Goal: Communication & Community: Answer question/provide support

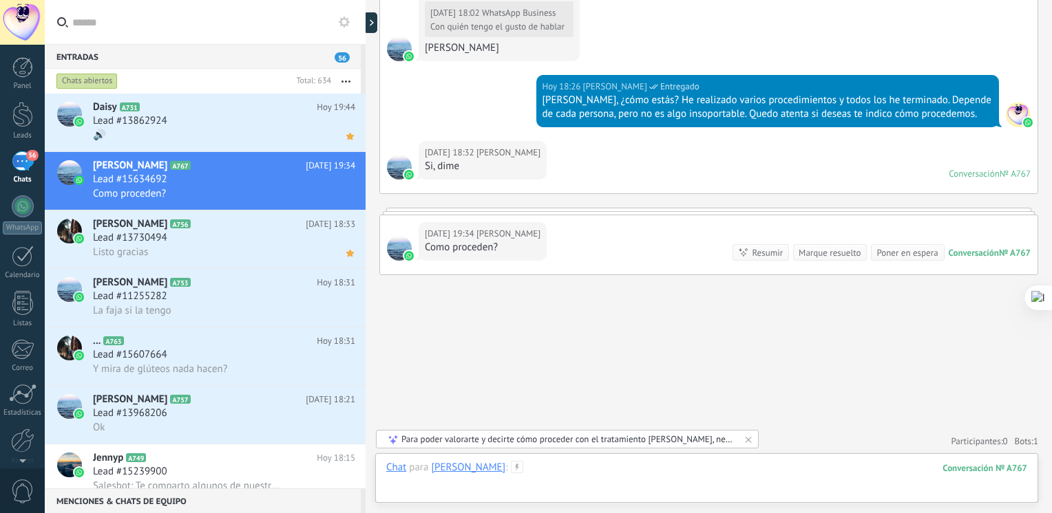
click at [638, 468] on div at bounding box center [706, 481] width 641 height 41
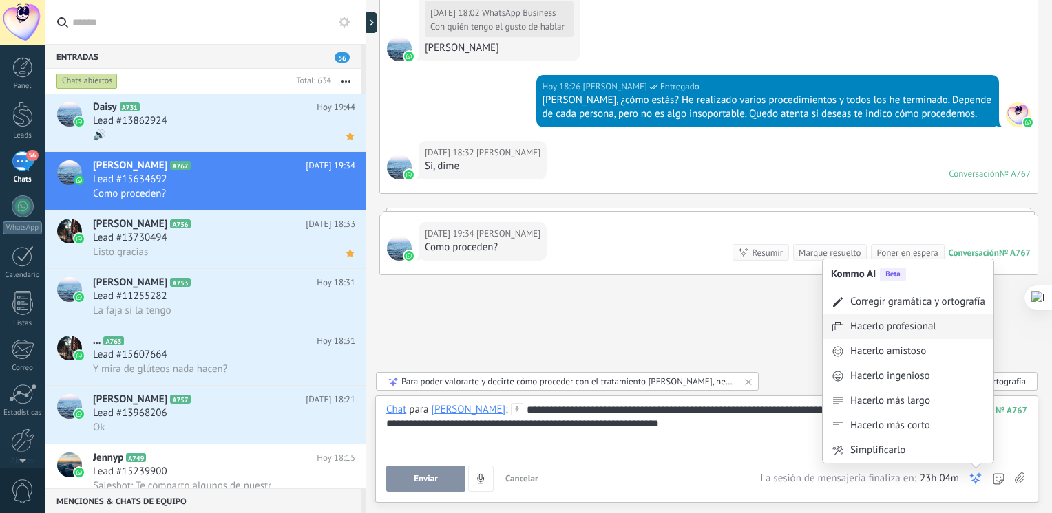
click at [916, 330] on div "Hacerlo profesional" at bounding box center [893, 327] width 86 height 14
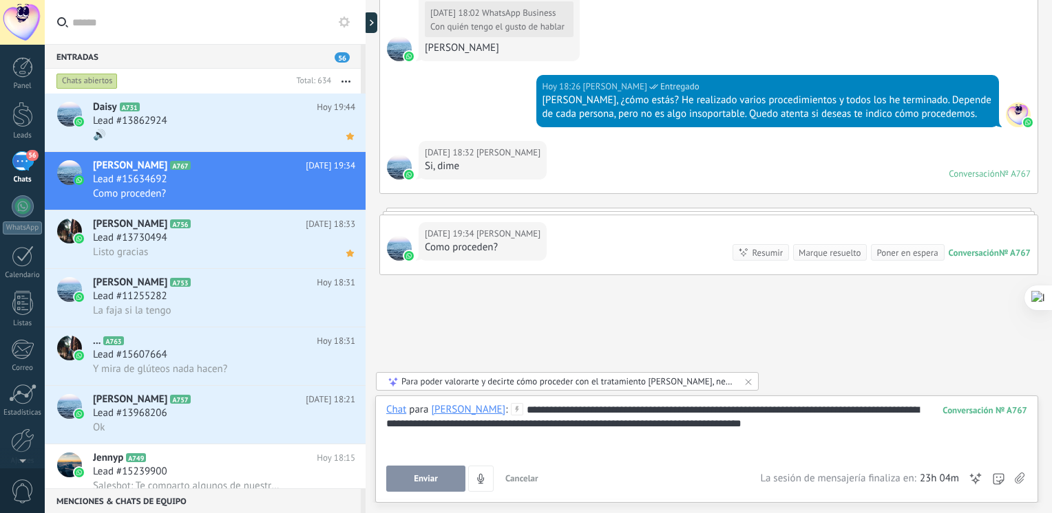
drag, startPoint x: 968, startPoint y: 476, endPoint x: 971, endPoint y: 482, distance: 7.1
click at [971, 482] on icon at bounding box center [975, 479] width 14 height 14
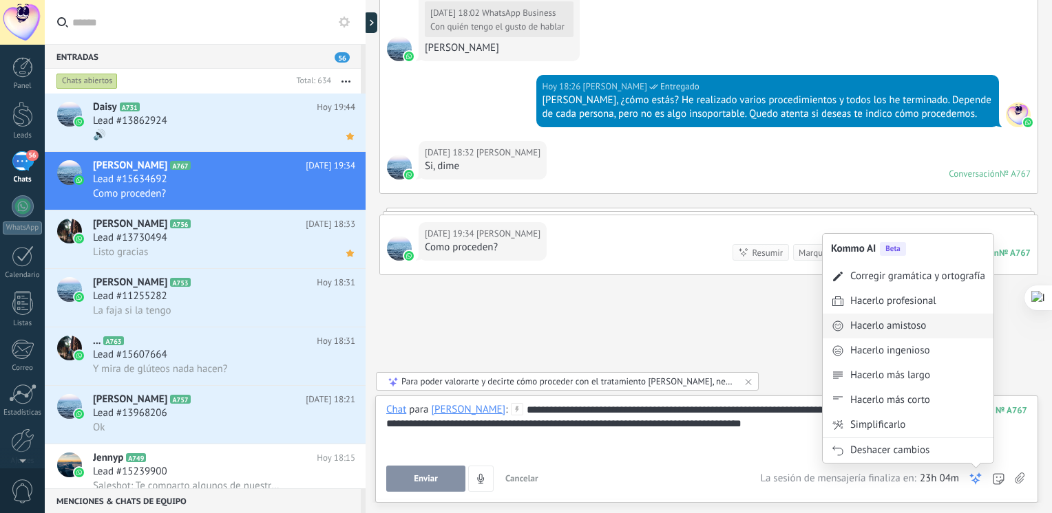
click at [930, 337] on div "Hacerlo amistoso" at bounding box center [907, 326] width 171 height 25
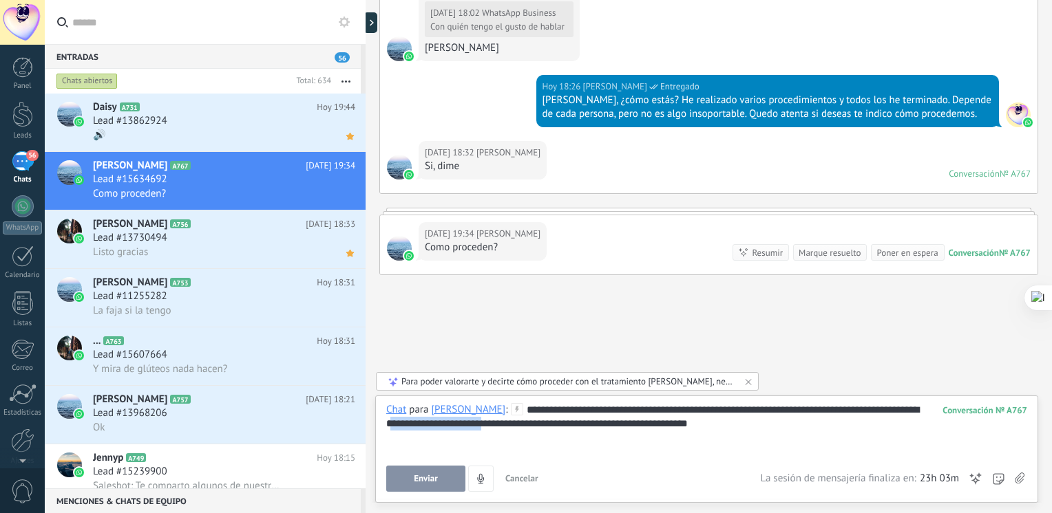
drag, startPoint x: 484, startPoint y: 425, endPoint x: 385, endPoint y: 427, distance: 99.1
click at [386, 427] on div "**********" at bounding box center [706, 429] width 641 height 52
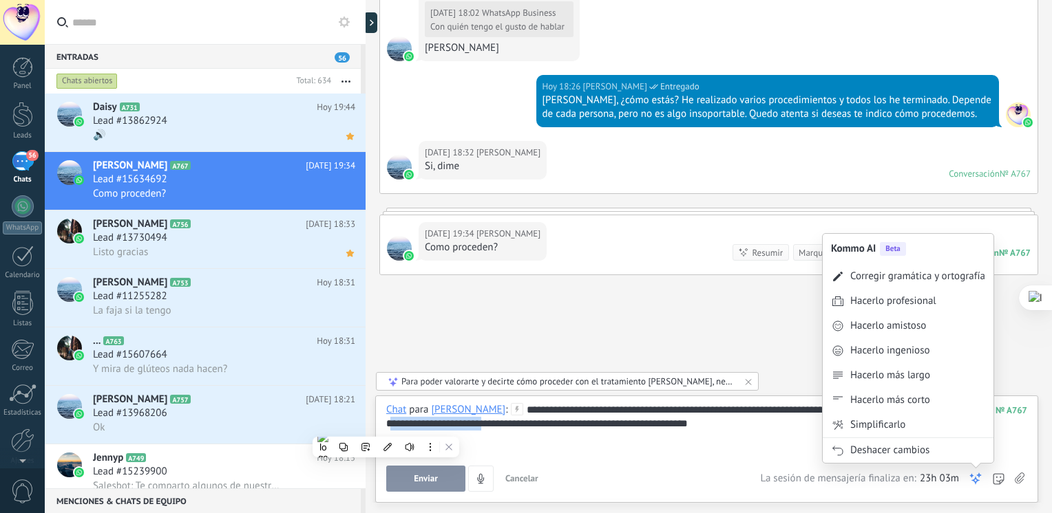
click at [974, 480] on icon at bounding box center [975, 479] width 14 height 14
click at [917, 313] on div "Hacerlo profesional" at bounding box center [907, 301] width 171 height 25
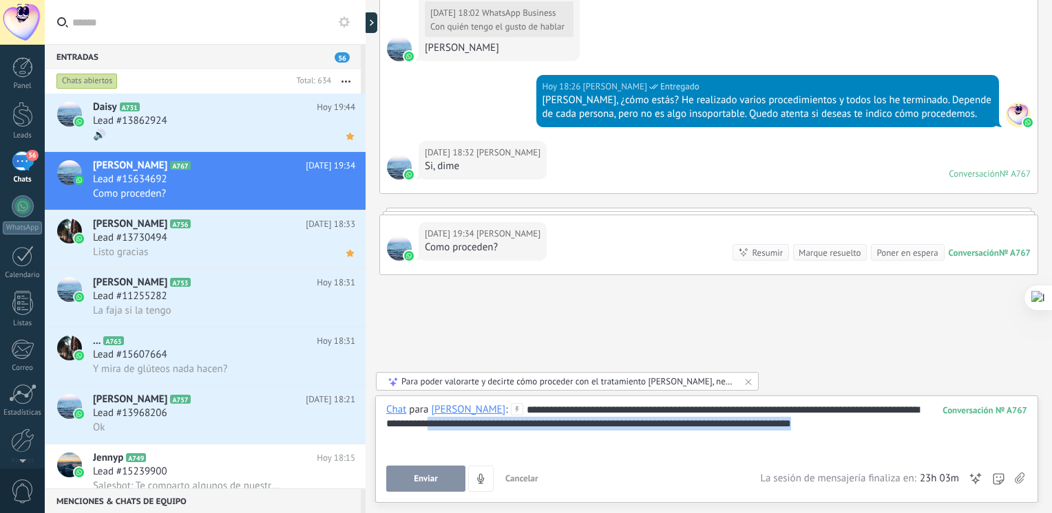
drag, startPoint x: 843, startPoint y: 425, endPoint x: 444, endPoint y: 438, distance: 399.4
click at [444, 438] on div "**********" at bounding box center [706, 429] width 641 height 52
click at [801, 423] on div "**********" at bounding box center [706, 429] width 641 height 52
drag, startPoint x: 639, startPoint y: 427, endPoint x: 442, endPoint y: 452, distance: 198.5
click at [442, 452] on div "**********" at bounding box center [706, 429] width 641 height 52
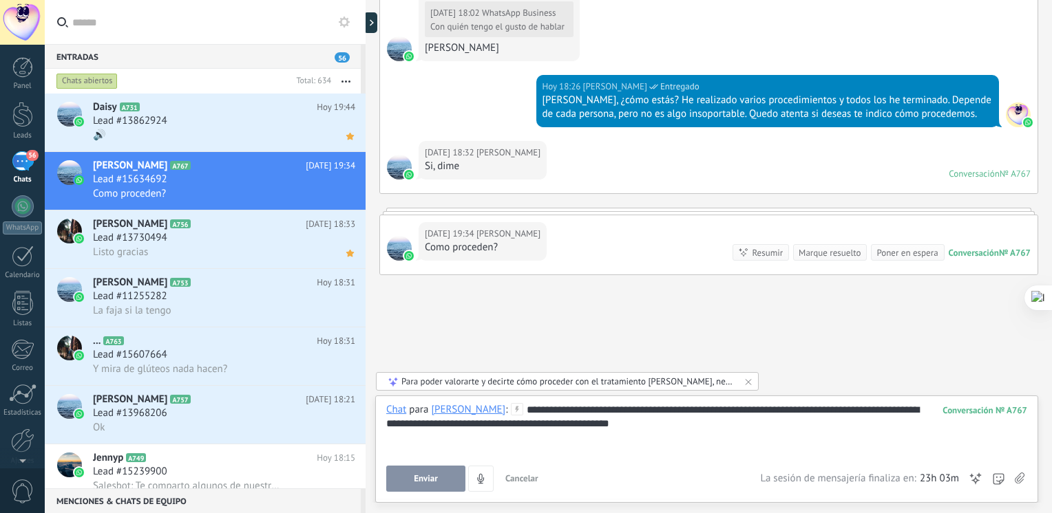
click at [592, 425] on div "**********" at bounding box center [706, 429] width 641 height 52
click at [446, 475] on button "Enviar" at bounding box center [425, 479] width 79 height 26
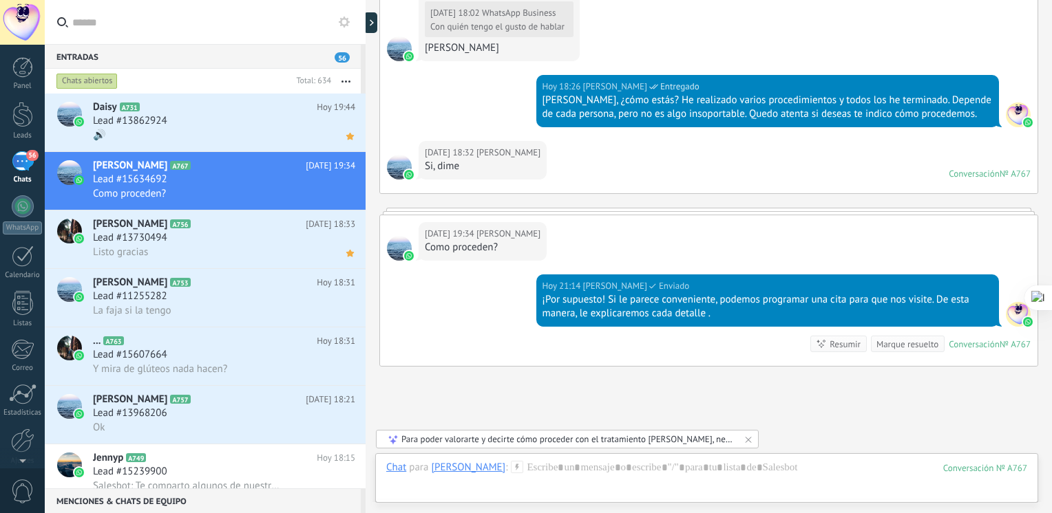
scroll to position [900, 0]
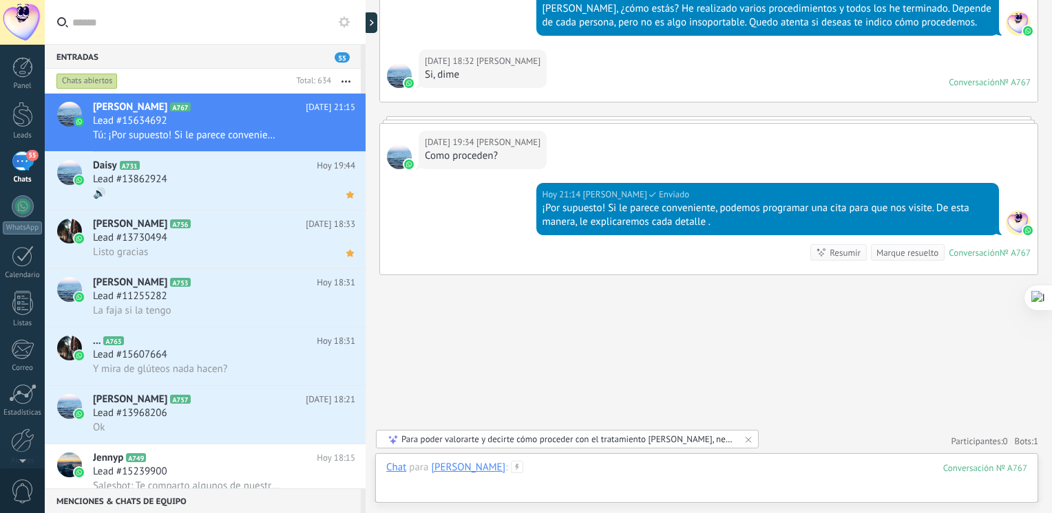
click at [551, 472] on div at bounding box center [706, 481] width 641 height 41
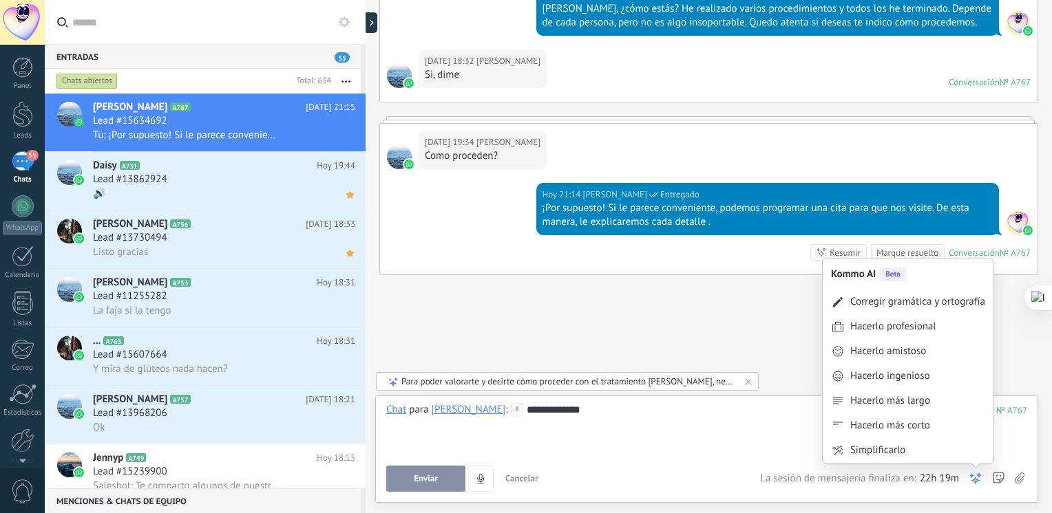
click at [976, 473] on icon at bounding box center [975, 479] width 14 height 14
click at [928, 290] on div "Corregir gramática y ortografía" at bounding box center [907, 302] width 171 height 25
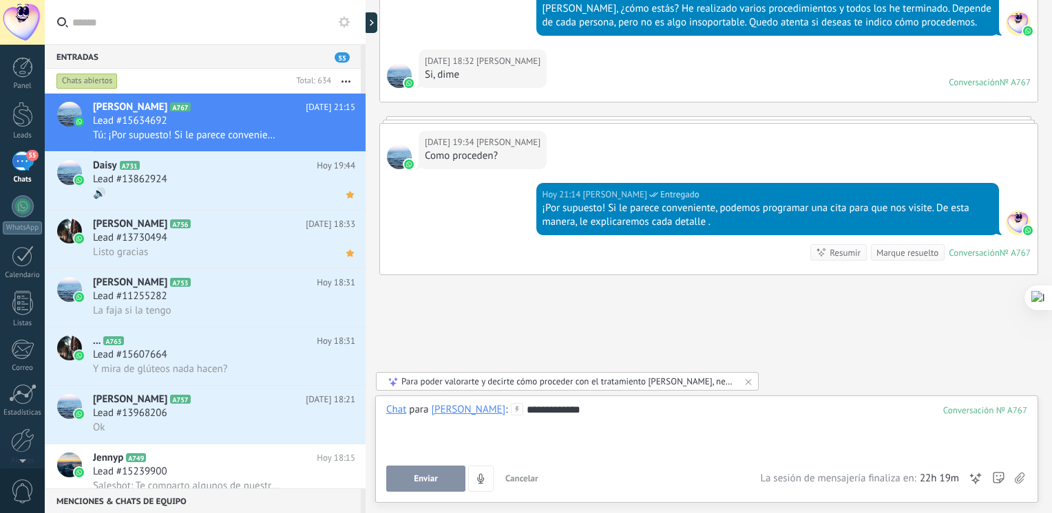
click at [443, 478] on button "Enviar" at bounding box center [425, 479] width 79 height 26
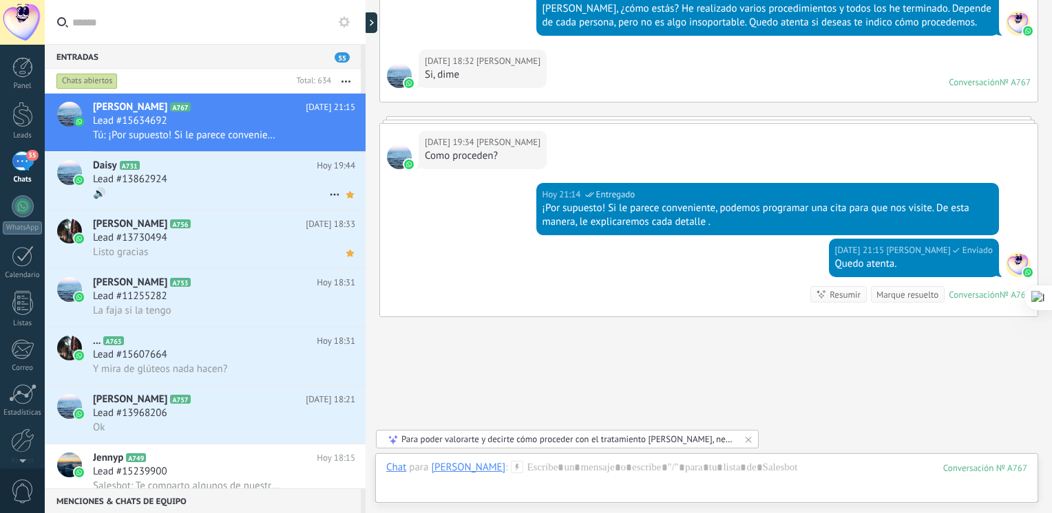
scroll to position [941, 0]
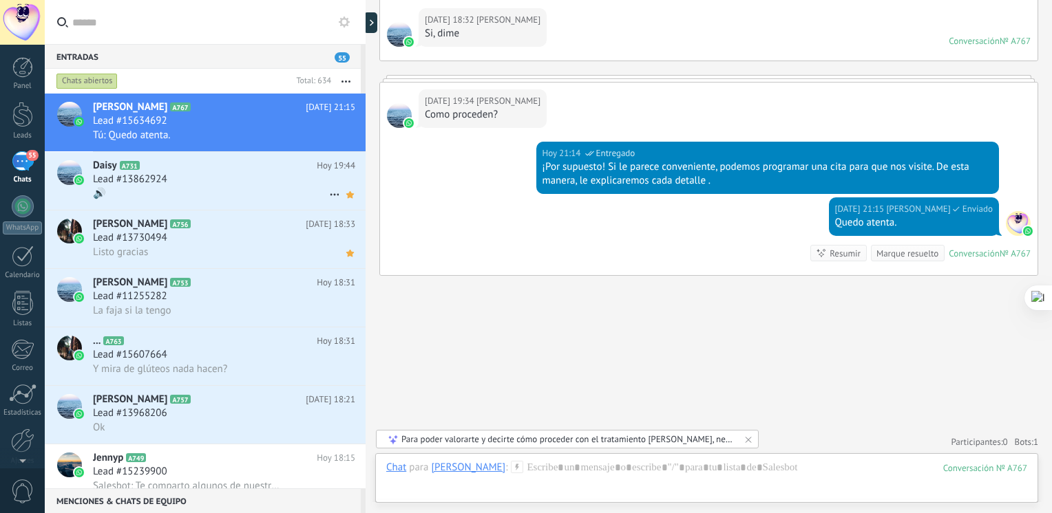
click at [179, 178] on div "Lead #13862924" at bounding box center [224, 180] width 262 height 14
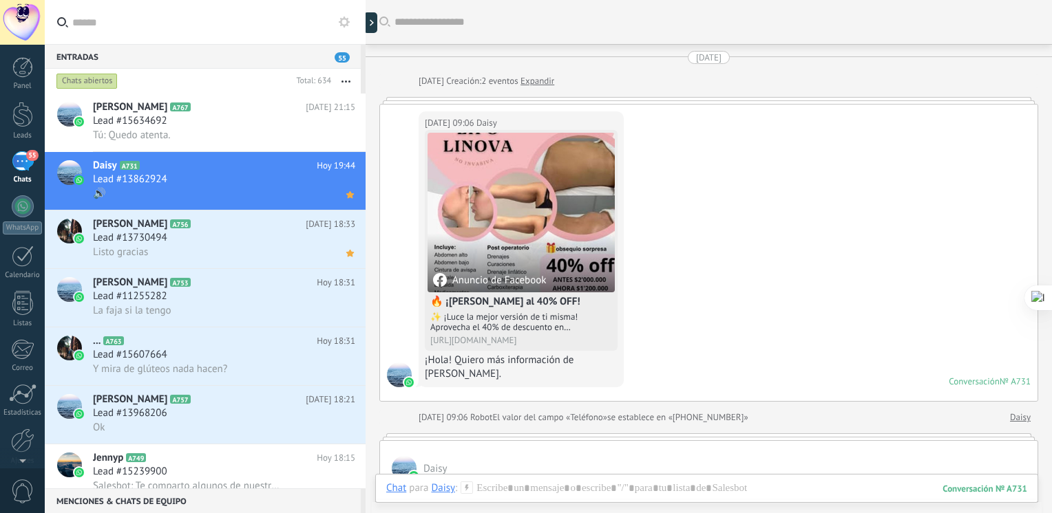
scroll to position [1596, 0]
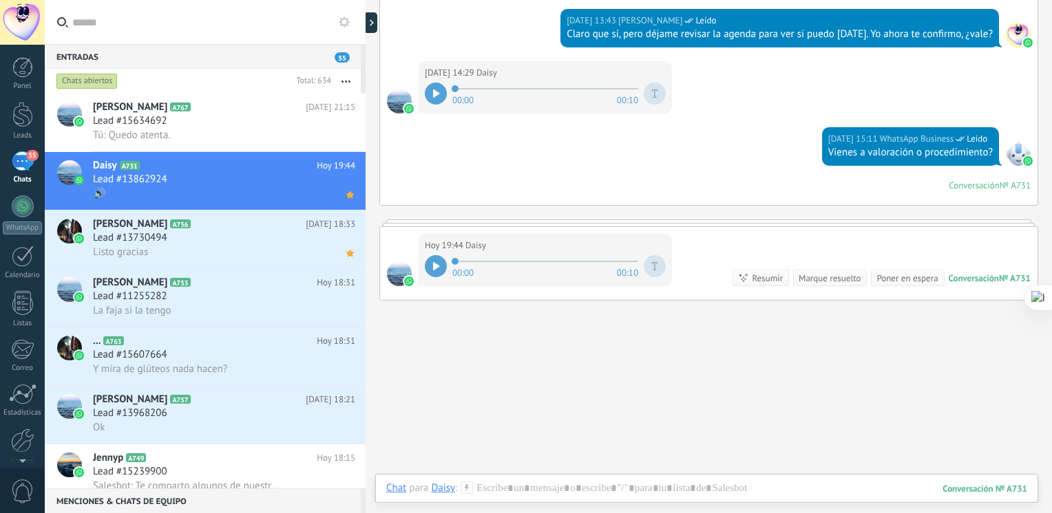
click at [429, 268] on div at bounding box center [436, 266] width 22 height 22
click at [528, 486] on div at bounding box center [706, 502] width 641 height 41
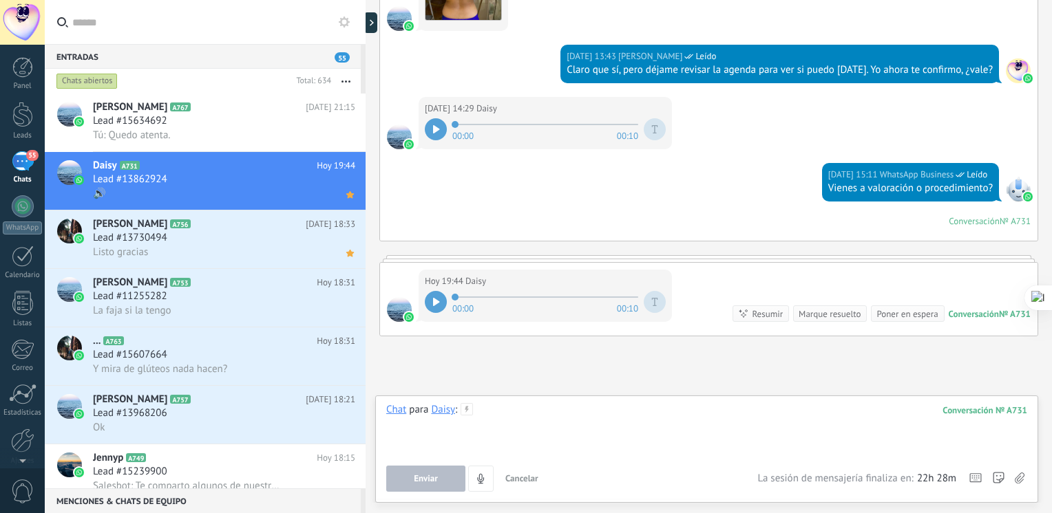
scroll to position [1619, 0]
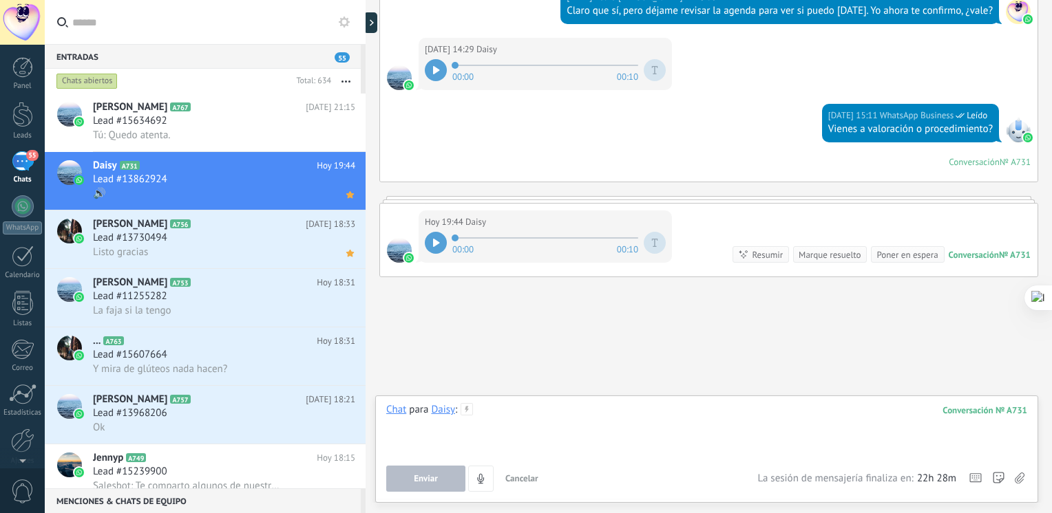
click at [736, 433] on div at bounding box center [706, 429] width 641 height 52
click at [985, 480] on div "Enviar Cancelar Rastrear clics en links ? Reducir links largos y rastrear clics…" at bounding box center [706, 479] width 641 height 26
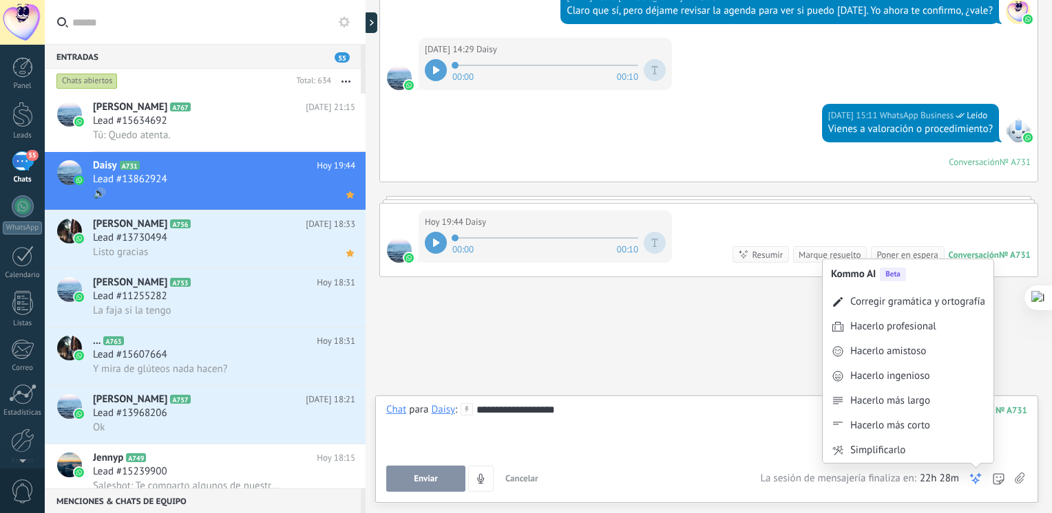
click at [974, 480] on use at bounding box center [975, 479] width 10 height 10
click at [933, 306] on div "Corregir gramática y ortografía" at bounding box center [917, 302] width 135 height 14
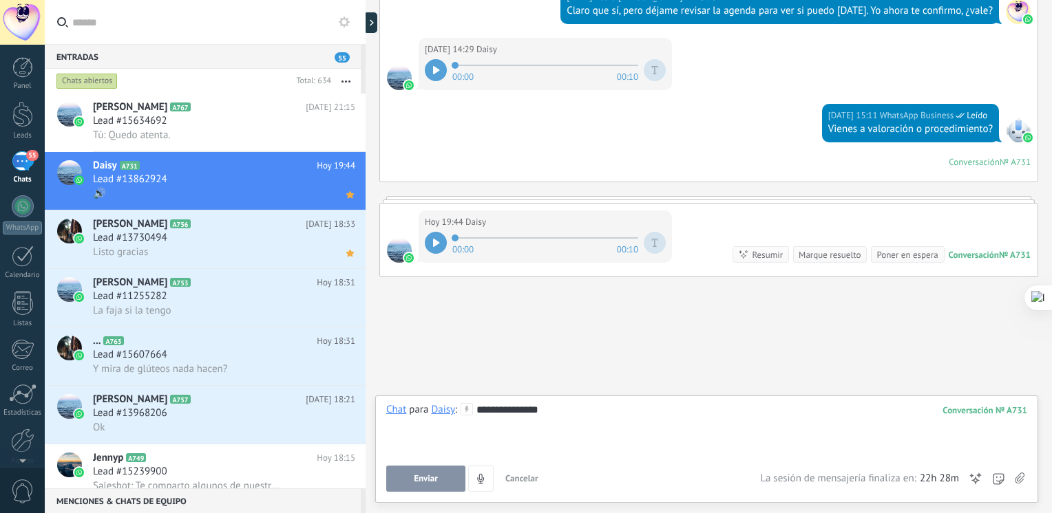
click at [476, 411] on div "**********" at bounding box center [706, 429] width 641 height 52
click at [480, 412] on div "**********" at bounding box center [706, 429] width 641 height 52
click at [525, 409] on div "**********" at bounding box center [706, 429] width 641 height 52
click at [526, 411] on div "**********" at bounding box center [706, 429] width 641 height 52
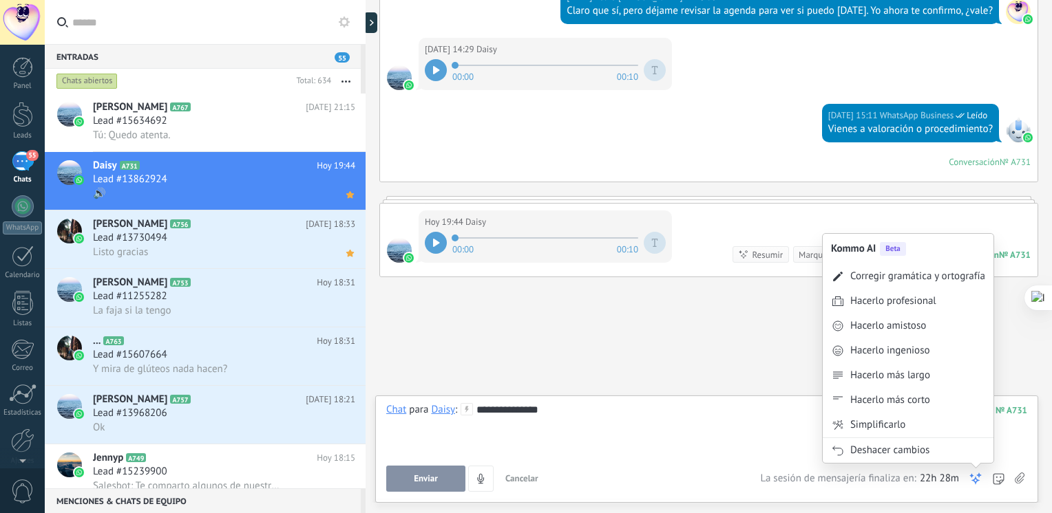
click at [972, 479] on icon at bounding box center [975, 479] width 14 height 14
click at [936, 332] on div "Hacerlo amistoso" at bounding box center [907, 326] width 171 height 25
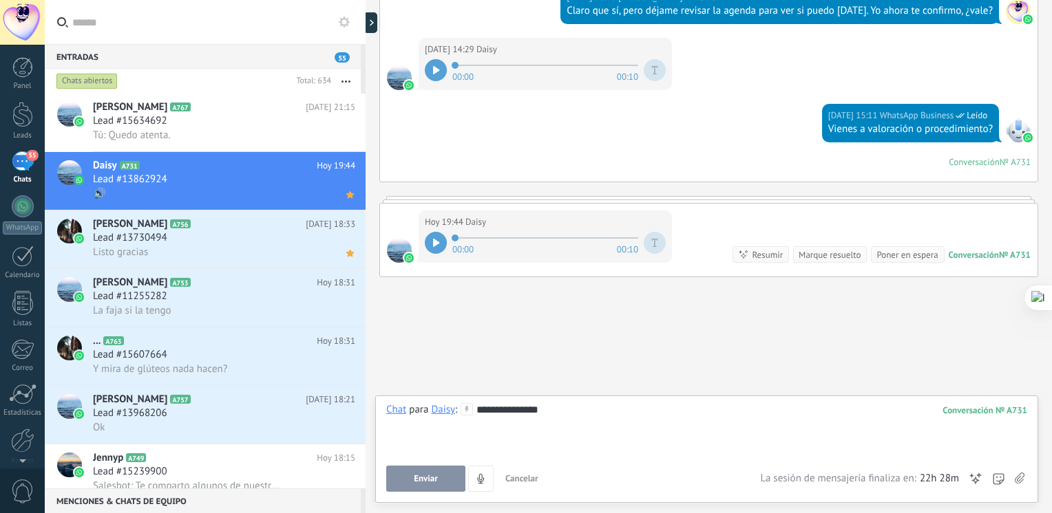
click at [532, 414] on div "**********" at bounding box center [706, 429] width 641 height 52
click at [531, 414] on div "**********" at bounding box center [706, 429] width 641 height 52
click at [533, 416] on div "**********" at bounding box center [706, 429] width 641 height 52
drag, startPoint x: 555, startPoint y: 413, endPoint x: 471, endPoint y: 421, distance: 83.7
click at [471, 421] on div "**********" at bounding box center [706, 429] width 641 height 52
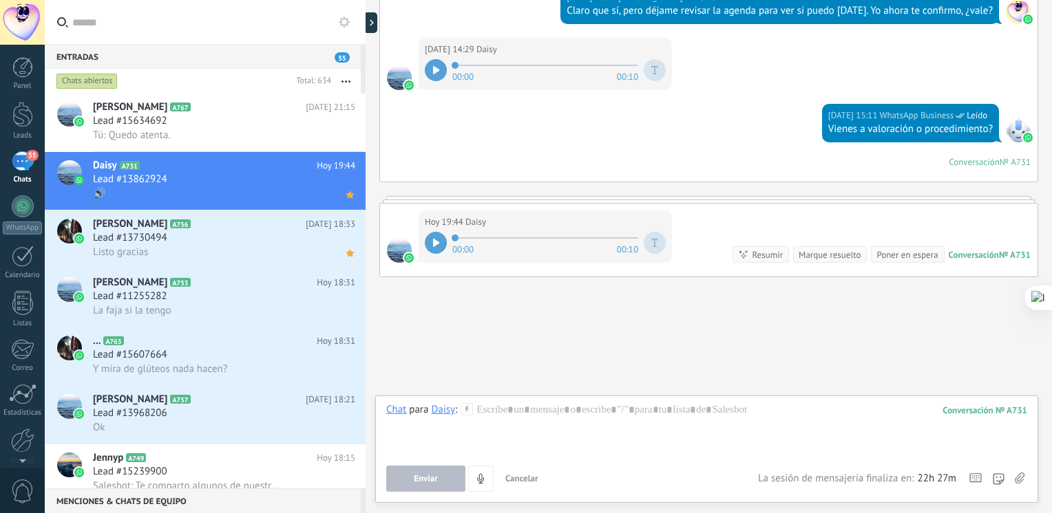
drag, startPoint x: 1051, startPoint y: 412, endPoint x: 1044, endPoint y: 341, distance: 71.9
click at [1044, 341] on html ".abecls-1,.abecls-2{fill-rule:evenodd}.abecls-2{fill:#fff} .abhcls-1{fill:none}…" at bounding box center [526, 256] width 1052 height 513
drag, startPoint x: 1051, startPoint y: 407, endPoint x: 1041, endPoint y: 365, distance: 43.2
click at [1041, 513] on div at bounding box center [526, 513] width 1052 height 0
drag, startPoint x: 1051, startPoint y: 401, endPoint x: 1031, endPoint y: 337, distance: 66.4
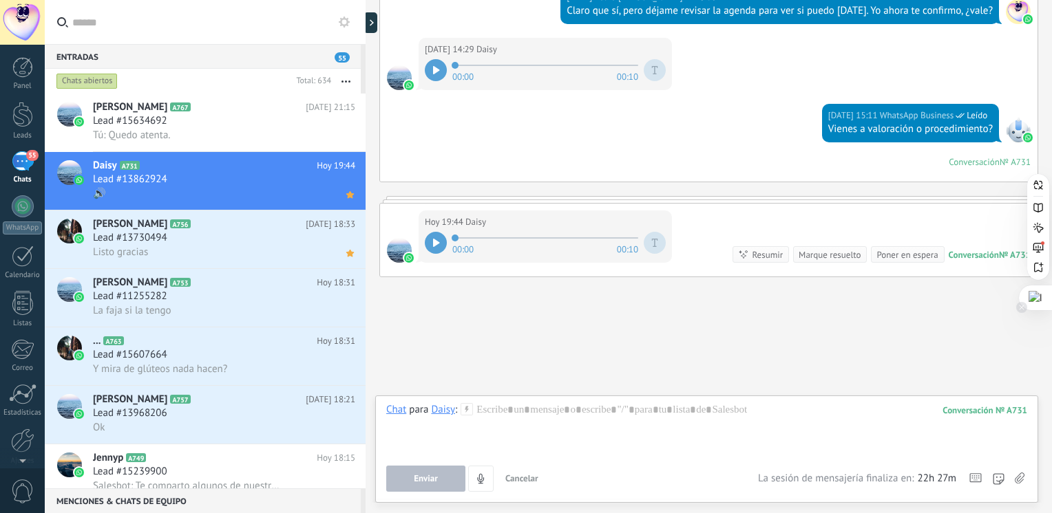
click at [1039, 513] on div at bounding box center [526, 513] width 1052 height 0
drag, startPoint x: 1054, startPoint y: 409, endPoint x: 1053, endPoint y: 368, distance: 40.6
click at [1051, 368] on html ".abecls-1,.abecls-2{fill-rule:evenodd}.abecls-2{fill:#fff} .abhcls-1{fill:none}…" at bounding box center [526, 256] width 1052 height 513
click at [649, 420] on div at bounding box center [706, 429] width 641 height 52
click at [746, 431] on div at bounding box center [706, 429] width 641 height 52
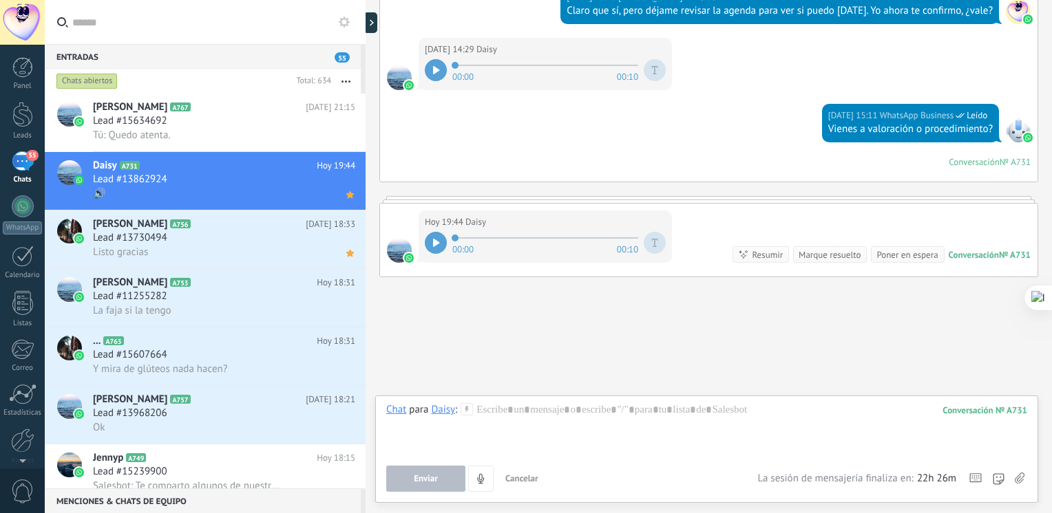
click at [190, 26] on input "text" at bounding box center [213, 22] width 282 height 44
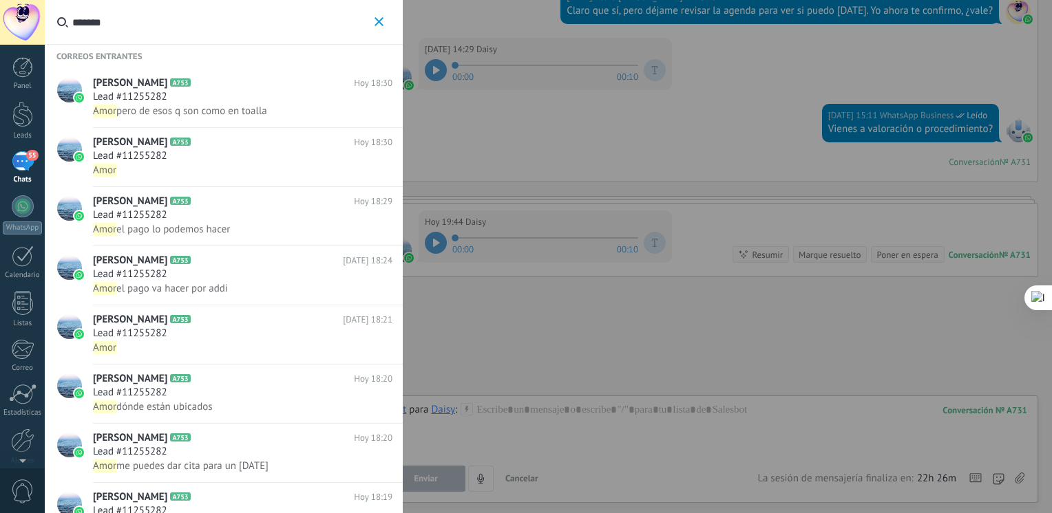
type input "*******"
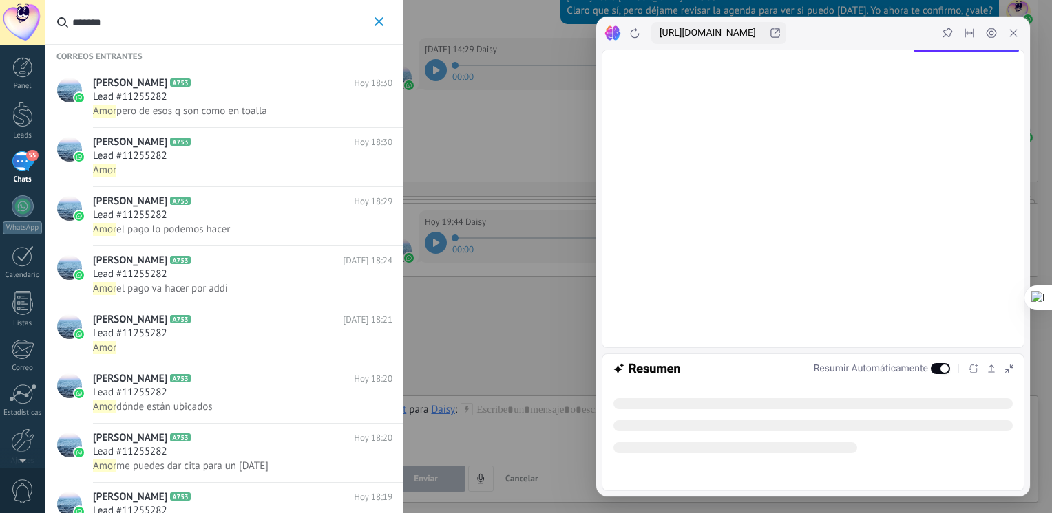
click at [1009, 36] on icon at bounding box center [1013, 33] width 11 height 11
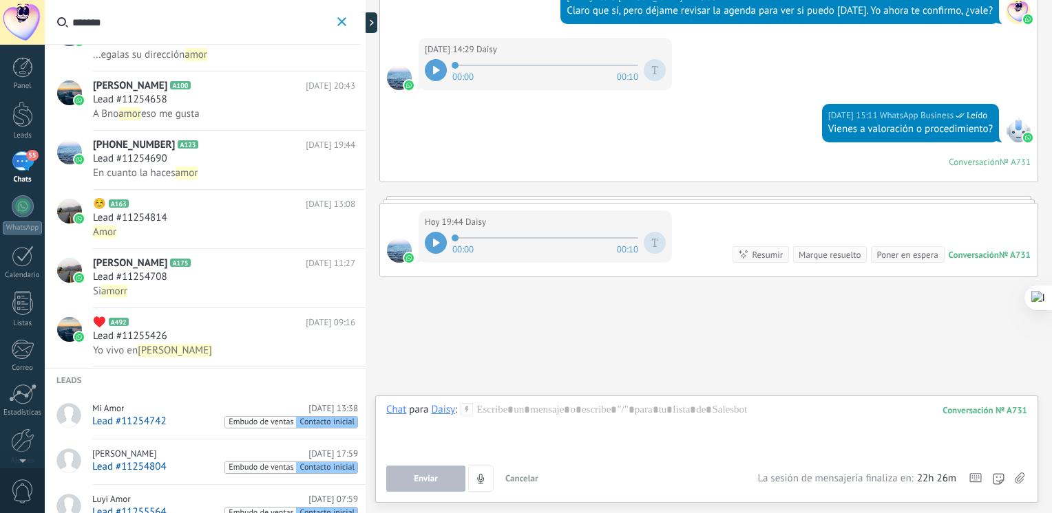
scroll to position [1151, 0]
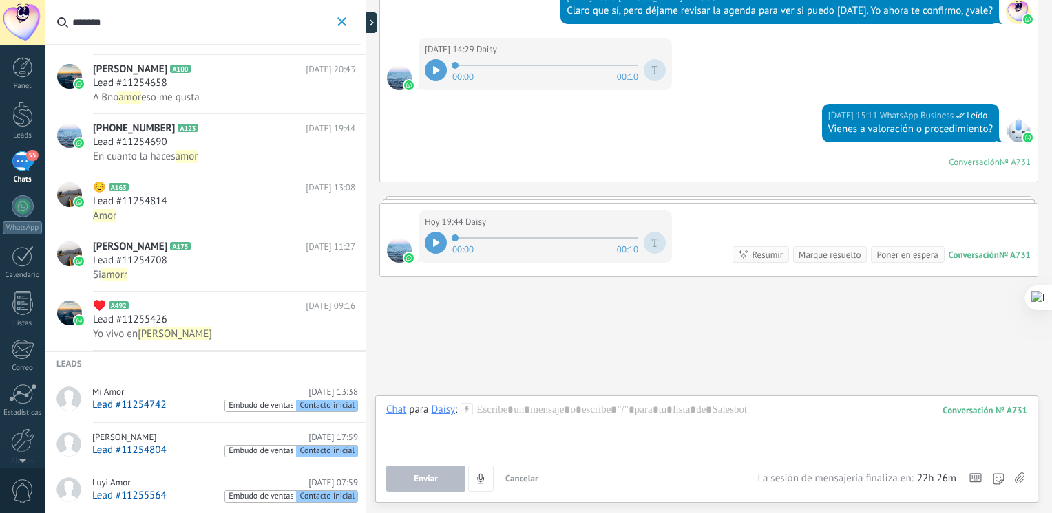
click at [160, 384] on link "Mi Amor [DATE] 13:38 Lead #11254742 Embudo de ventas Contacto inicial" at bounding box center [205, 400] width 321 height 46
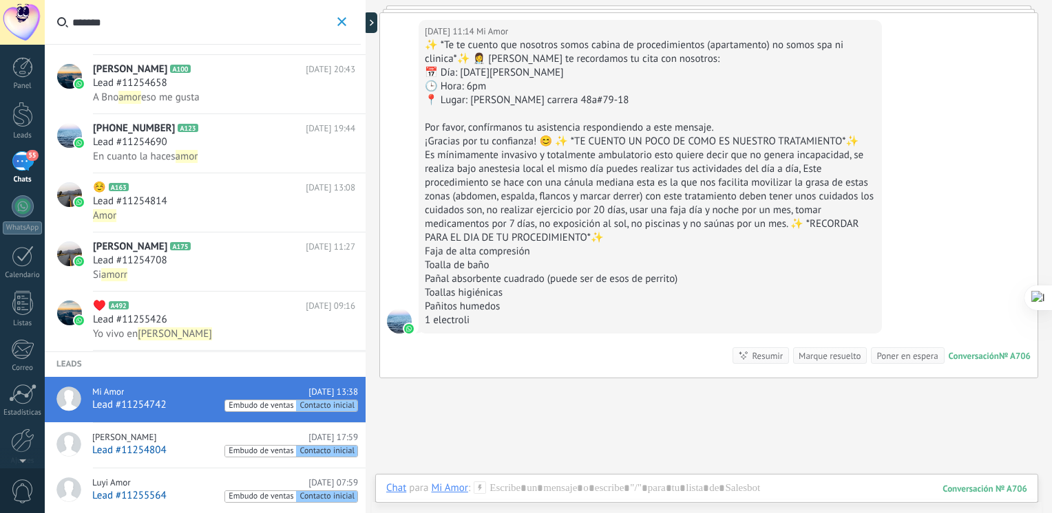
scroll to position [3714, 0]
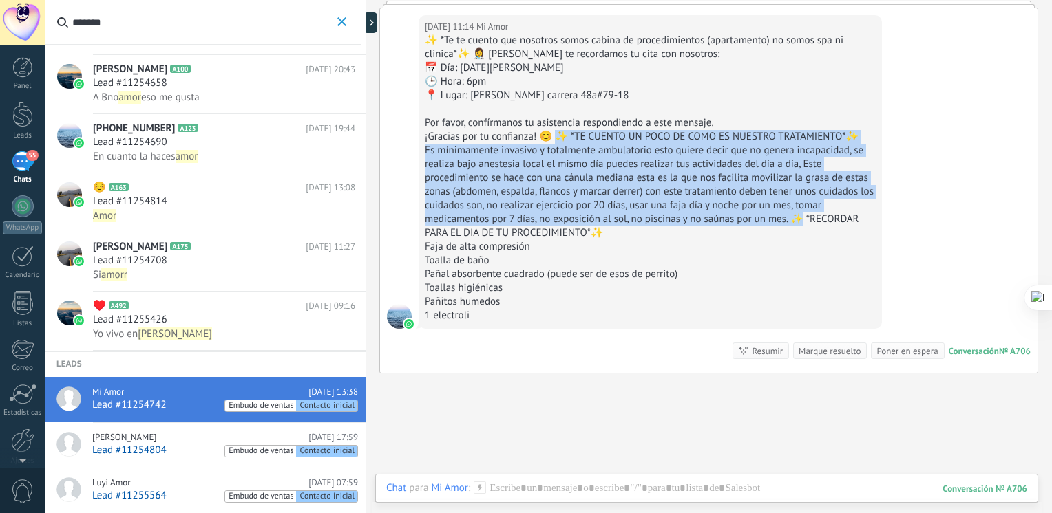
drag, startPoint x: 555, startPoint y: 128, endPoint x: 802, endPoint y: 213, distance: 262.0
click at [802, 213] on div "✨ *Te te cuento que nosotros somos cabina de procedimientos (apartamento) no so…" at bounding box center [650, 178] width 451 height 289
copy div "*TE CUENTO UN POCO DE COMO ES NUESTRO TRATAMIENTO*✨ Es mínimamente invasivo y t…"
click at [335, 20] on button "*******" at bounding box center [342, 22] width 16 height 17
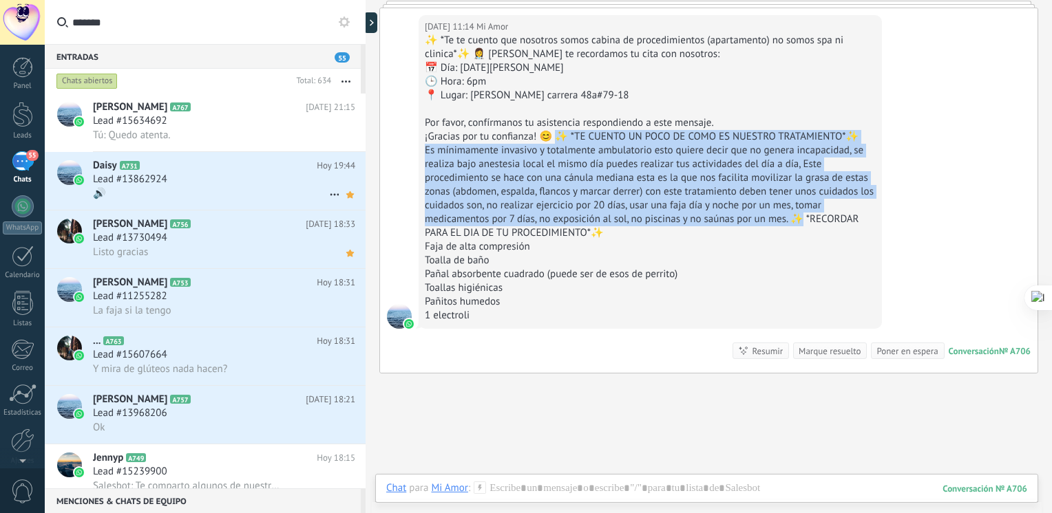
click at [161, 159] on div "[PERSON_NAME] A731 [DATE] 19:44 Lead #13862924 🔊" at bounding box center [229, 181] width 273 height 58
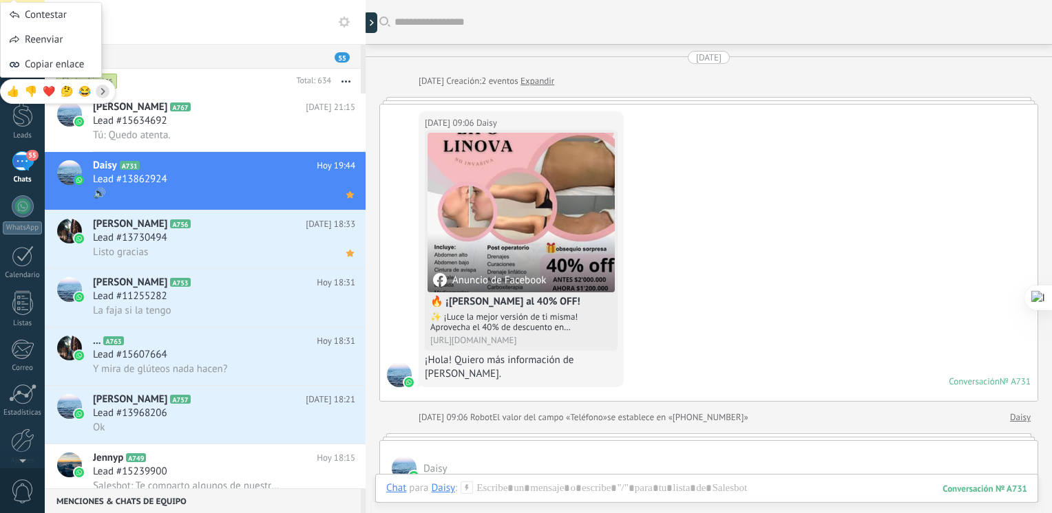
scroll to position [1596, 0]
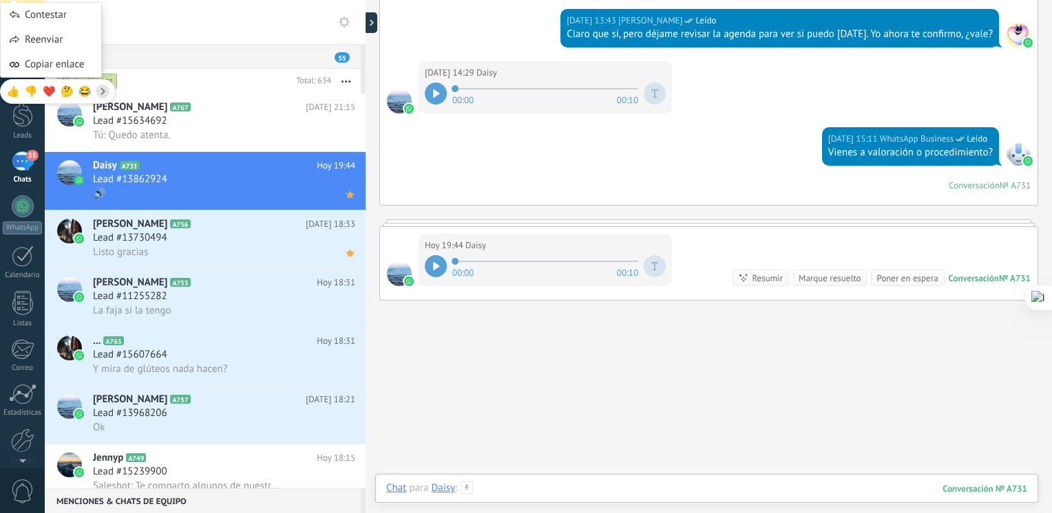
click at [568, 483] on div at bounding box center [706, 502] width 641 height 41
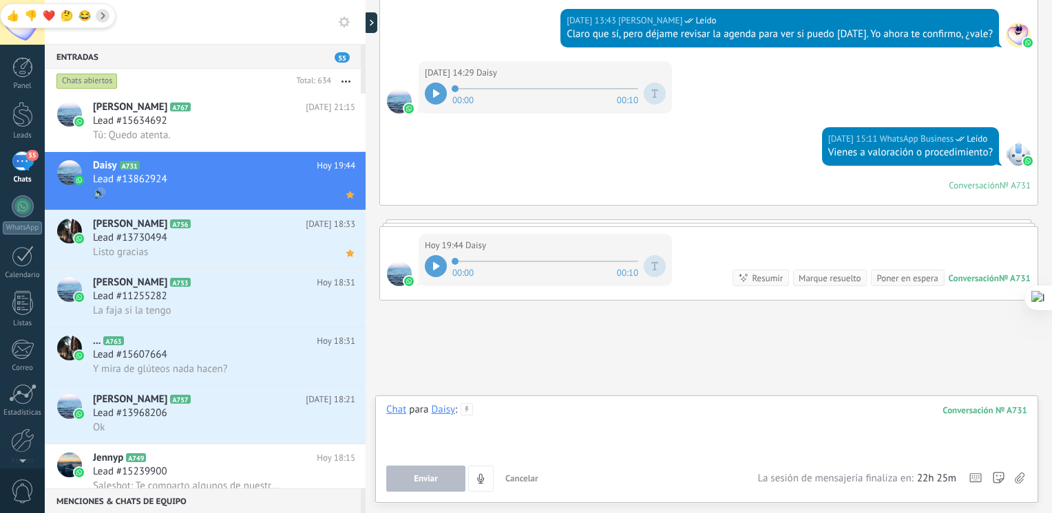
paste div
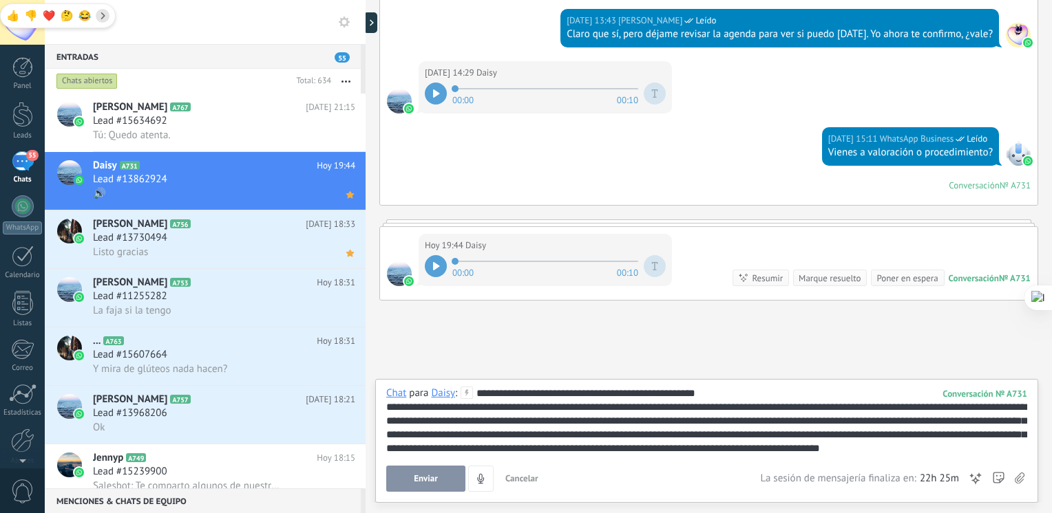
click at [394, 461] on div "**********" at bounding box center [706, 439] width 641 height 105
click at [407, 476] on button "Enviar" at bounding box center [425, 479] width 79 height 26
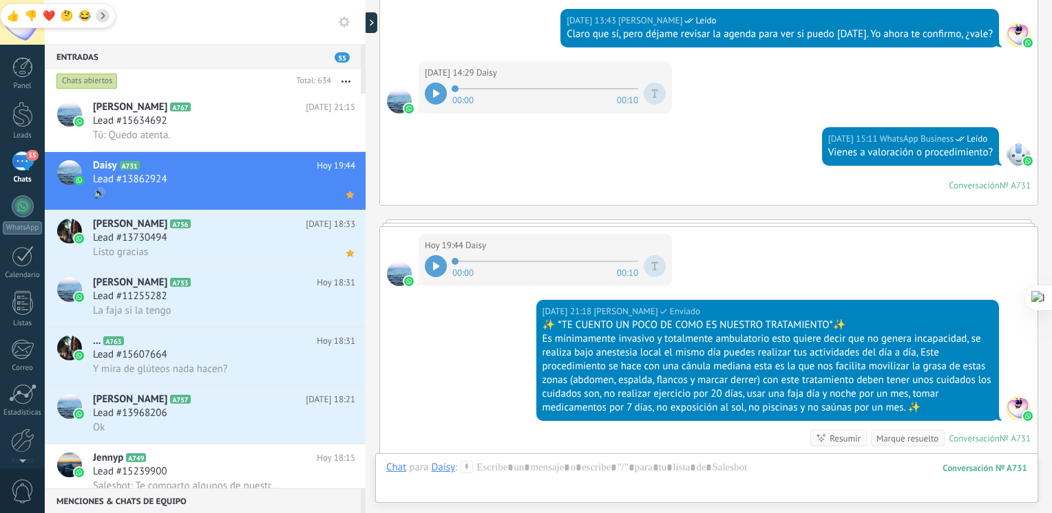
scroll to position [1780, 0]
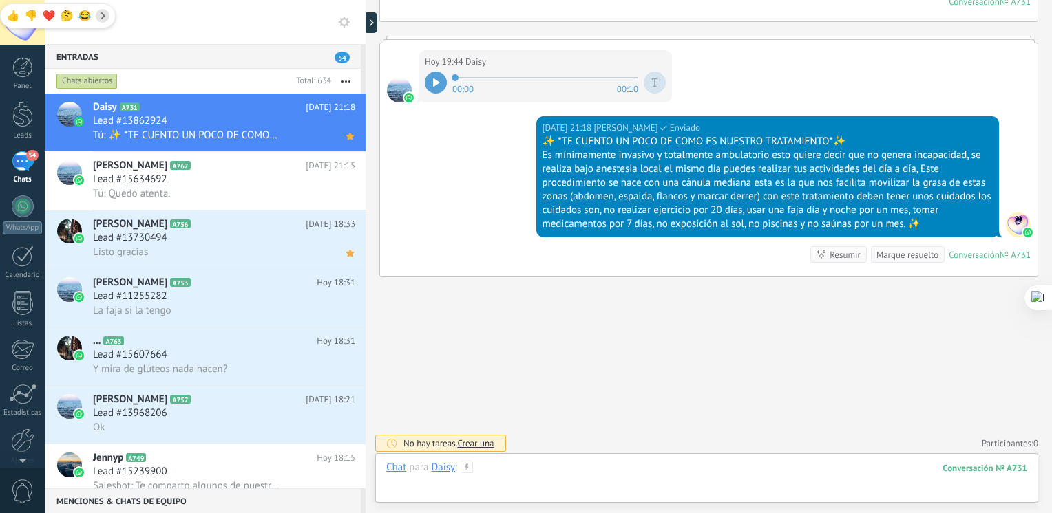
click at [538, 468] on div at bounding box center [706, 481] width 641 height 41
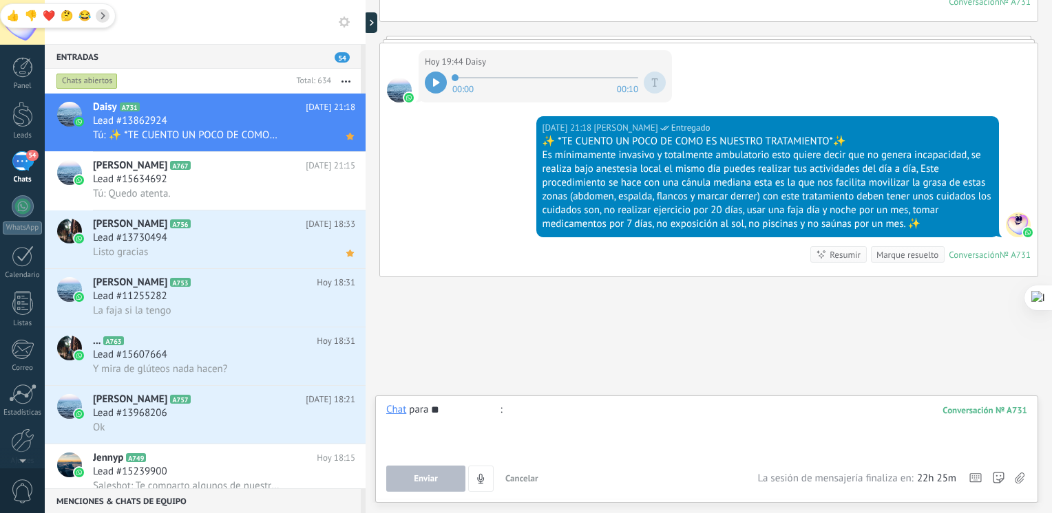
type input "*"
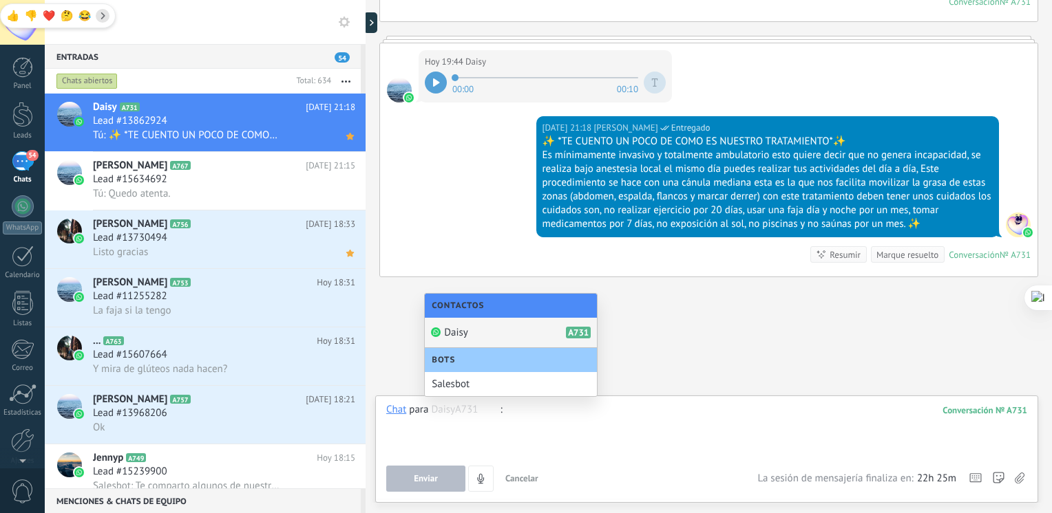
click at [538, 332] on div "[PERSON_NAME] A731" at bounding box center [511, 333] width 172 height 30
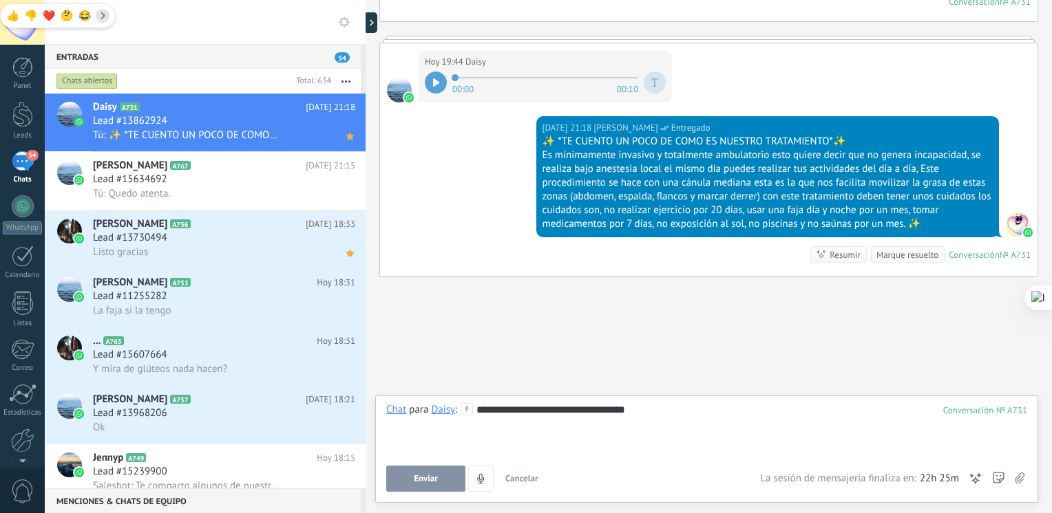
click at [649, 407] on div "**********" at bounding box center [706, 429] width 641 height 52
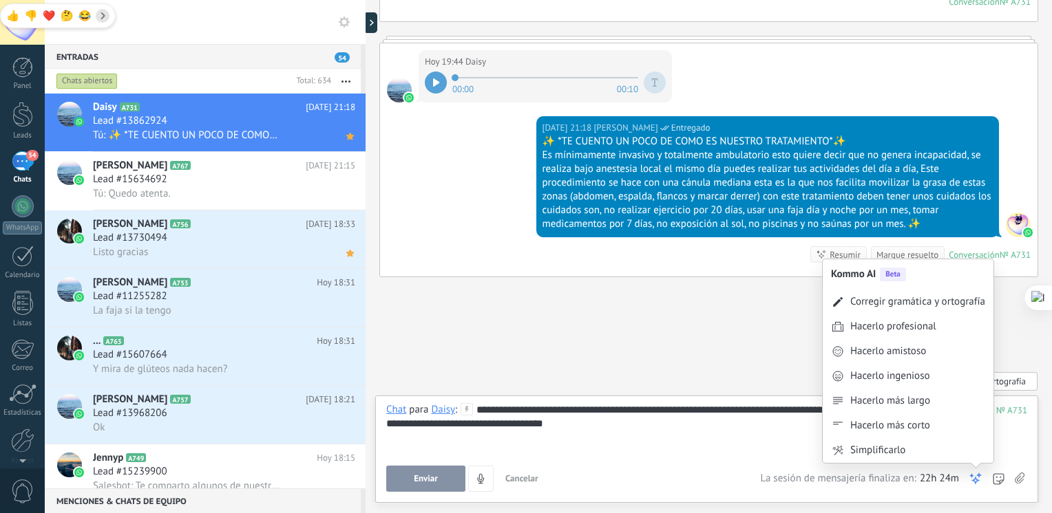
click at [981, 475] on icon at bounding box center [975, 479] width 14 height 14
click at [944, 304] on div "Corregir gramática y ortografía" at bounding box center [917, 302] width 135 height 14
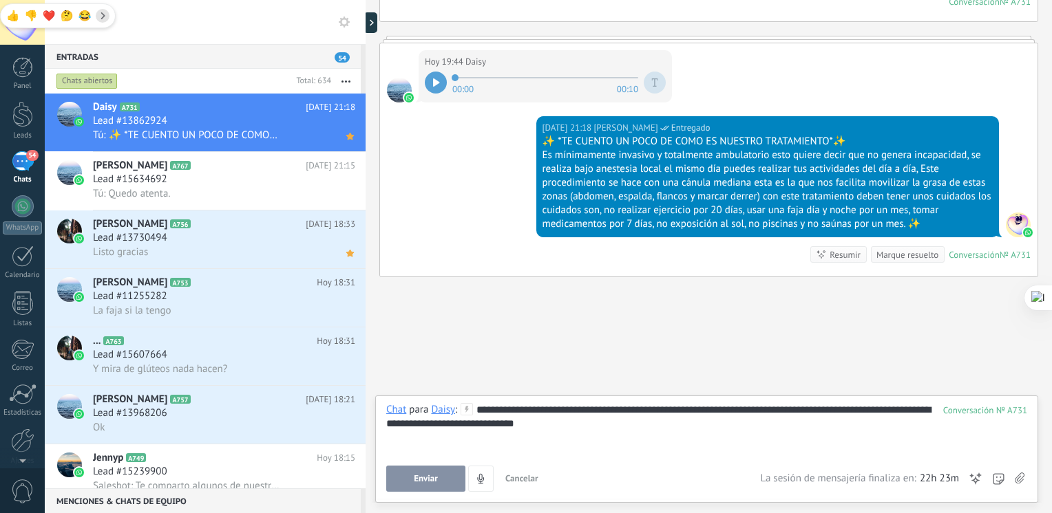
click at [392, 487] on button "Enviar" at bounding box center [425, 479] width 79 height 26
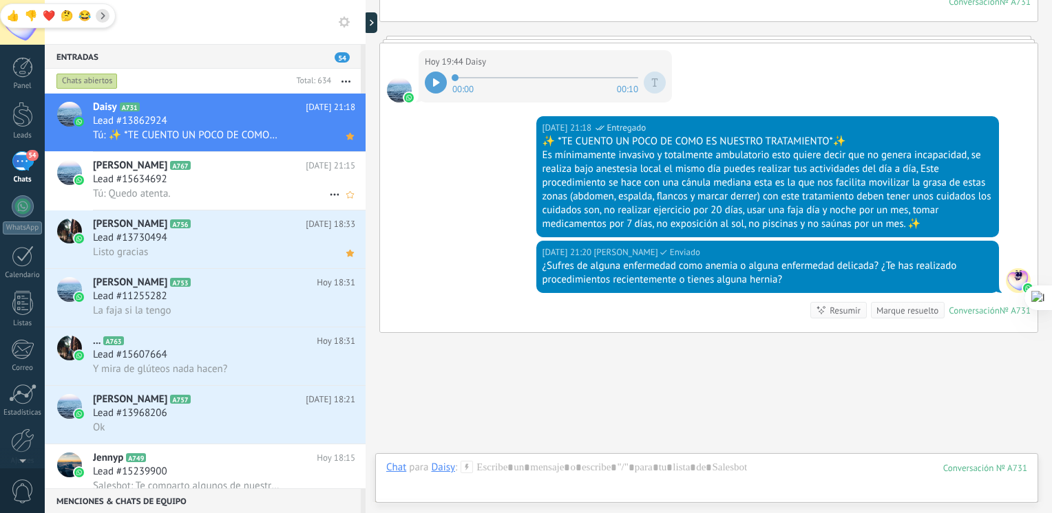
scroll to position [1835, 0]
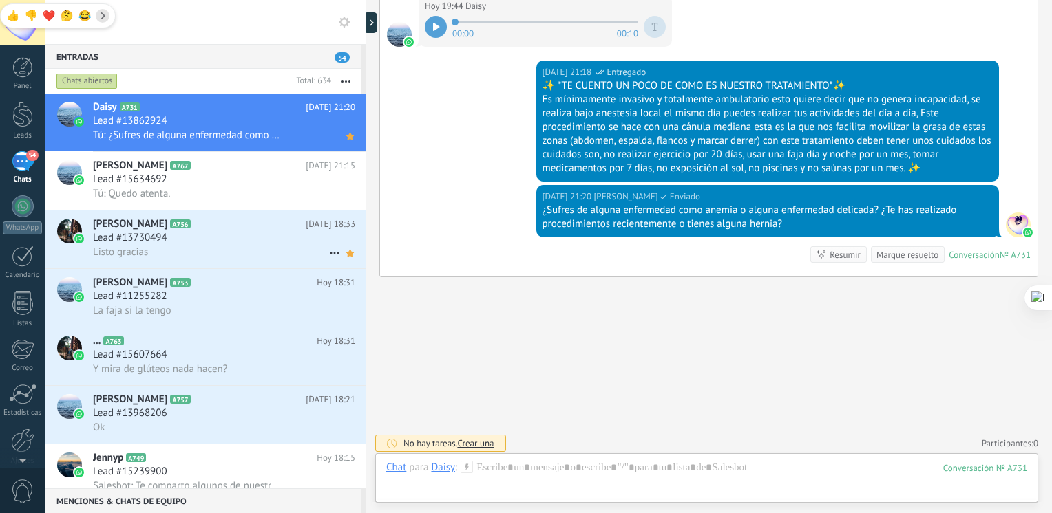
click at [167, 245] on h3 "Lead #13730494" at bounding box center [133, 238] width 81 height 14
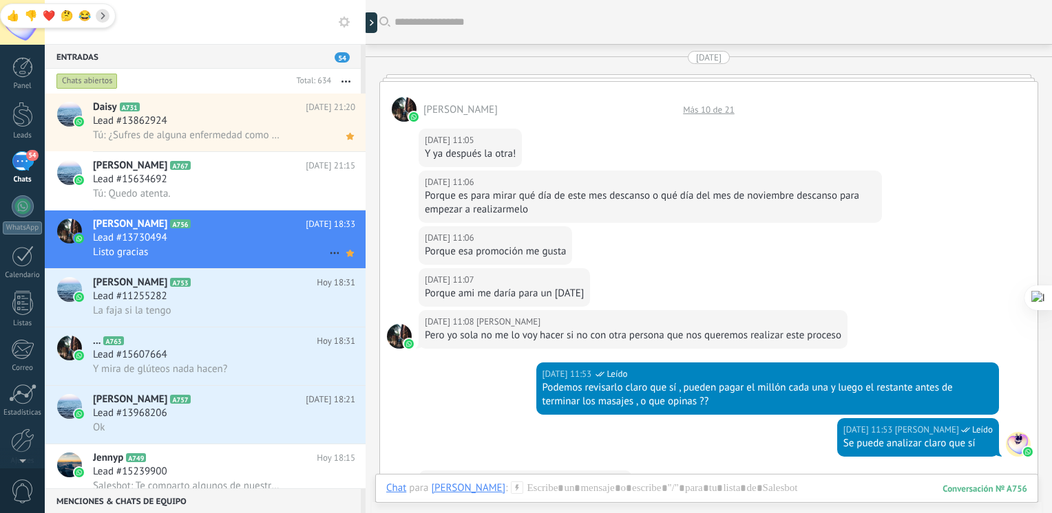
scroll to position [1384, 0]
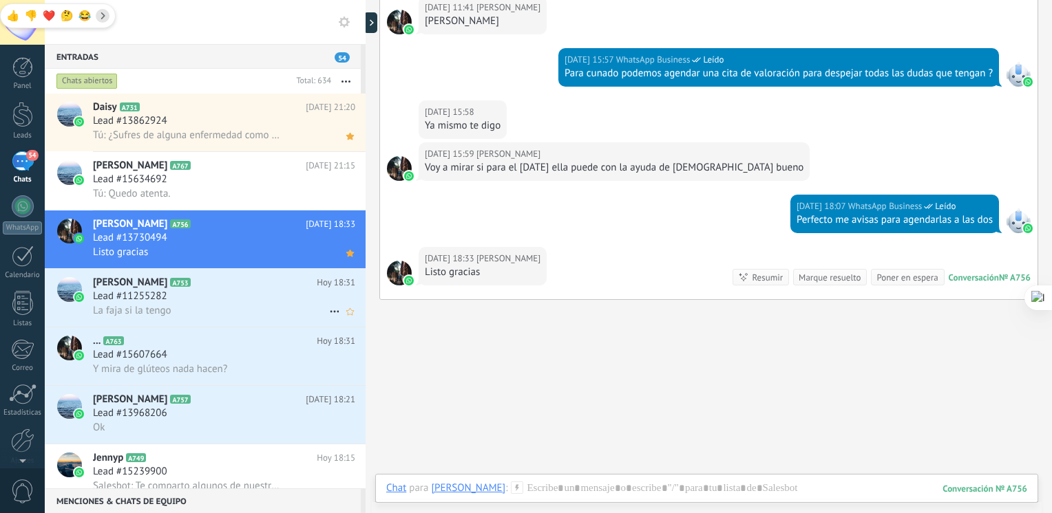
click at [176, 295] on div "Lead #11255282" at bounding box center [224, 297] width 262 height 14
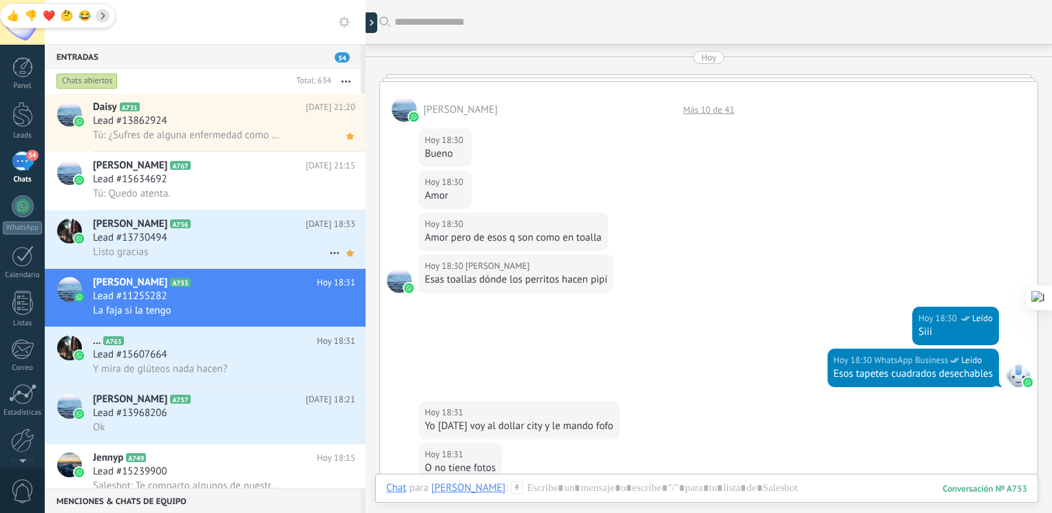
scroll to position [296, 0]
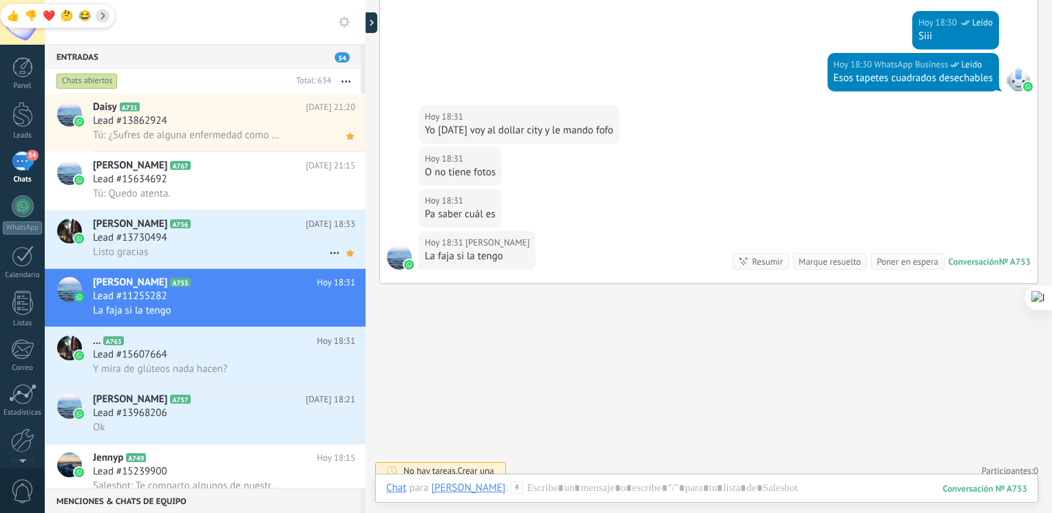
click at [176, 253] on div "Listo gracias" at bounding box center [224, 252] width 262 height 14
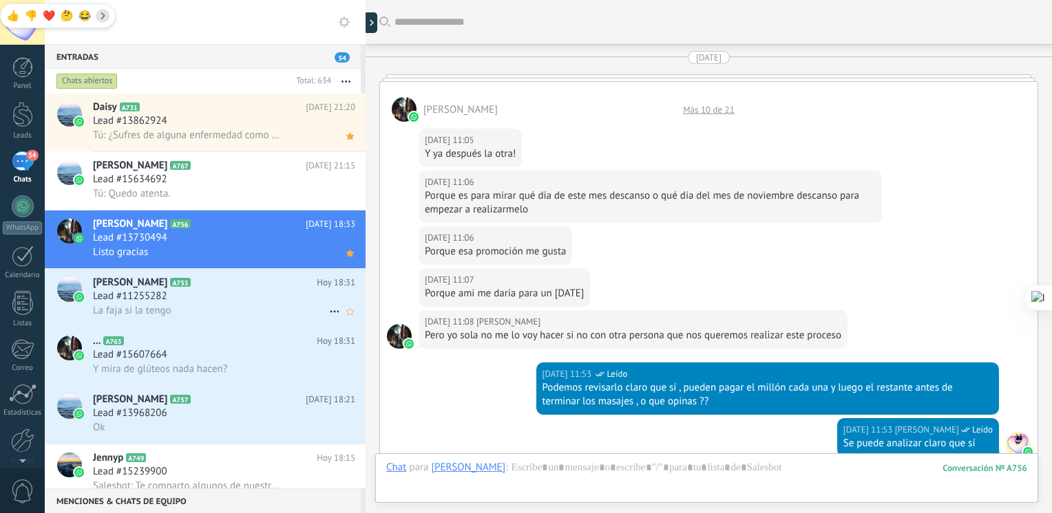
scroll to position [1394, 0]
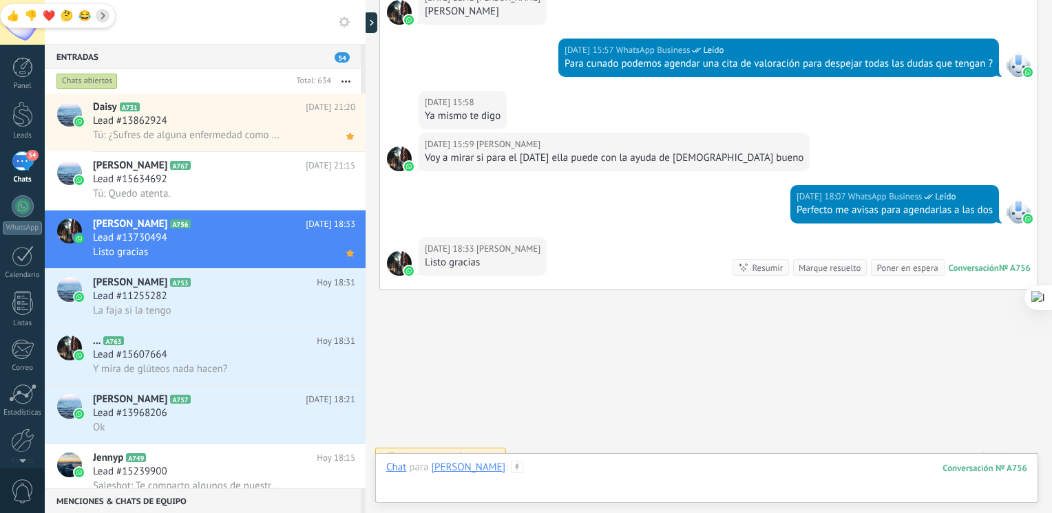
click at [512, 468] on div at bounding box center [706, 481] width 641 height 41
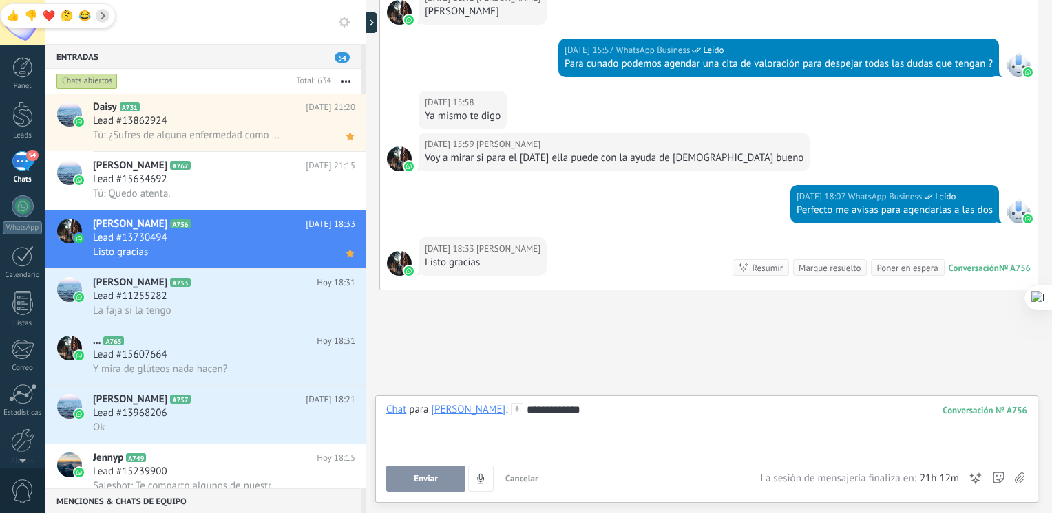
click at [418, 484] on span "Enviar" at bounding box center [426, 479] width 24 height 10
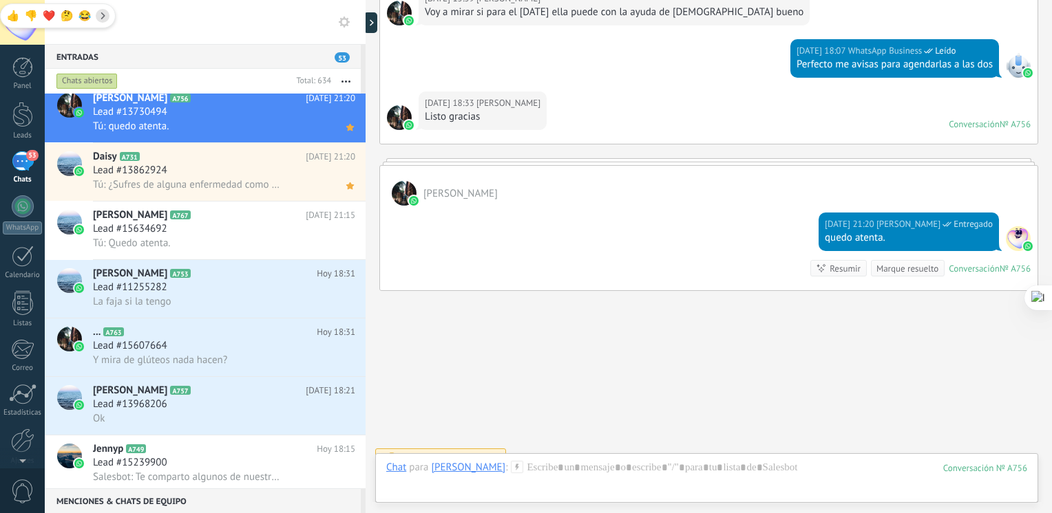
scroll to position [0, 0]
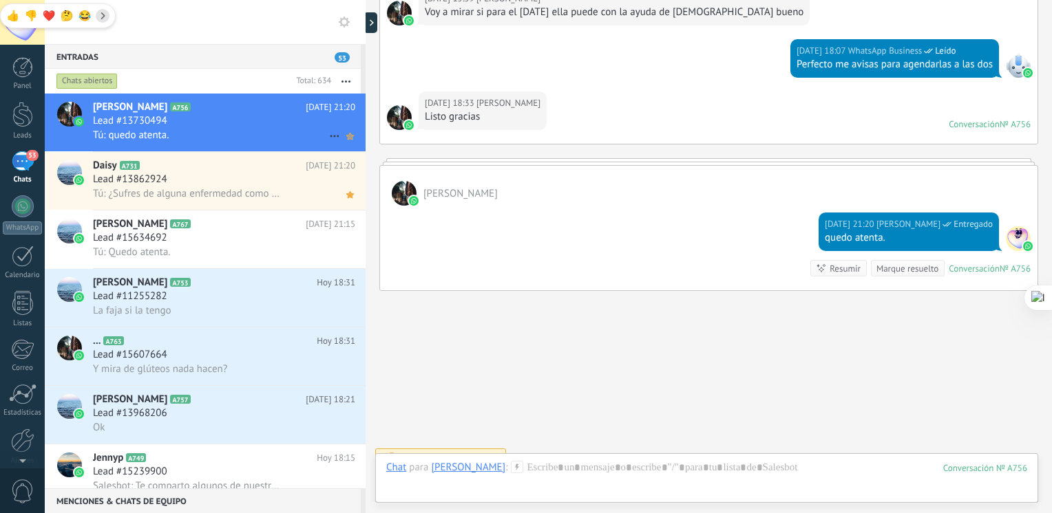
click at [345, 143] on icon at bounding box center [350, 136] width 14 height 17
click at [346, 198] on use at bounding box center [350, 194] width 8 height 7
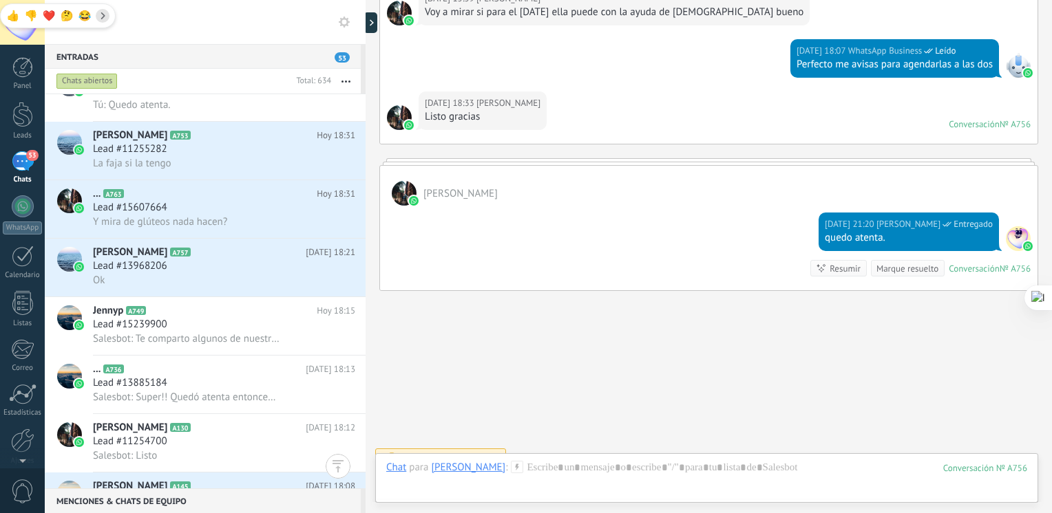
scroll to position [125, 0]
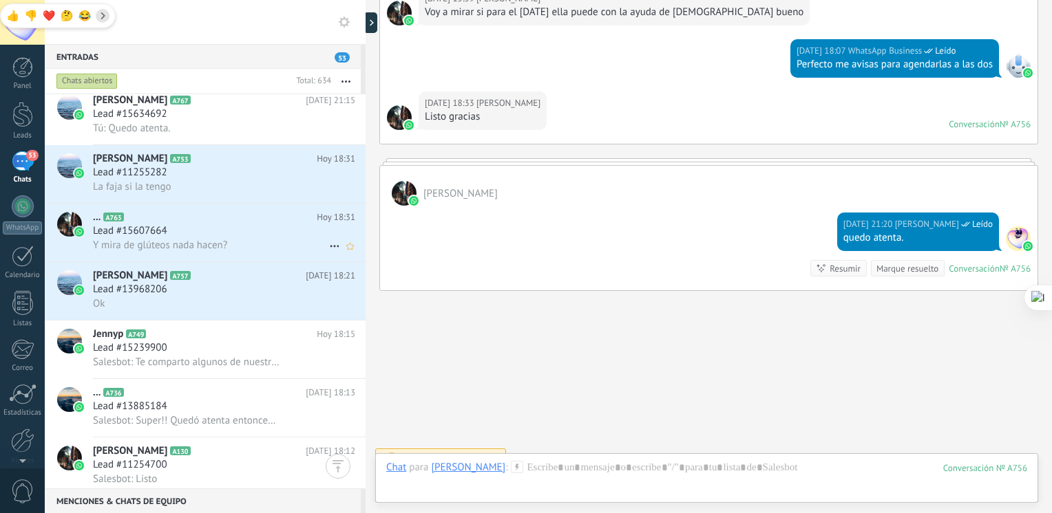
click at [246, 228] on div "... A763 [DATE] 18:31 Lead #15607664 Y mira de glúteos nada hacen?" at bounding box center [229, 233] width 273 height 58
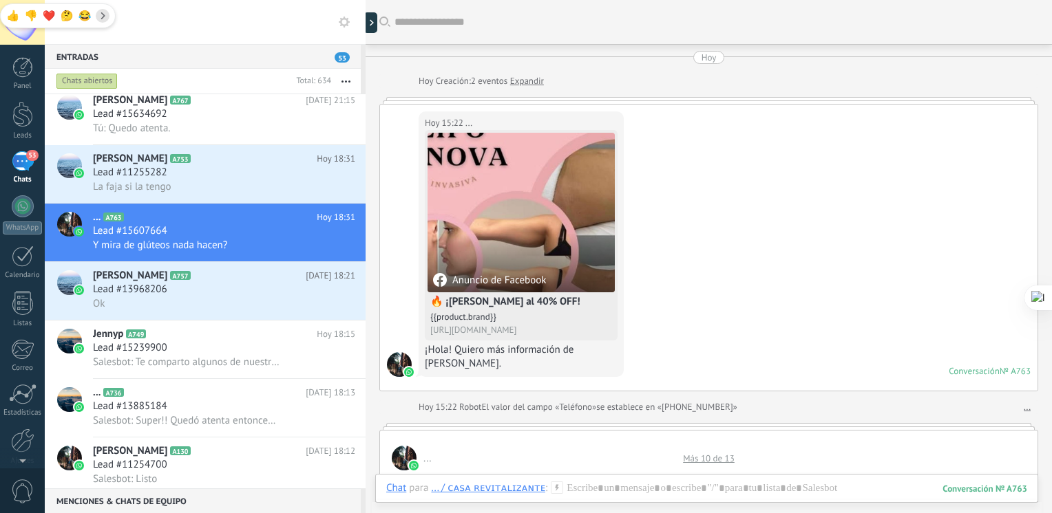
scroll to position [740, 0]
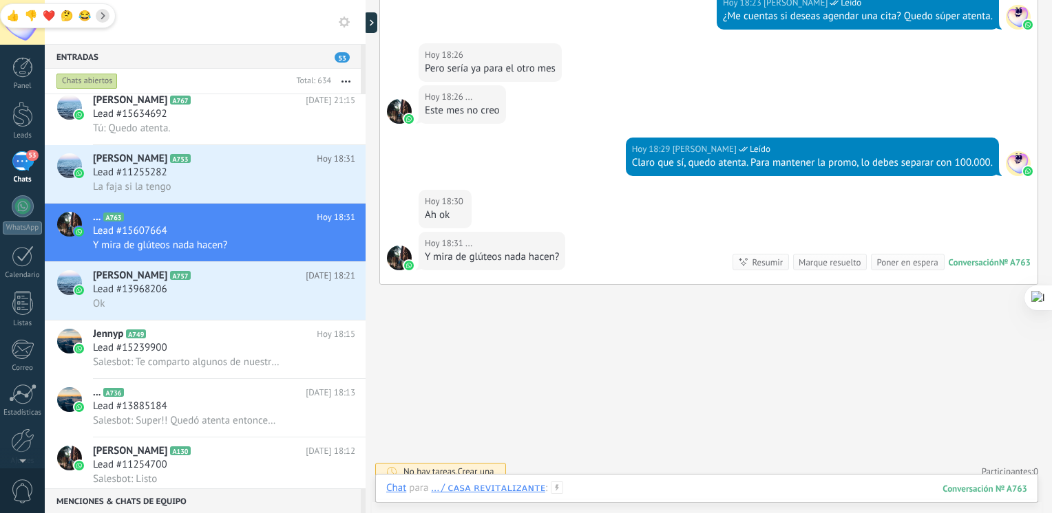
click at [584, 483] on div at bounding box center [706, 502] width 641 height 41
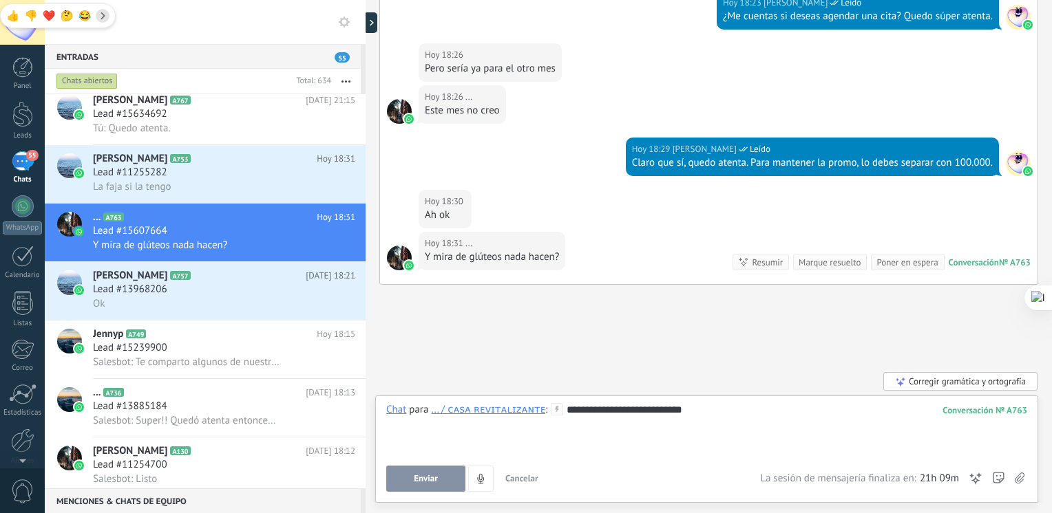
click at [655, 411] on div "**********" at bounding box center [706, 429] width 641 height 52
drag, startPoint x: 655, startPoint y: 411, endPoint x: 645, endPoint y: 411, distance: 10.3
click at [645, 411] on div "**********" at bounding box center [706, 429] width 641 height 52
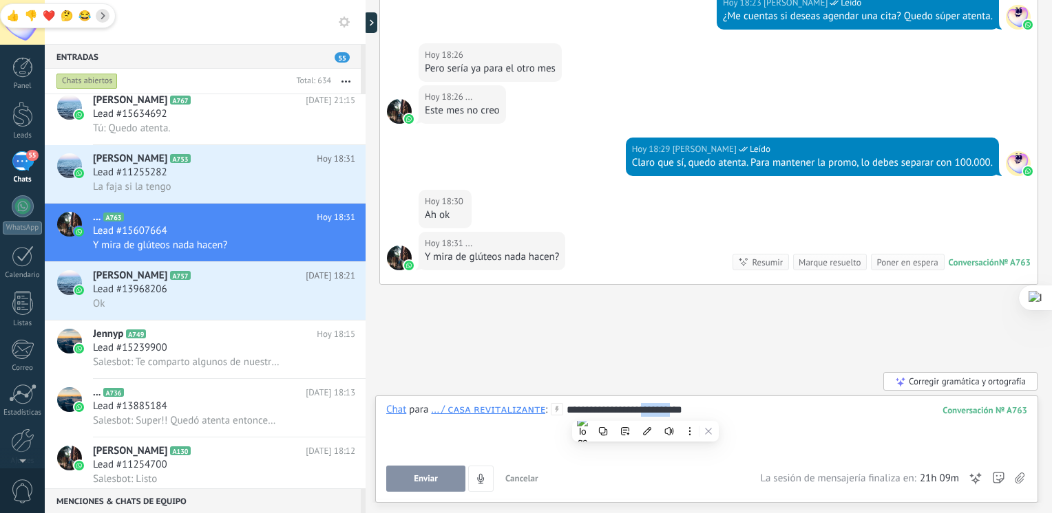
click at [645, 411] on div "**********" at bounding box center [706, 429] width 641 height 52
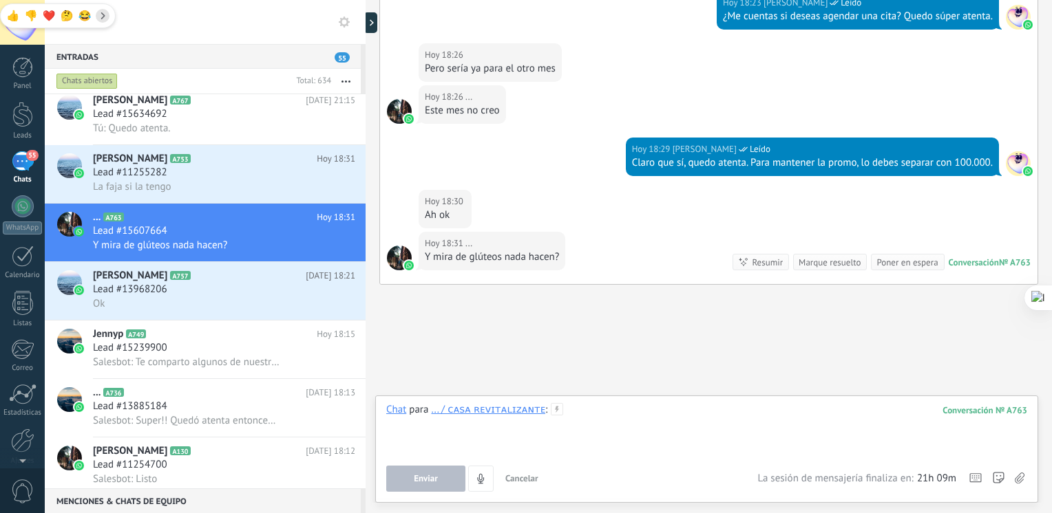
click at [574, 409] on div at bounding box center [706, 429] width 641 height 52
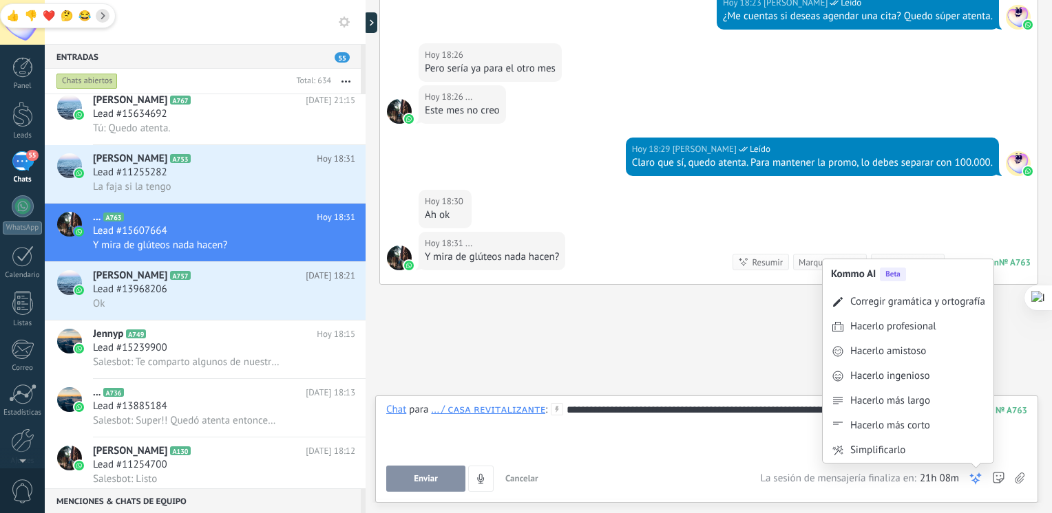
click at [979, 480] on icon at bounding box center [975, 479] width 14 height 14
click at [939, 304] on div "Corregir gramática y ortografía" at bounding box center [917, 302] width 135 height 14
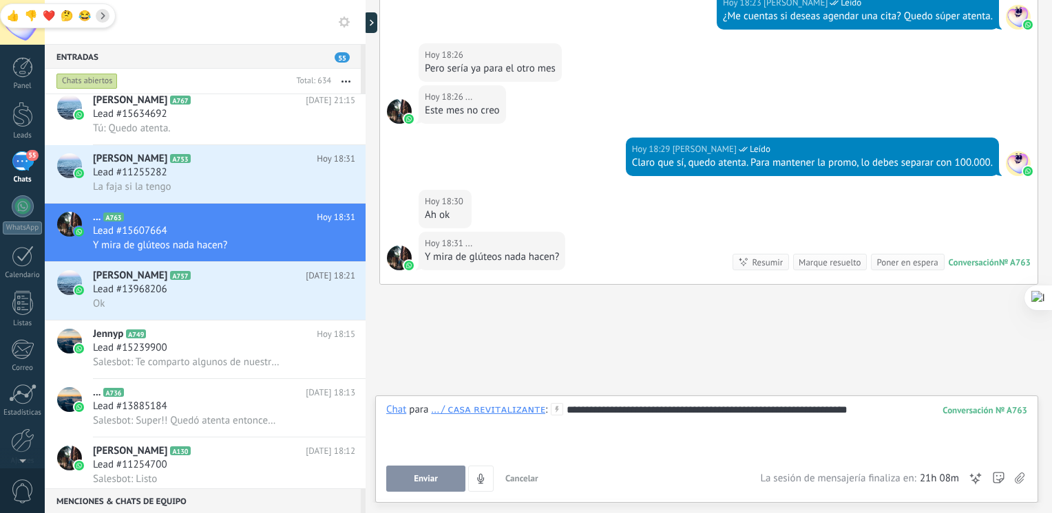
click at [862, 412] on div "**********" at bounding box center [706, 429] width 641 height 52
click at [560, 407] on div "**********" at bounding box center [706, 429] width 641 height 52
click at [880, 417] on div "**********" at bounding box center [706, 429] width 641 height 52
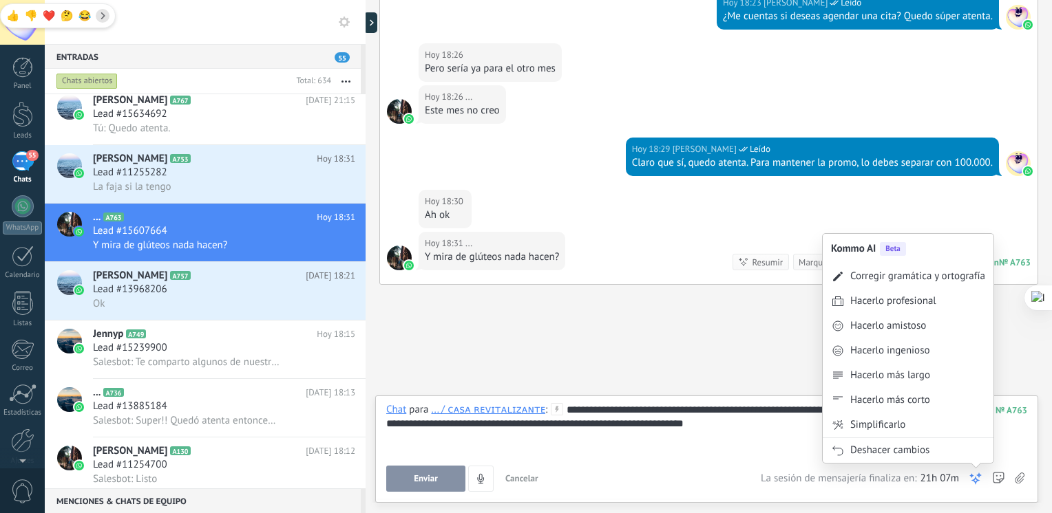
click at [977, 476] on use at bounding box center [975, 479] width 10 height 10
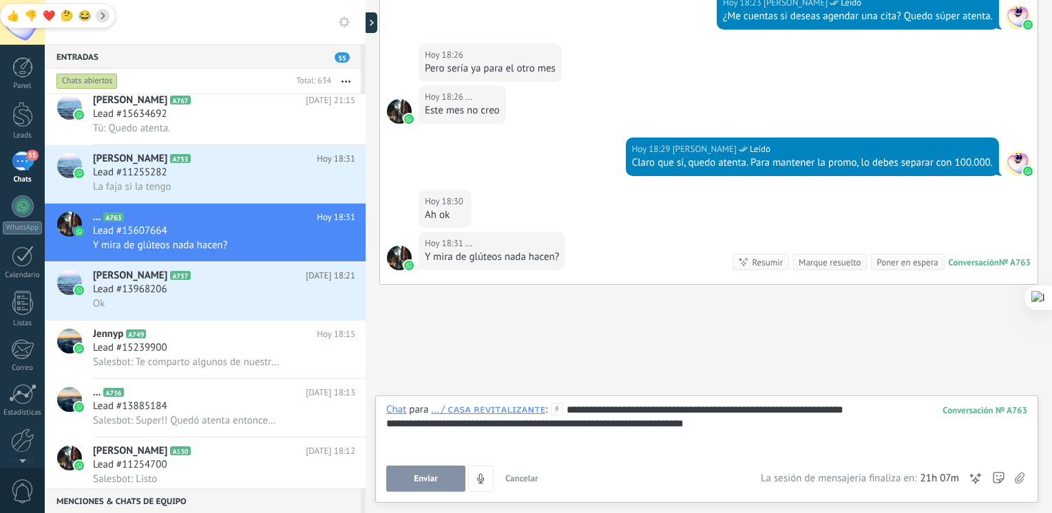
drag, startPoint x: 725, startPoint y: 418, endPoint x: 732, endPoint y: 428, distance: 12.4
click at [732, 429] on div "**********" at bounding box center [706, 424] width 641 height 14
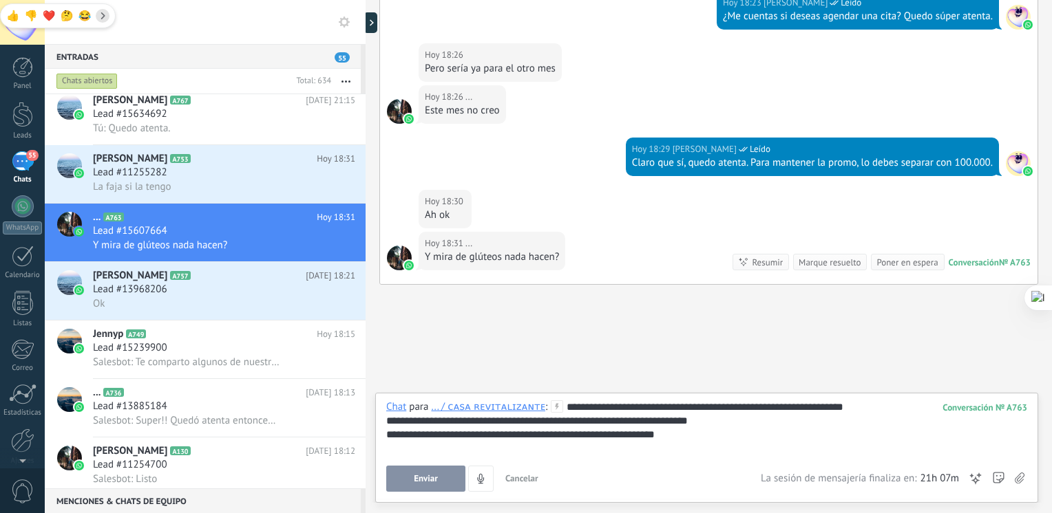
click at [732, 428] on div "**********" at bounding box center [706, 435] width 641 height 14
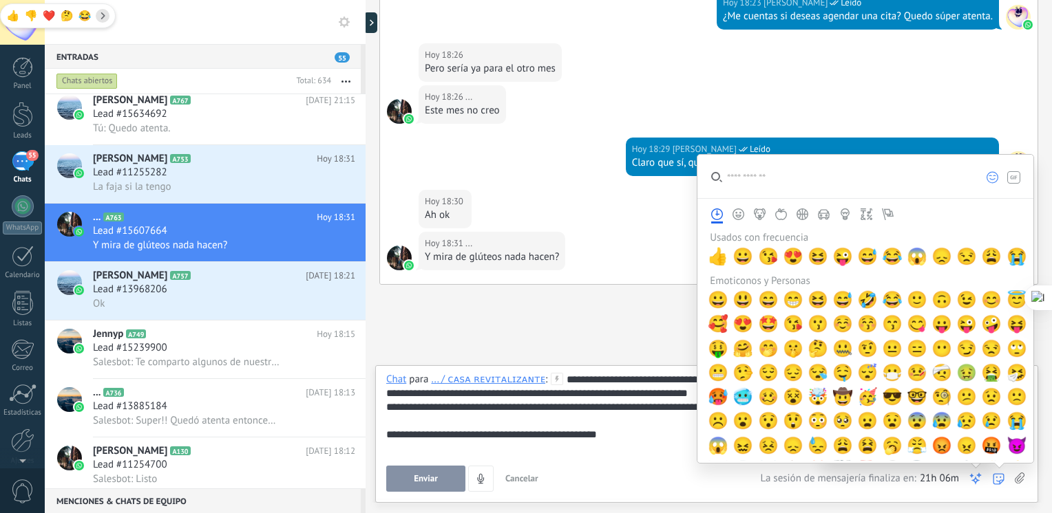
click at [981, 482] on icon at bounding box center [975, 479] width 14 height 14
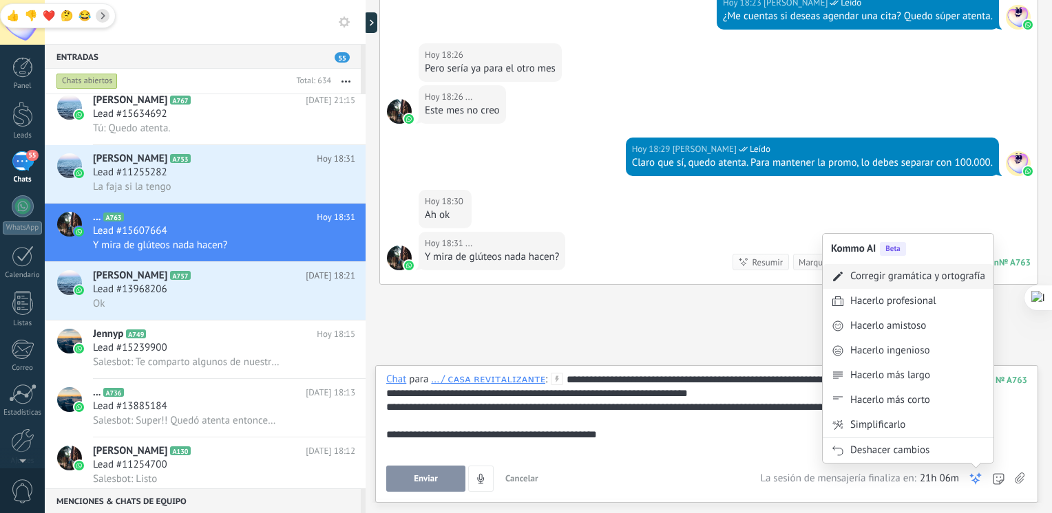
click at [939, 284] on div "Corregir gramática y ortografía" at bounding box center [907, 276] width 171 height 25
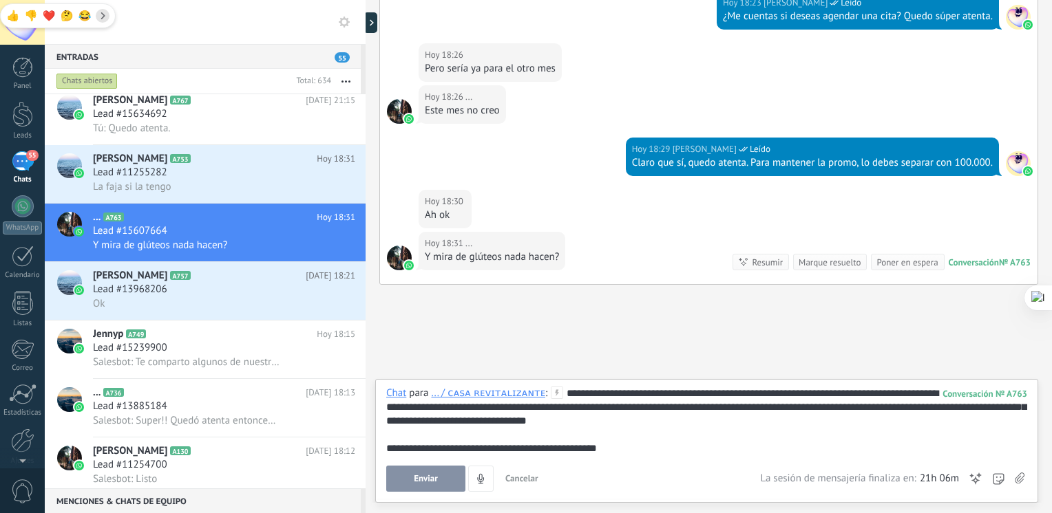
click at [426, 482] on span "Enviar" at bounding box center [426, 479] width 24 height 10
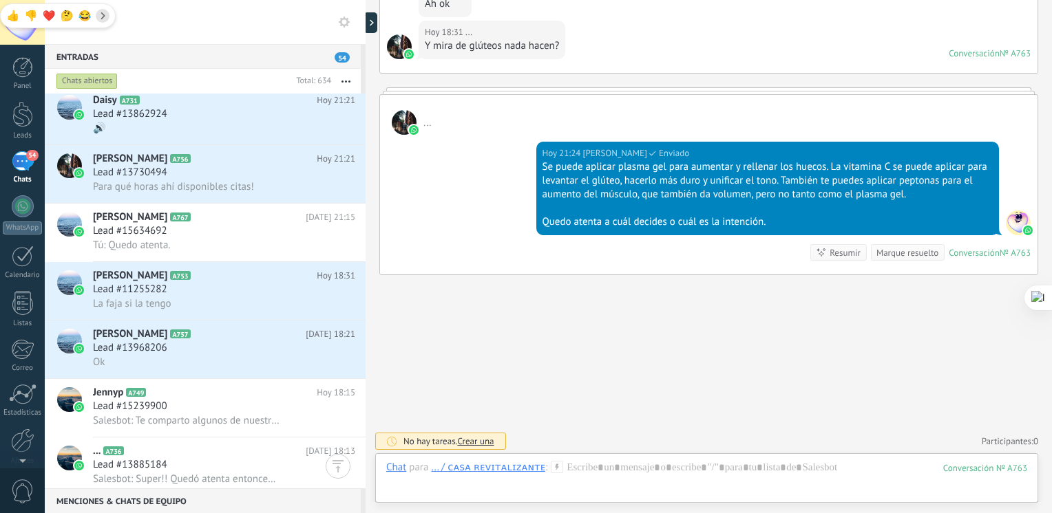
scroll to position [0, 0]
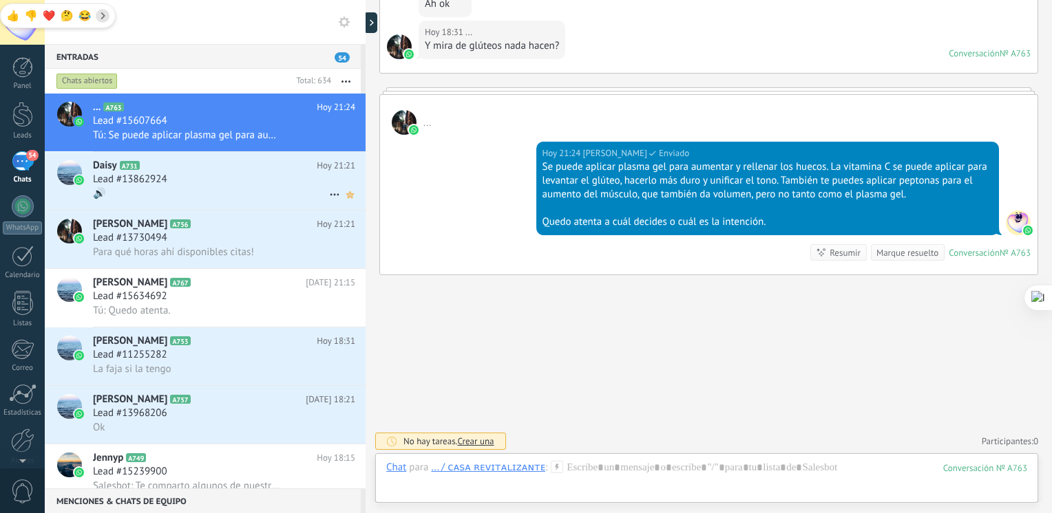
click at [343, 195] on icon at bounding box center [350, 195] width 14 height 17
click at [346, 257] on use at bounding box center [350, 253] width 8 height 7
click at [346, 374] on use at bounding box center [350, 370] width 8 height 7
click at [347, 436] on icon at bounding box center [350, 428] width 14 height 17
click at [176, 128] on div "... A763 [DATE] 21:24 Lead #15607664 Tú: Se puede aplicar plasma gel para aumen…" at bounding box center [229, 123] width 273 height 58
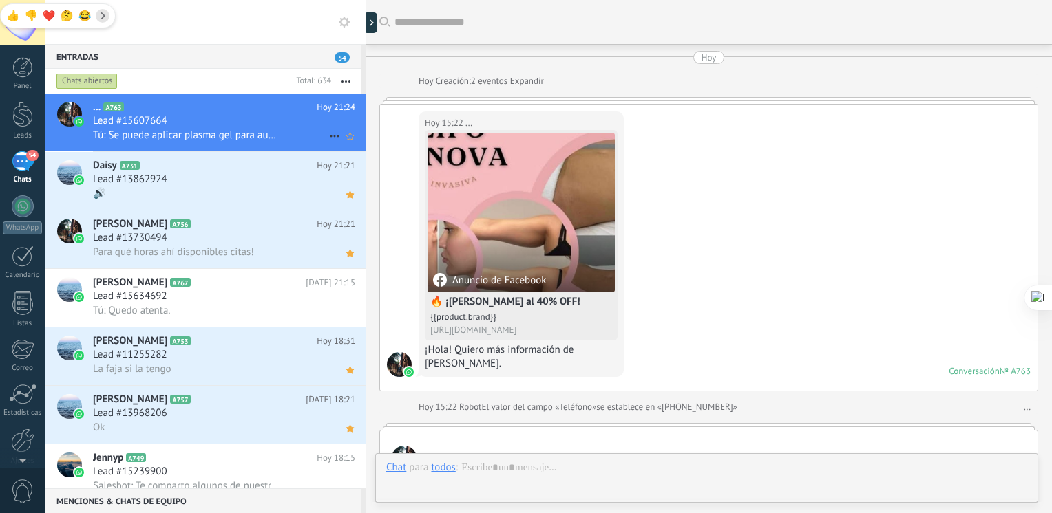
scroll to position [885, 0]
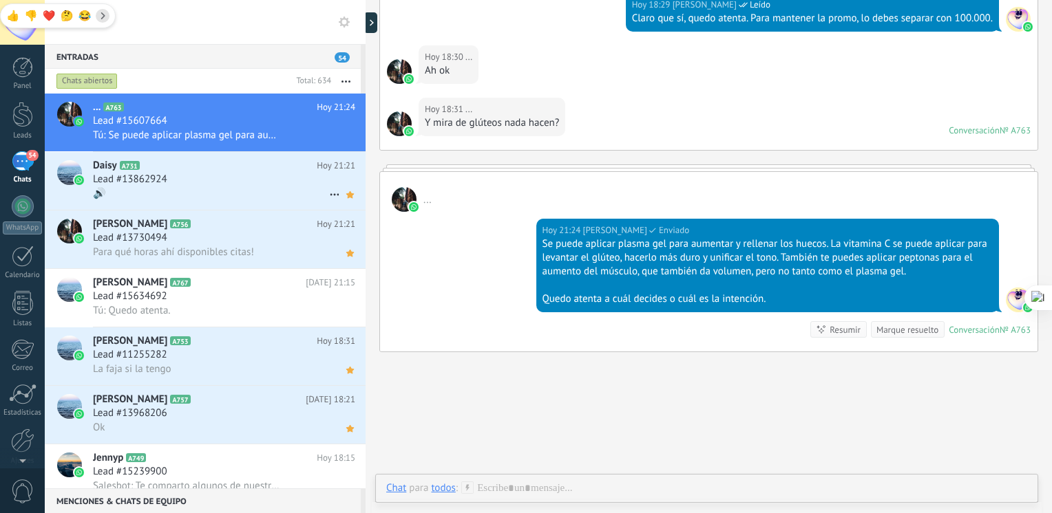
click at [162, 187] on span "Lead #13862924" at bounding box center [130, 180] width 74 height 14
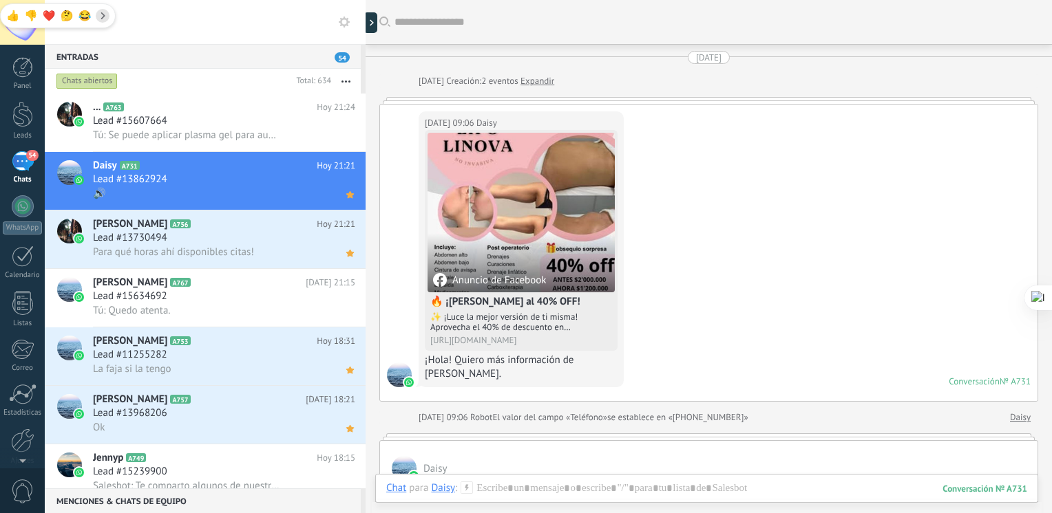
scroll to position [1859, 0]
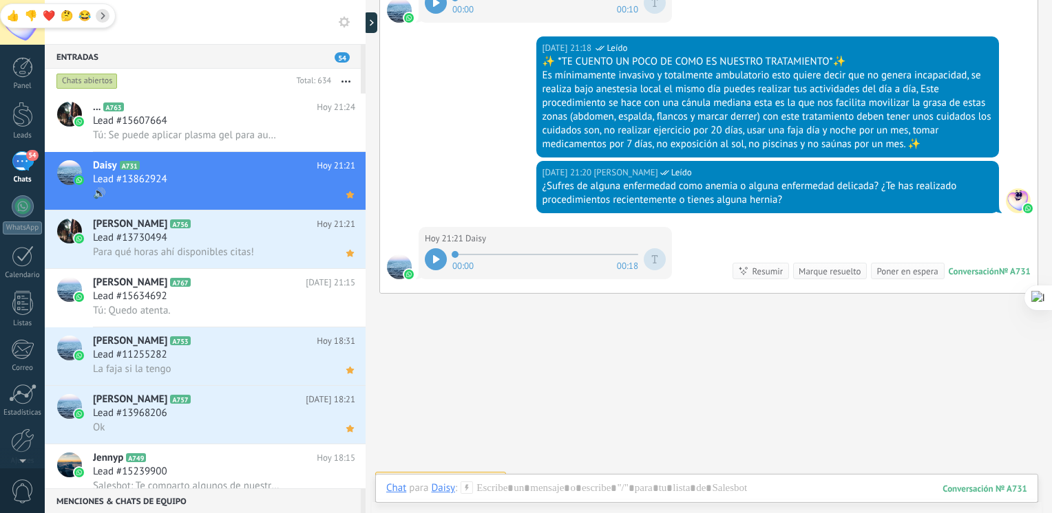
click at [438, 253] on div at bounding box center [436, 259] width 22 height 22
click at [180, 245] on div "Lead #13730494" at bounding box center [224, 238] width 262 height 14
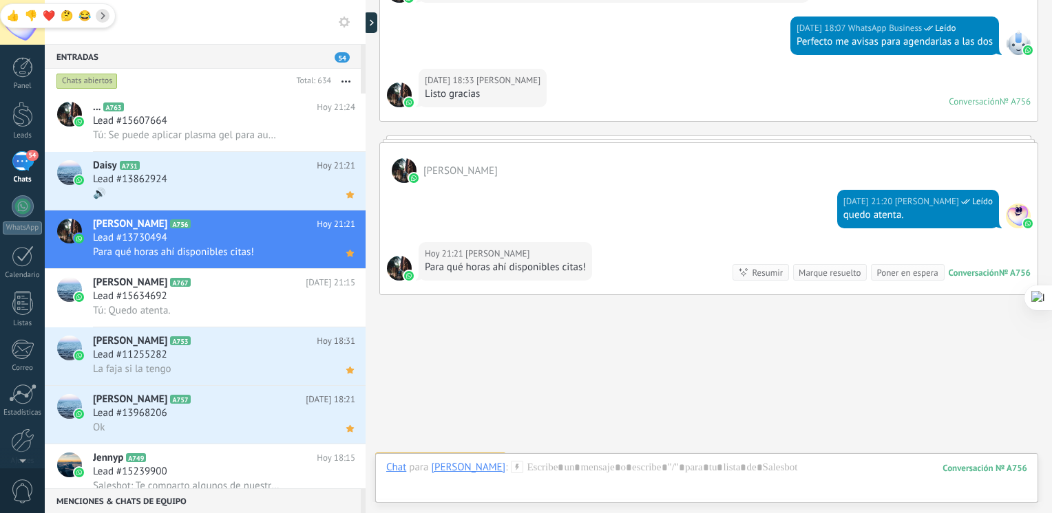
scroll to position [1566, 0]
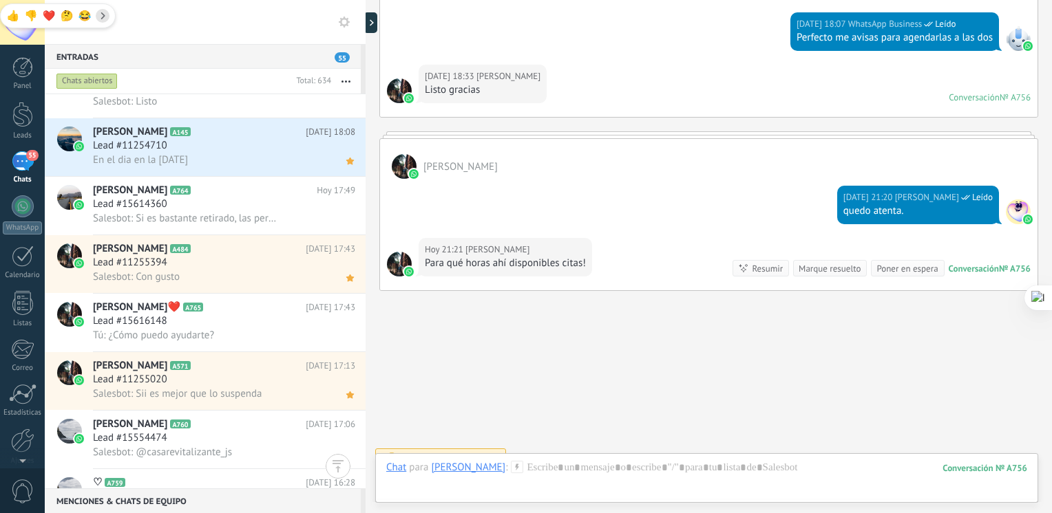
scroll to position [509, 0]
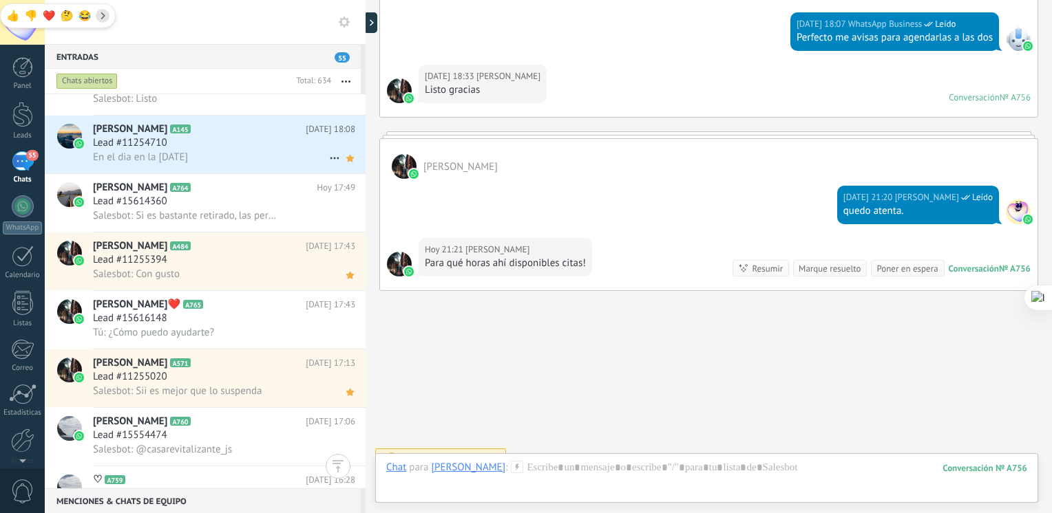
click at [258, 172] on div "[PERSON_NAME] A145 [DATE] 18:08 Lead #11254710 En el dia en la [DATE]" at bounding box center [229, 145] width 273 height 58
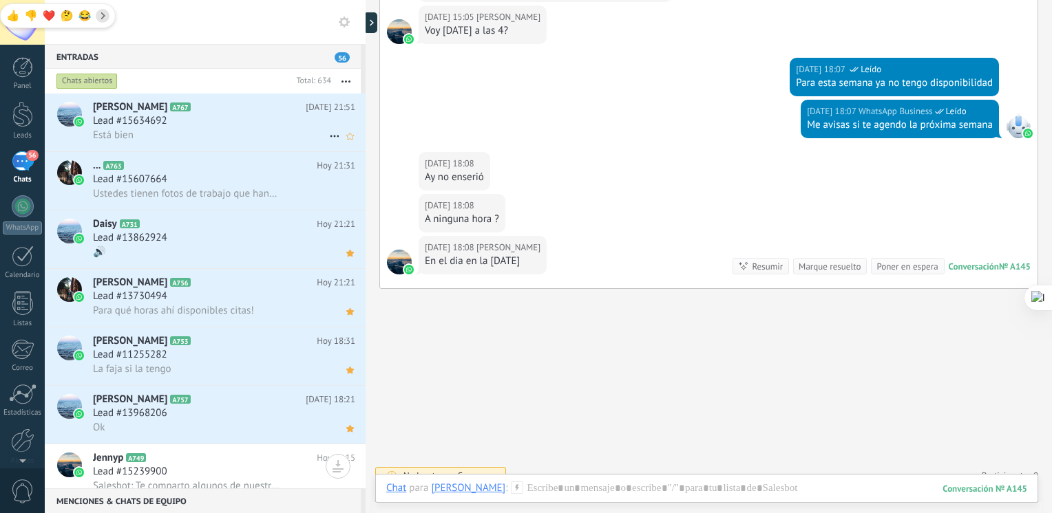
click at [251, 134] on div "Está bien" at bounding box center [224, 135] width 262 height 14
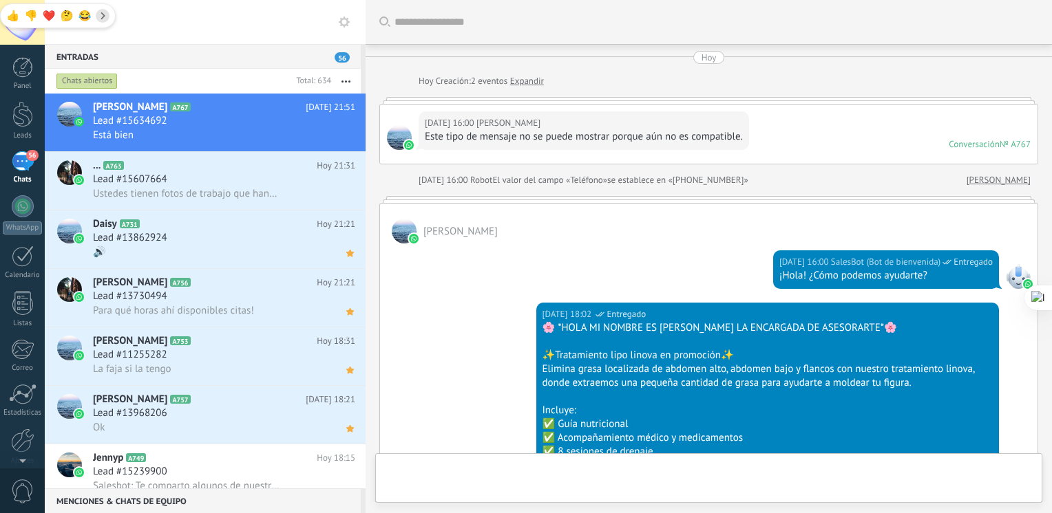
scroll to position [969, 0]
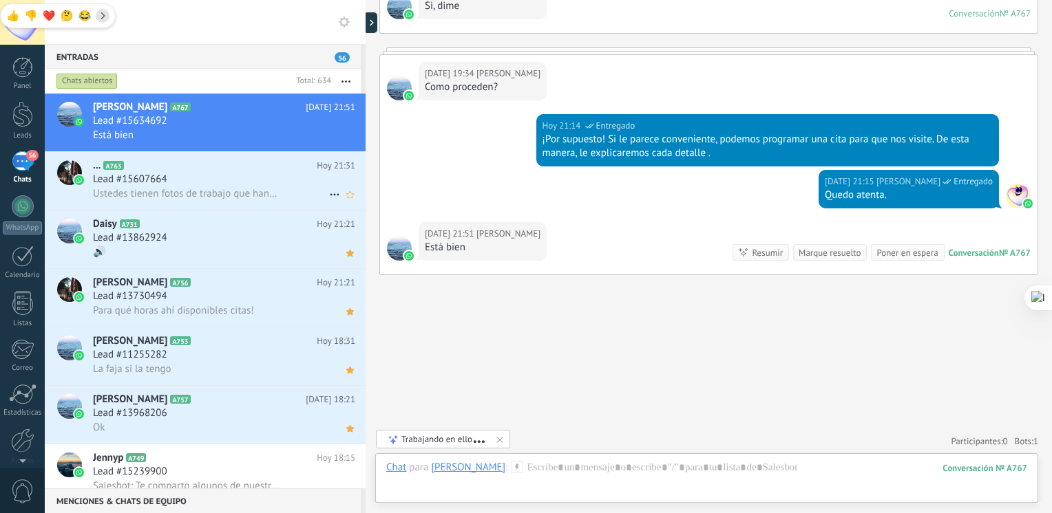
click at [213, 168] on h2 "... A763" at bounding box center [205, 166] width 224 height 14
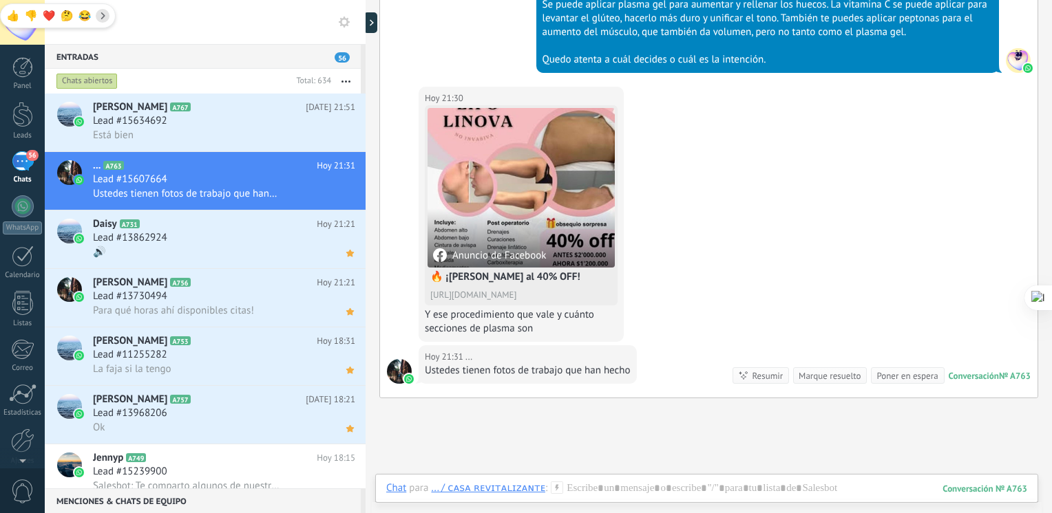
scroll to position [1149, 0]
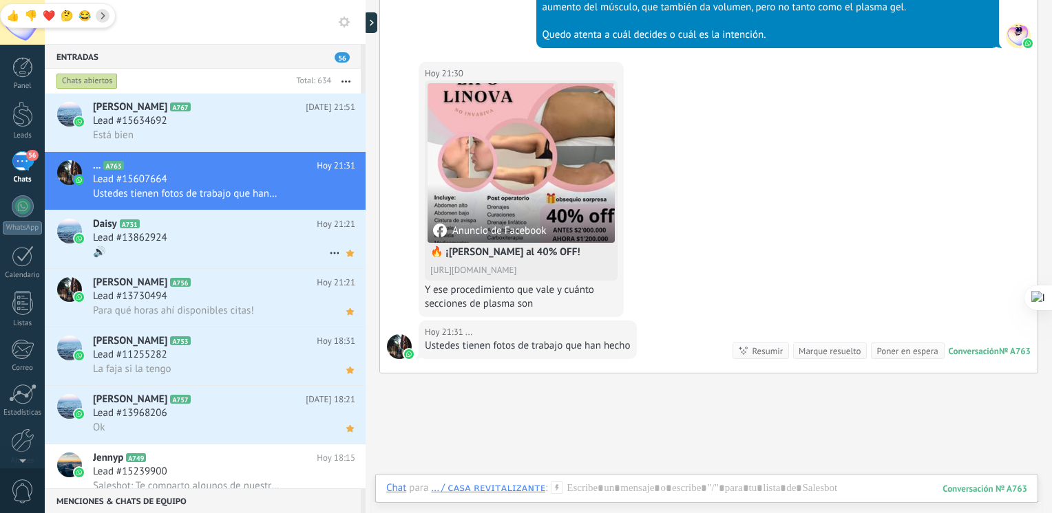
click at [190, 242] on div "Lead #13862924" at bounding box center [224, 238] width 262 height 14
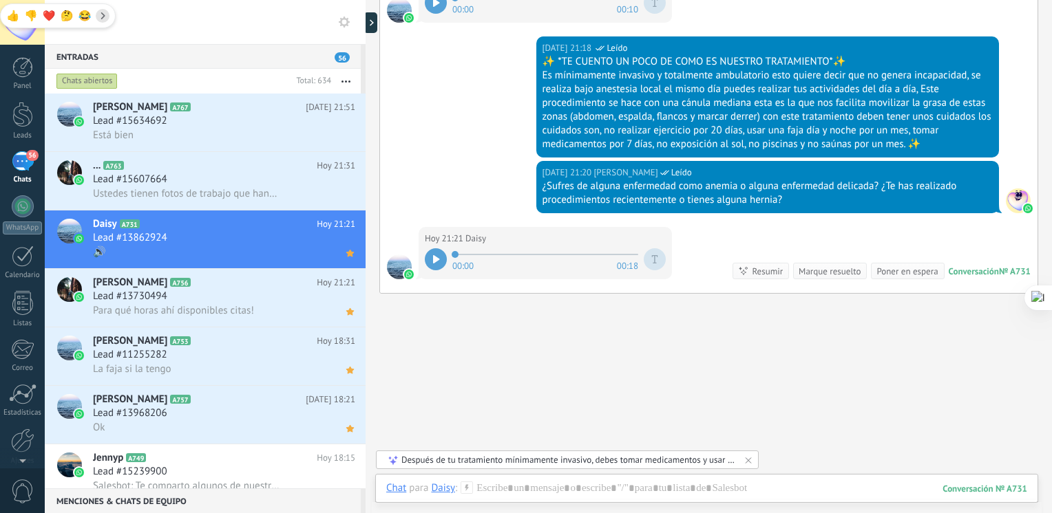
click at [432, 262] on div at bounding box center [436, 259] width 22 height 22
click at [510, 497] on div at bounding box center [706, 502] width 641 height 41
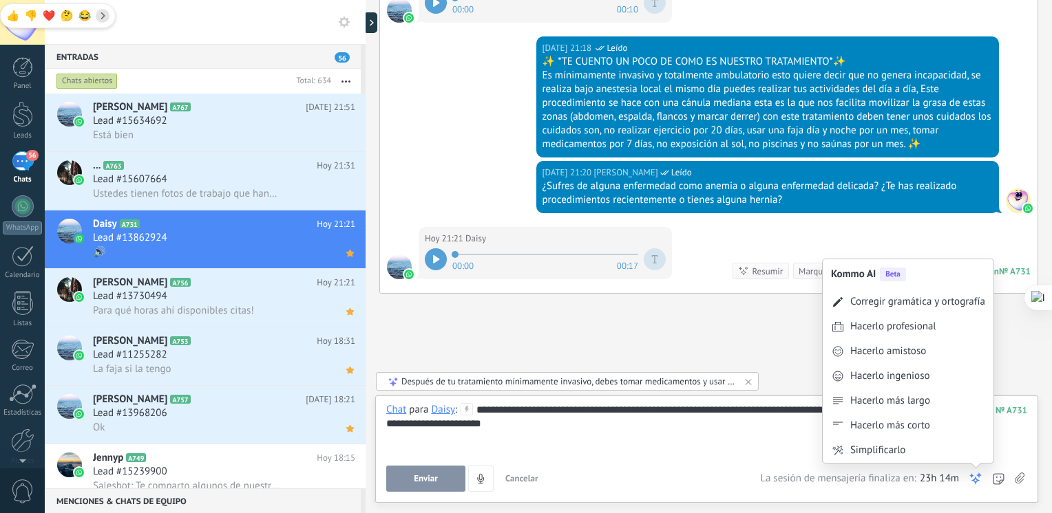
click at [977, 486] on div "Kommo AI Beta Corregir gramática y ortografía Hacerlo profesional Hacerlo amist…" at bounding box center [975, 479] width 14 height 26
click at [926, 301] on div "Corregir gramática y ortografía" at bounding box center [917, 302] width 135 height 14
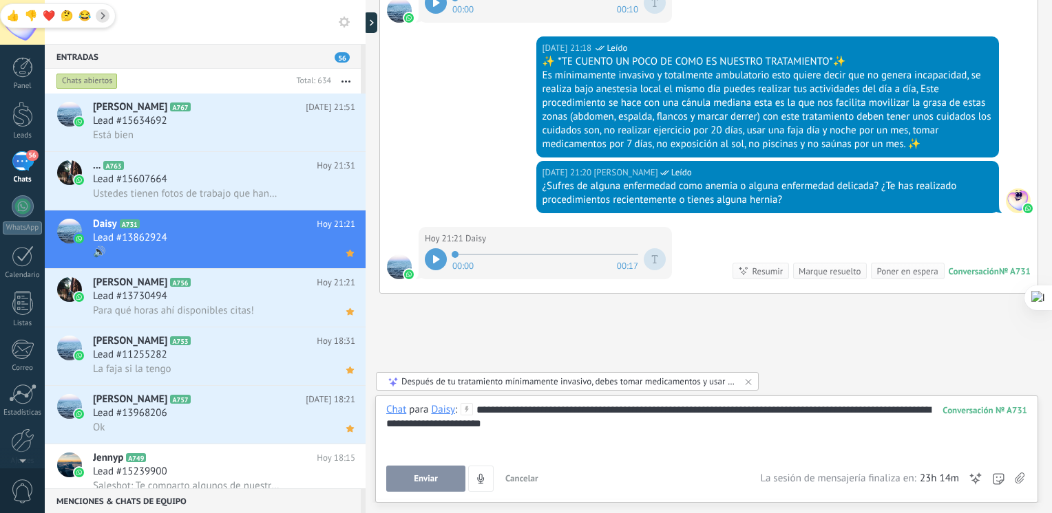
click at [685, 416] on div "**********" at bounding box center [706, 429] width 641 height 52
click at [434, 478] on span "Enviar" at bounding box center [426, 479] width 24 height 10
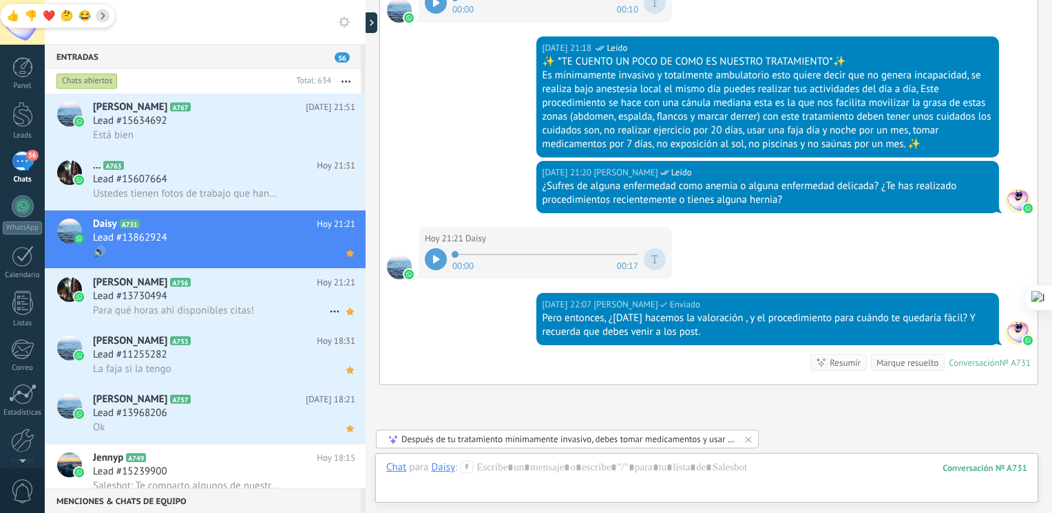
scroll to position [1968, 0]
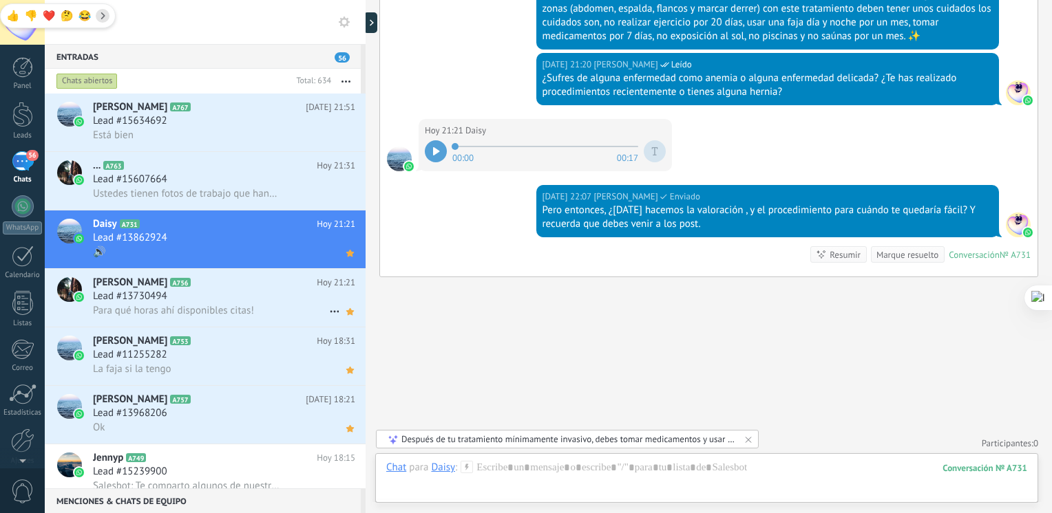
click at [253, 323] on div "[PERSON_NAME] A756 [DATE] 21:21 Lead #13730494 Para qué horas ahí disponibles c…" at bounding box center [229, 298] width 273 height 58
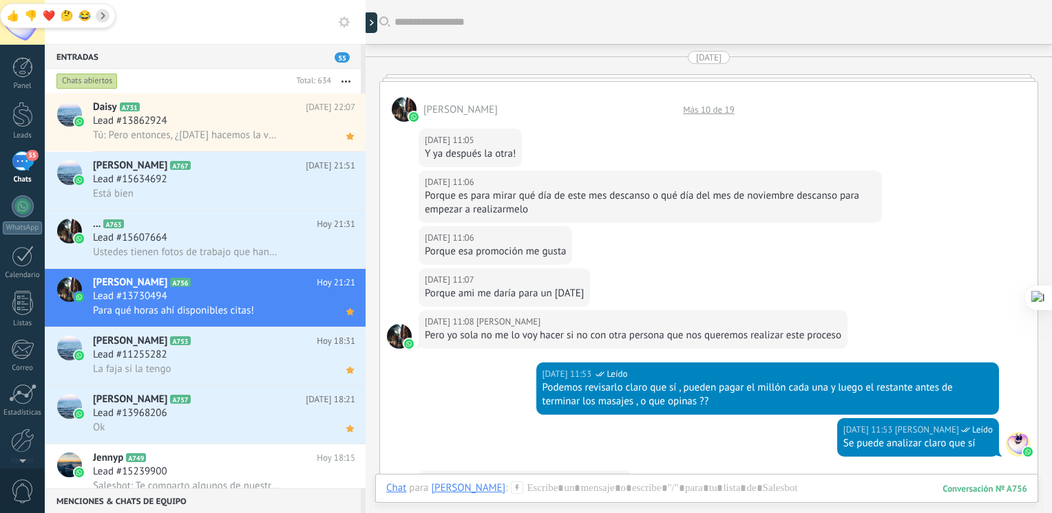
scroll to position [1557, 0]
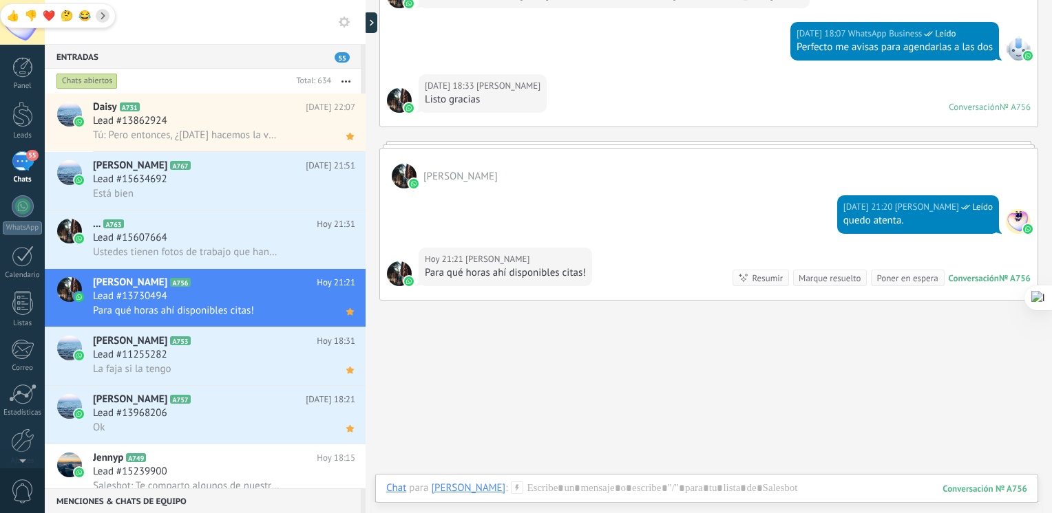
click at [566, 480] on div "Chat Correo Nota Tarea Chat para [PERSON_NAME] : 756 Enviar Cancelar Rastrear c…" at bounding box center [706, 499] width 663 height 50
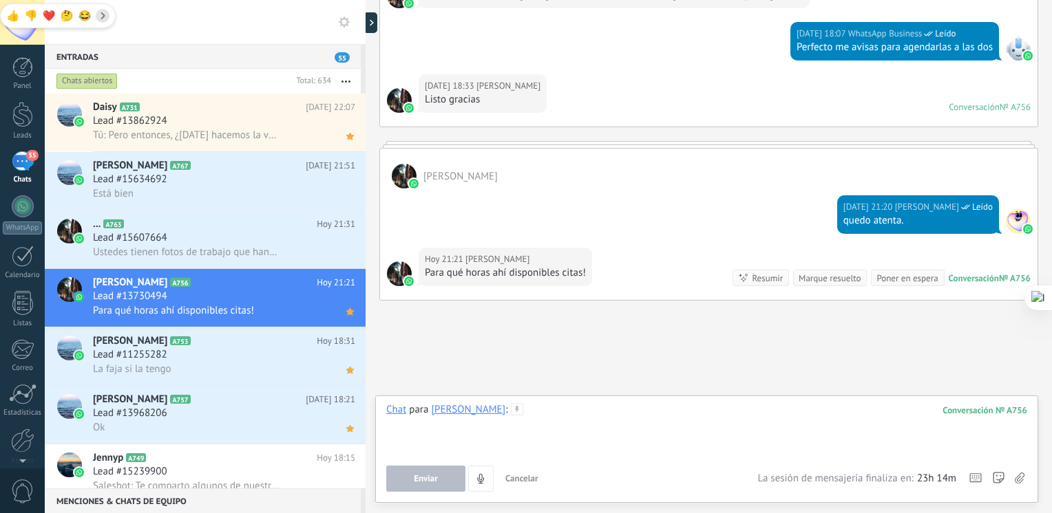
click at [573, 431] on div at bounding box center [706, 429] width 641 height 52
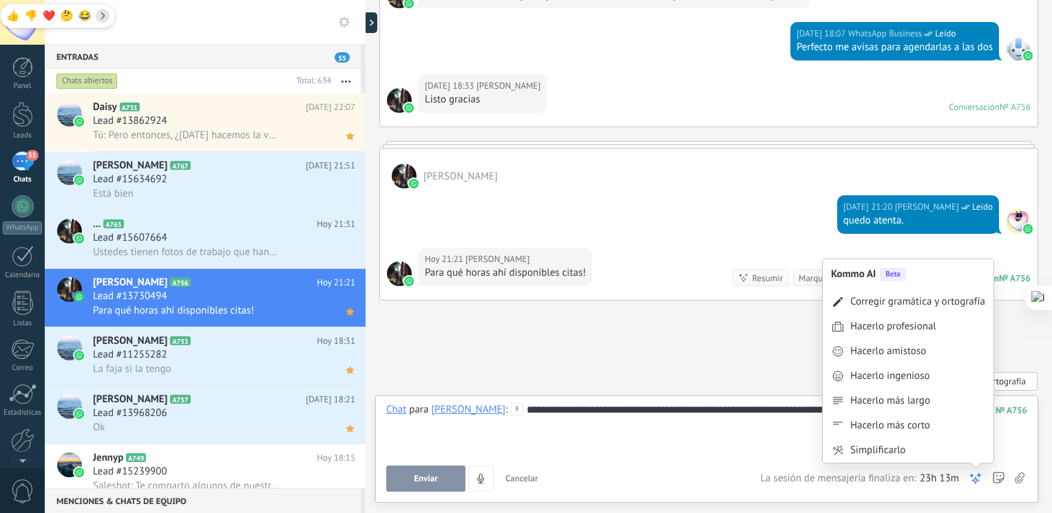
click at [975, 471] on div "Kommo AI Beta Corregir gramática y ortografía Hacerlo profesional Hacerlo amist…" at bounding box center [975, 479] width 14 height 26
click at [927, 299] on div "Corregir gramática y ortografía" at bounding box center [917, 302] width 135 height 14
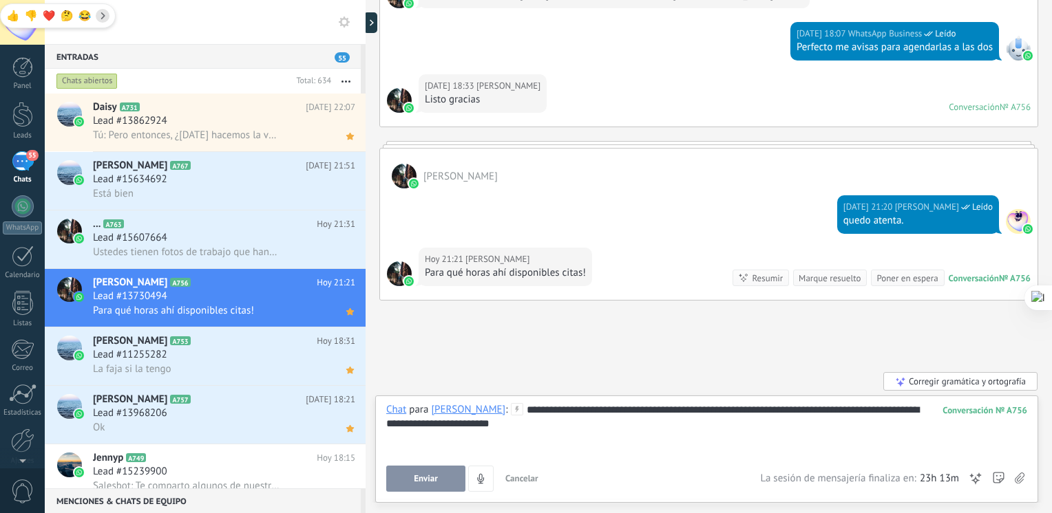
click at [968, 474] on div "Enviar Cancelar Rastrear clics en links ? Reducir links largos y rastrear clics…" at bounding box center [706, 479] width 641 height 26
click at [961, 385] on div "Corregir gramática y ortografía" at bounding box center [960, 381] width 154 height 19
click at [449, 464] on div "**********" at bounding box center [706, 447] width 641 height 89
click at [440, 478] on button "Enviar" at bounding box center [425, 479] width 79 height 26
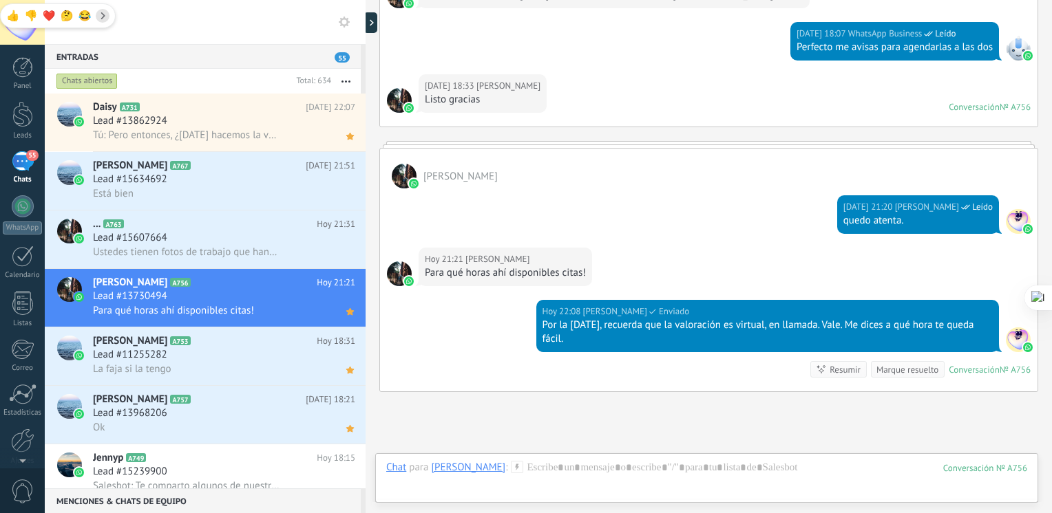
scroll to position [1658, 0]
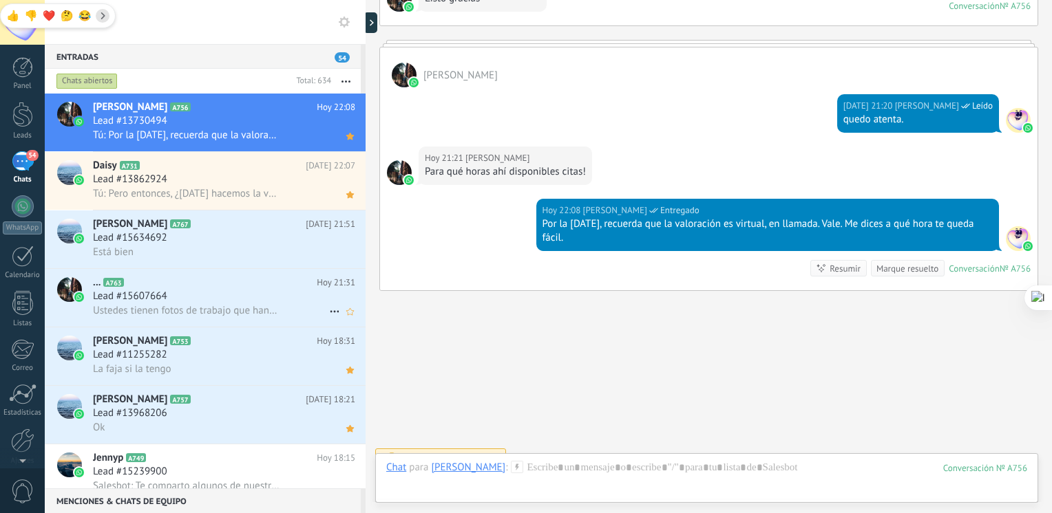
click at [173, 315] on span "Ustedes tienen fotos de trabajo que han hecho" at bounding box center [186, 310] width 187 height 13
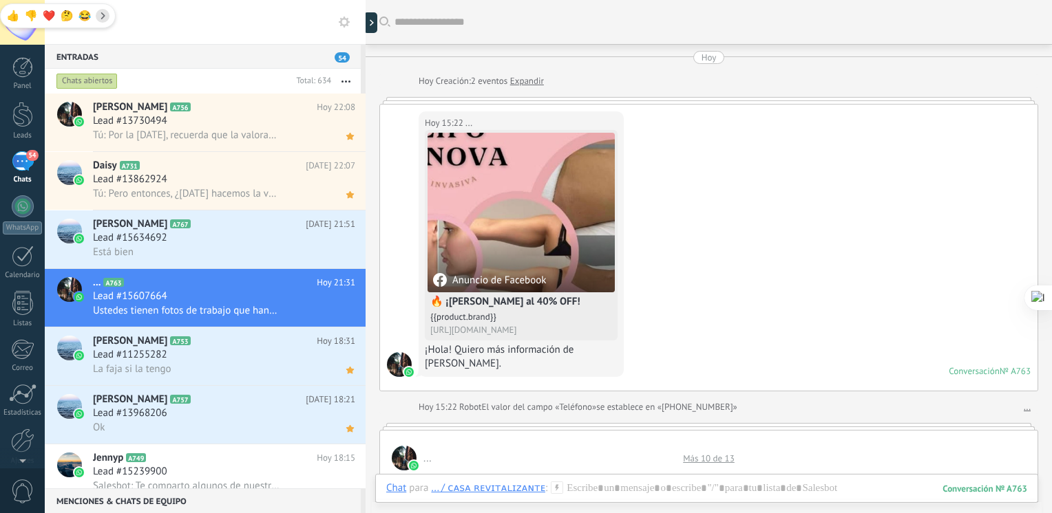
scroll to position [1237, 0]
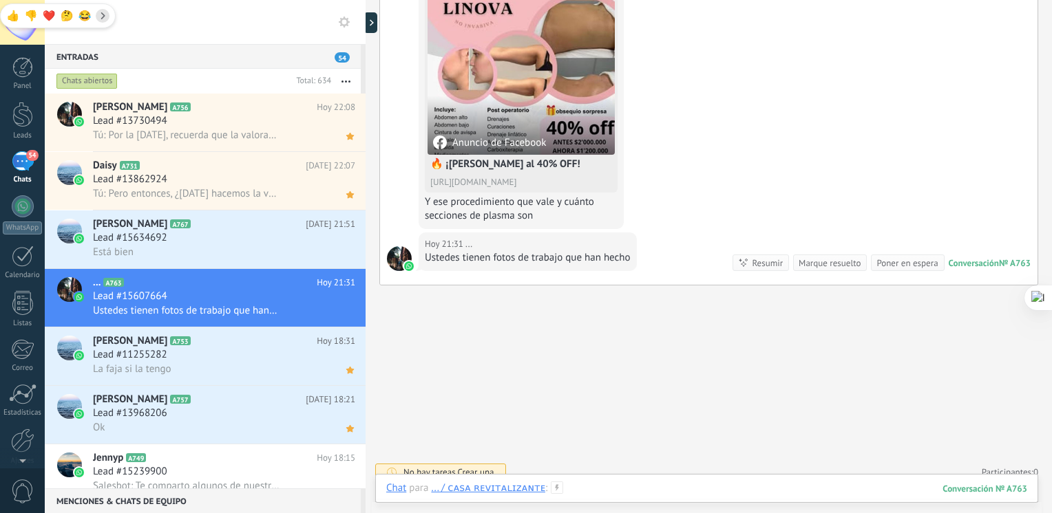
click at [575, 482] on div at bounding box center [706, 502] width 641 height 41
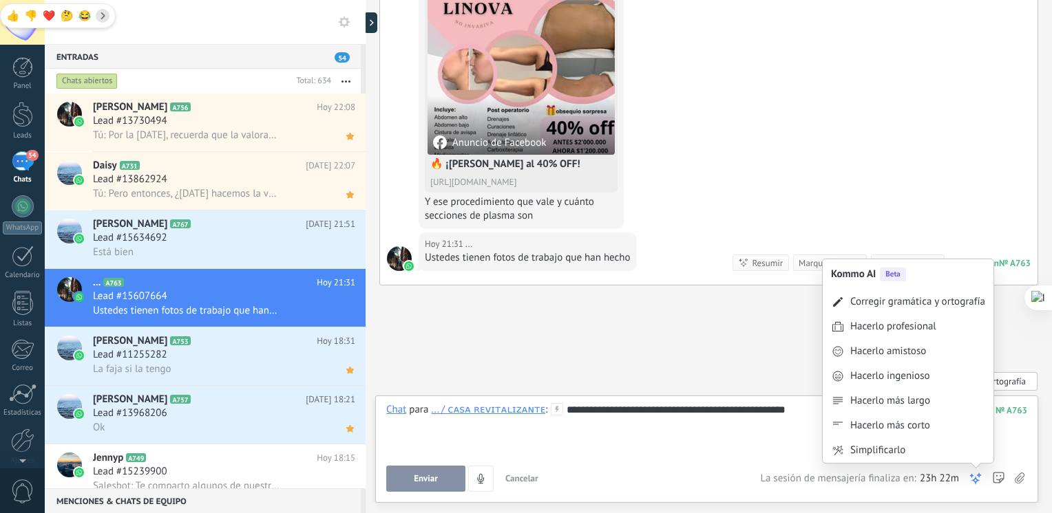
click at [981, 476] on icon at bounding box center [975, 479] width 14 height 14
click at [922, 299] on div "Corregir gramática y ortografía" at bounding box center [917, 302] width 135 height 14
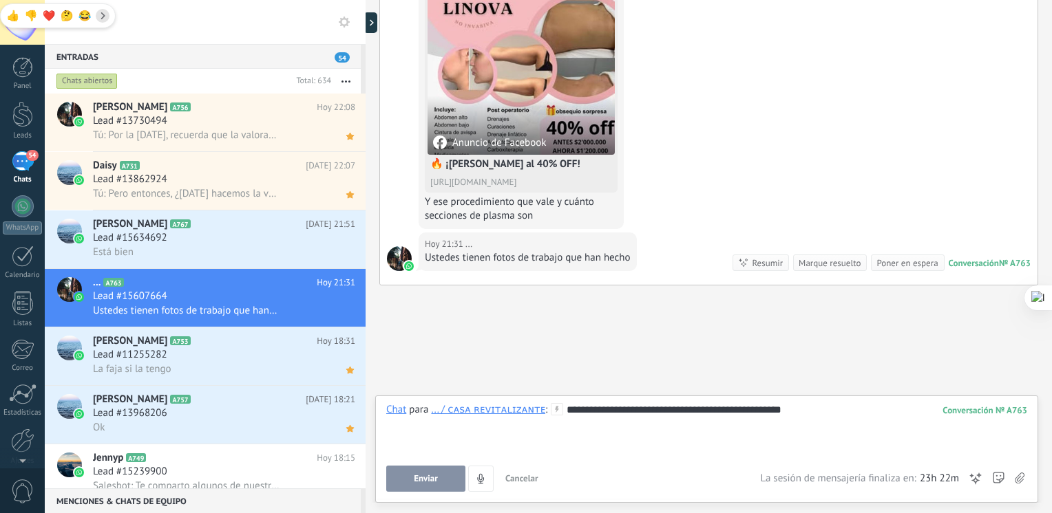
click at [454, 471] on button "Enviar" at bounding box center [425, 479] width 79 height 26
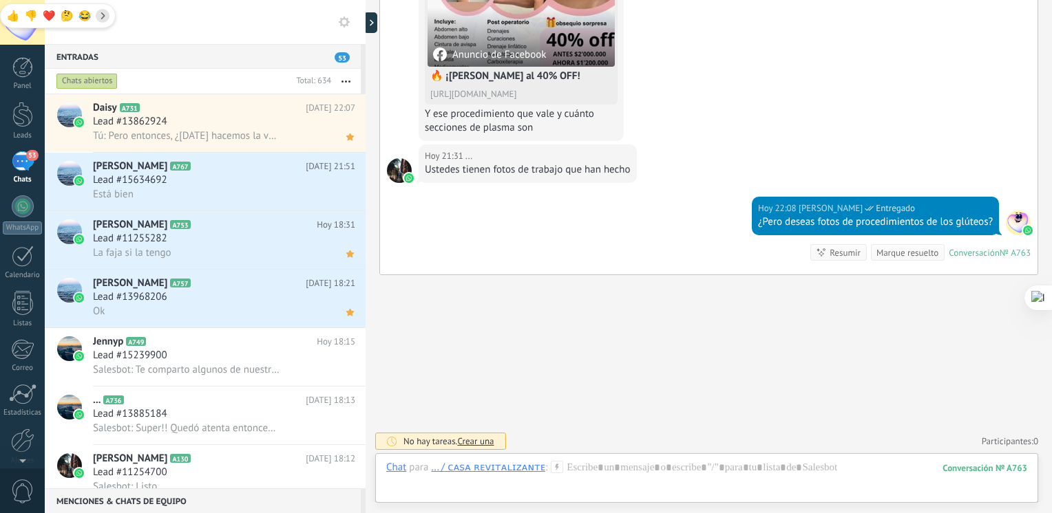
scroll to position [135, 0]
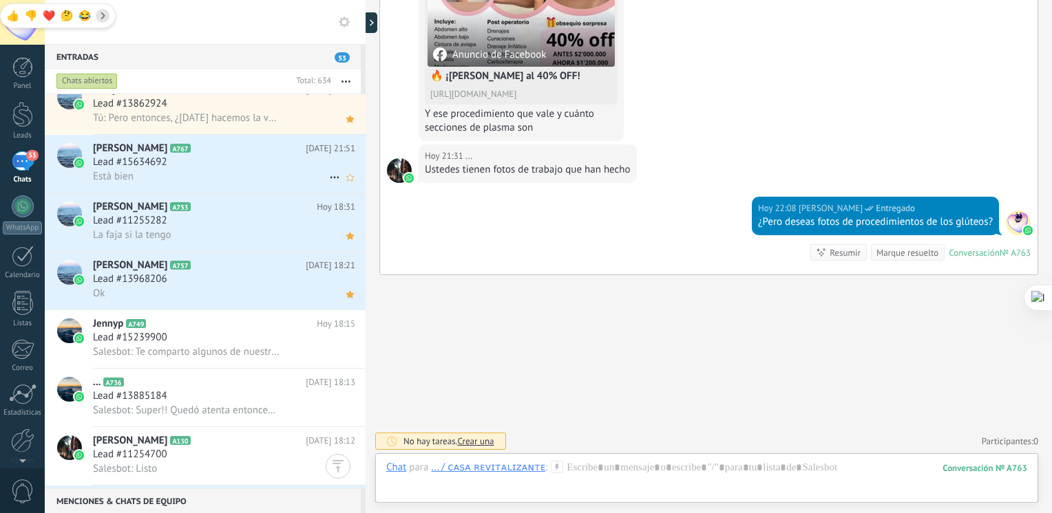
click at [225, 161] on div "Lead #15634692" at bounding box center [224, 163] width 262 height 14
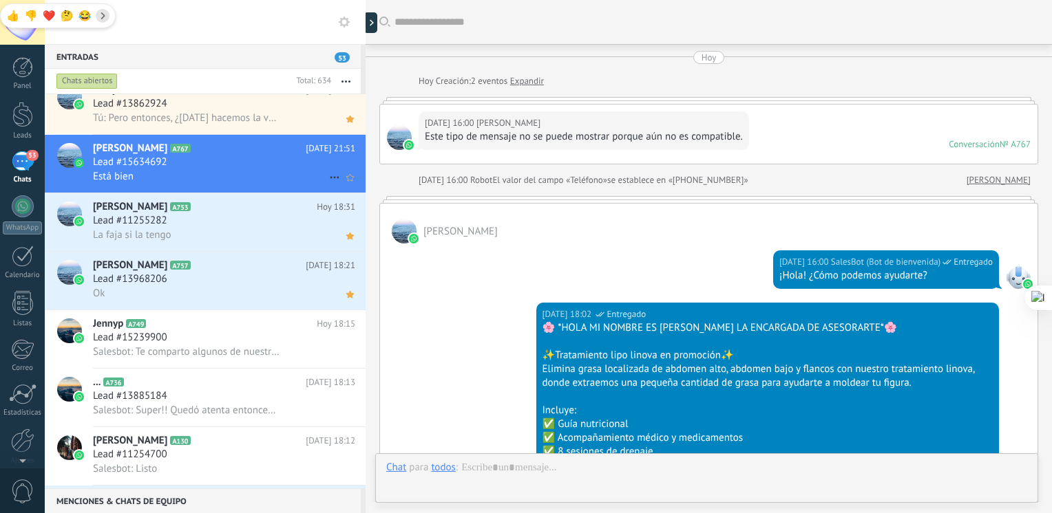
scroll to position [959, 0]
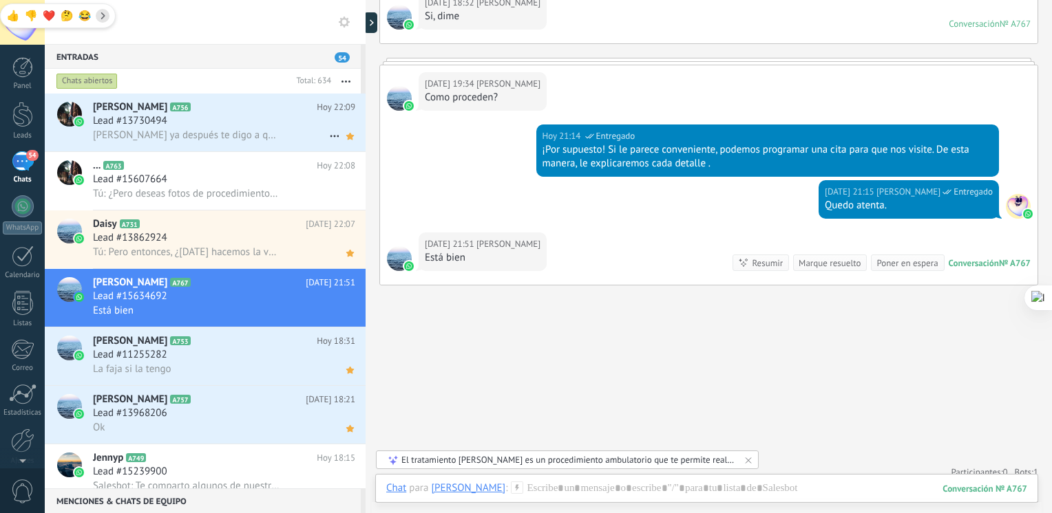
click at [197, 109] on h2 "Verónica A756" at bounding box center [205, 107] width 224 height 14
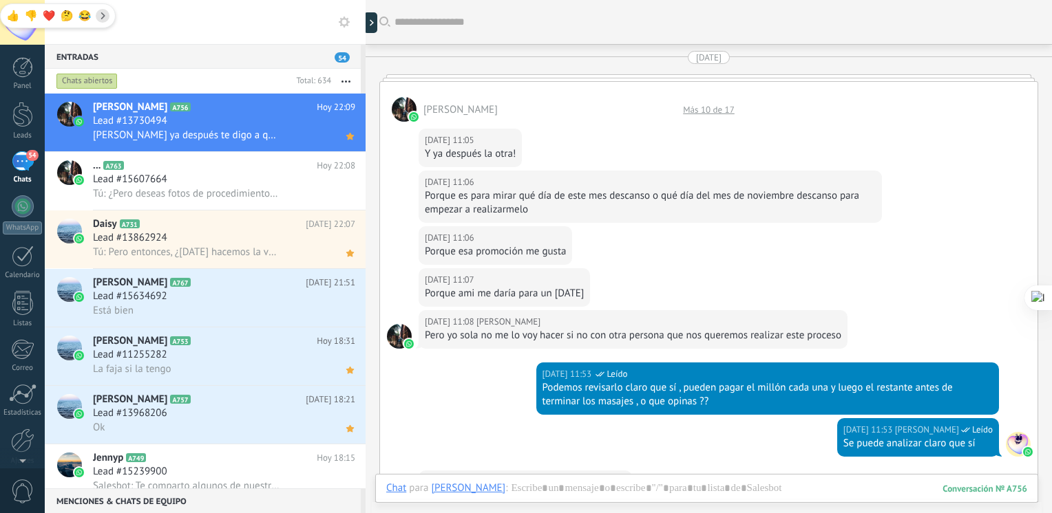
scroll to position [1675, 0]
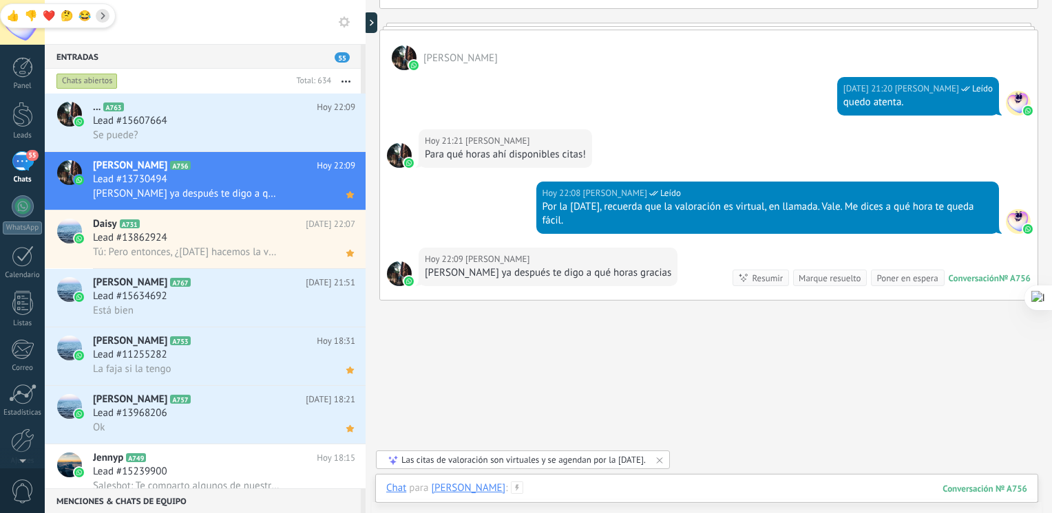
click at [575, 482] on div at bounding box center [706, 502] width 641 height 41
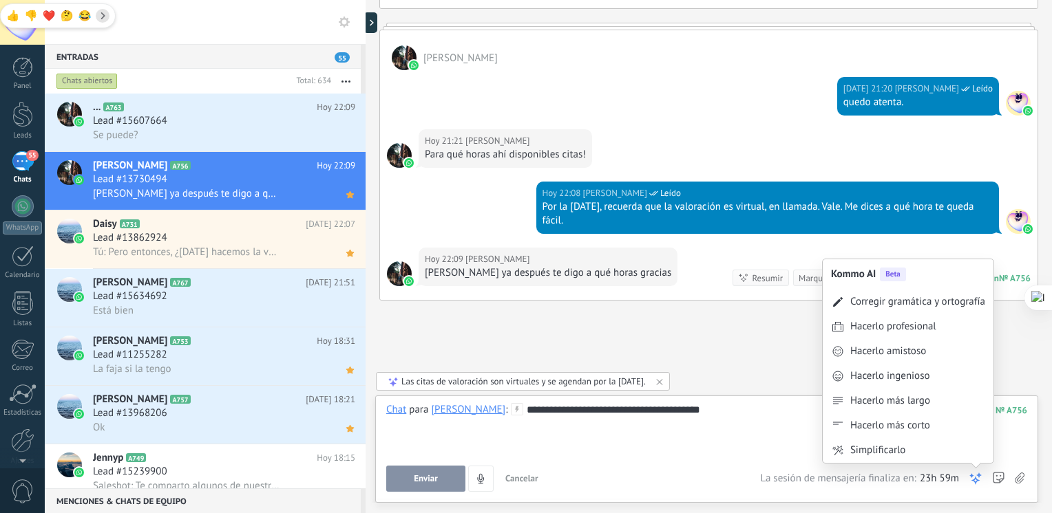
click at [979, 474] on use at bounding box center [975, 479] width 10 height 10
click at [927, 303] on div "Corregir gramática y ortografía" at bounding box center [917, 302] width 135 height 14
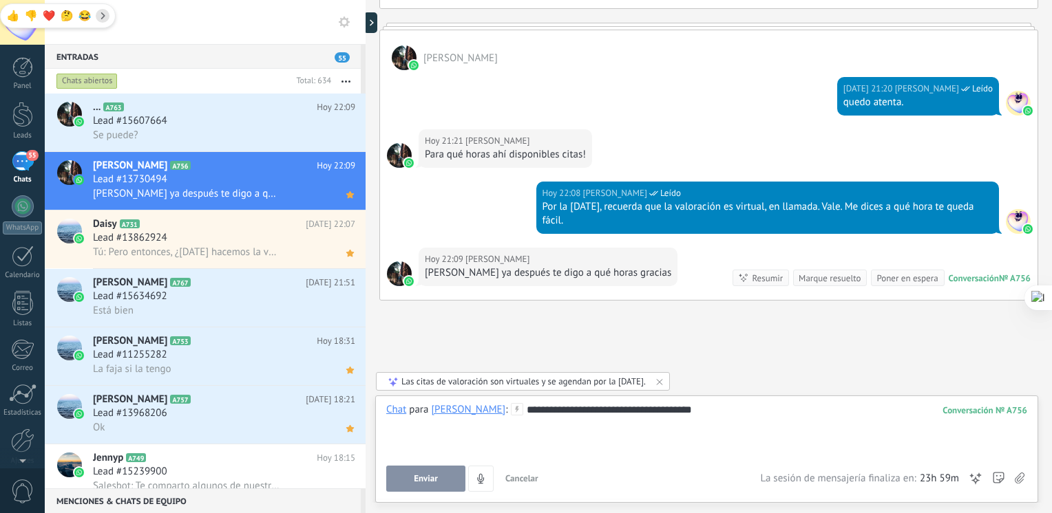
click at [437, 483] on span "Enviar" at bounding box center [426, 479] width 24 height 10
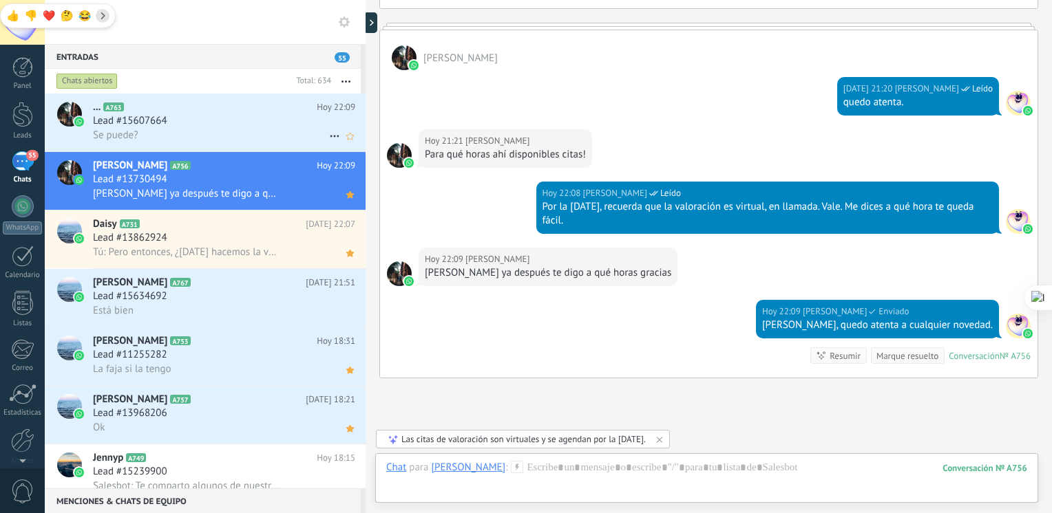
scroll to position [1762, 0]
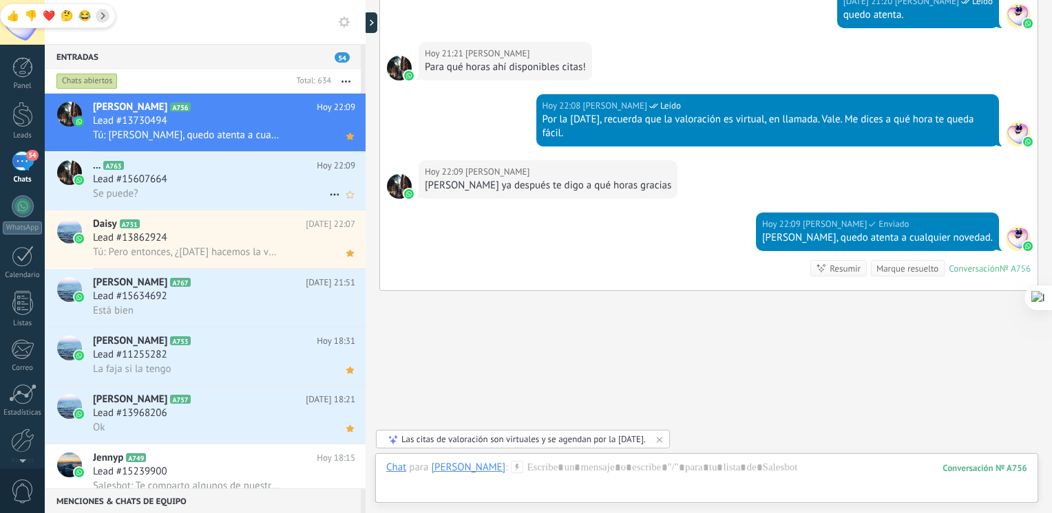
click at [173, 181] on h3 "Lead #15607664" at bounding box center [133, 180] width 81 height 14
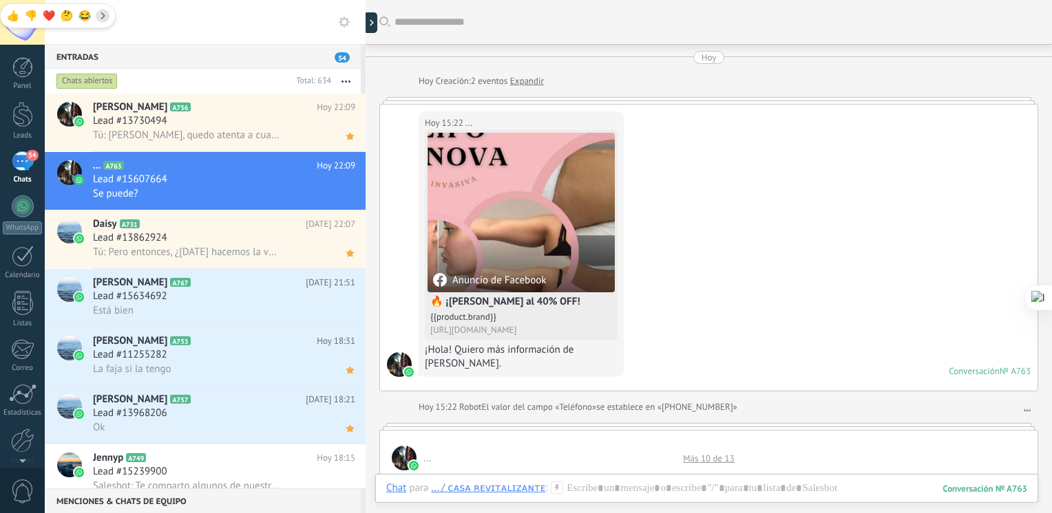
scroll to position [1385, 0]
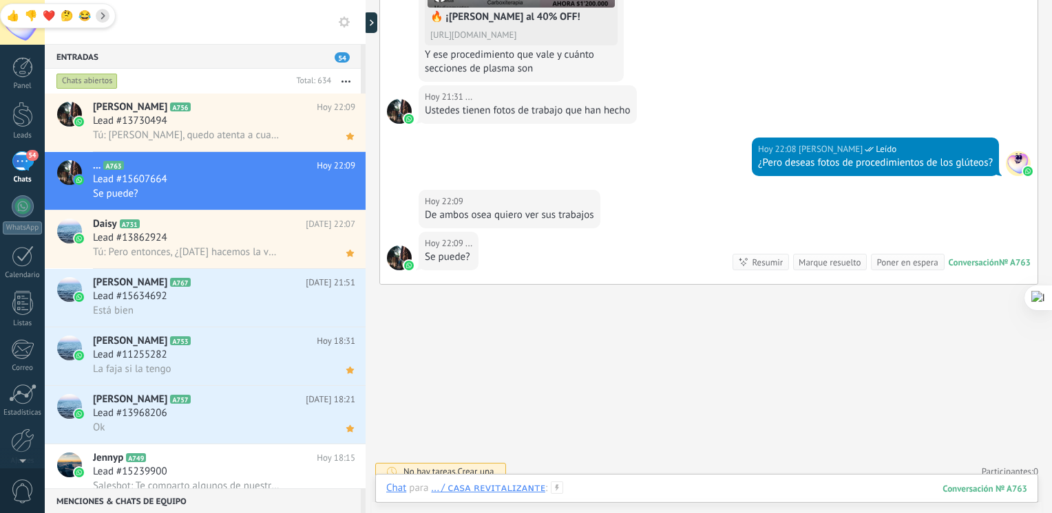
click at [588, 493] on div at bounding box center [706, 502] width 641 height 41
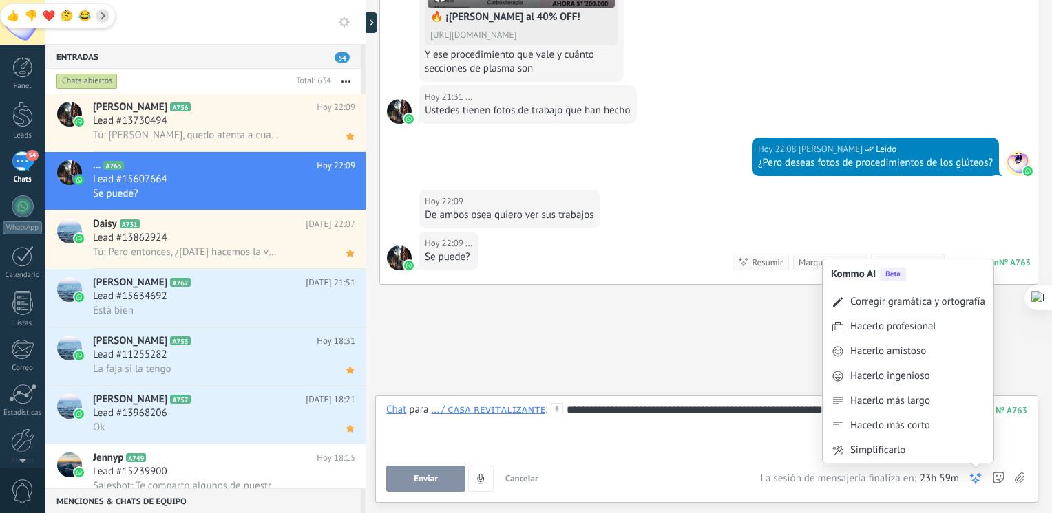
click at [975, 484] on use at bounding box center [975, 479] width 10 height 10
click at [935, 311] on div "Corregir gramática y ortografía" at bounding box center [907, 302] width 171 height 25
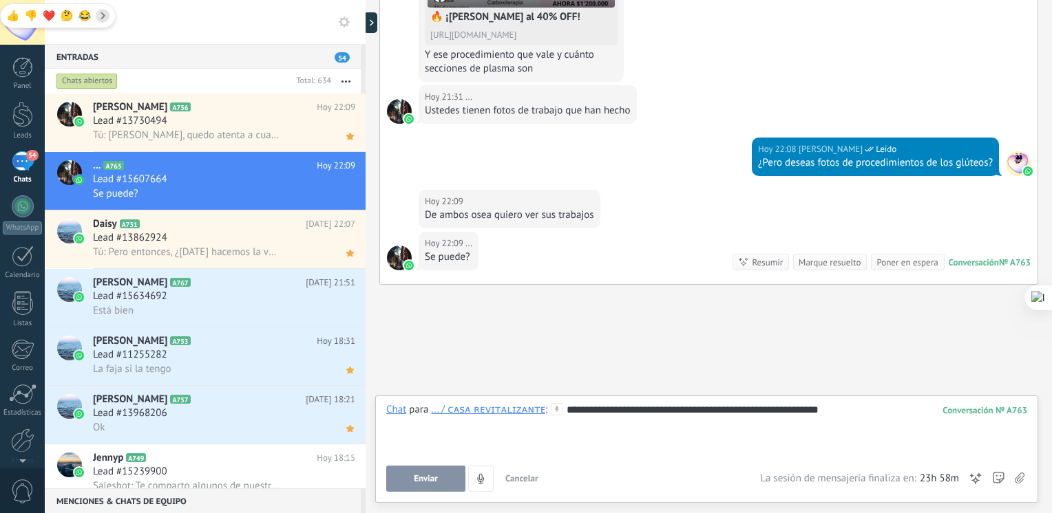
click at [409, 474] on button "Enviar" at bounding box center [425, 479] width 79 height 26
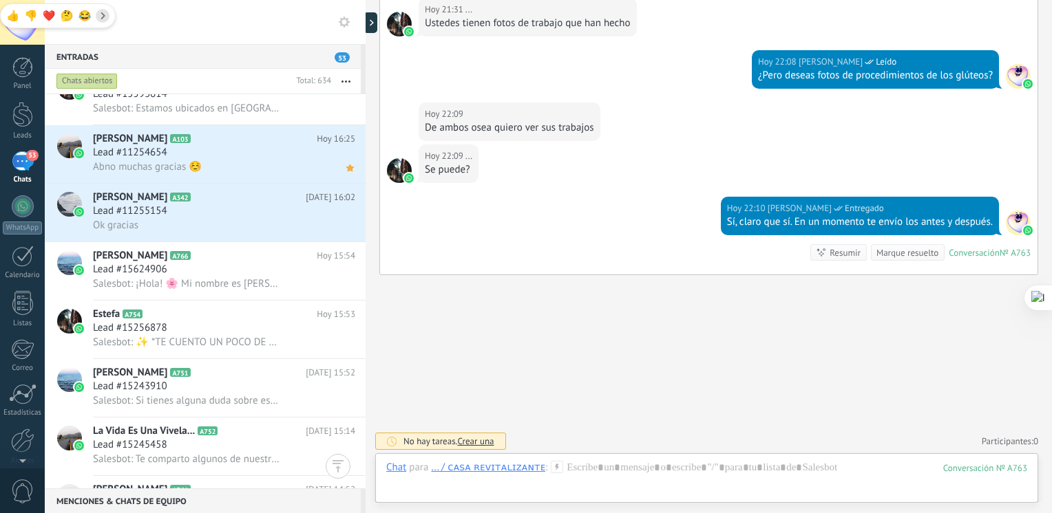
scroll to position [0, 0]
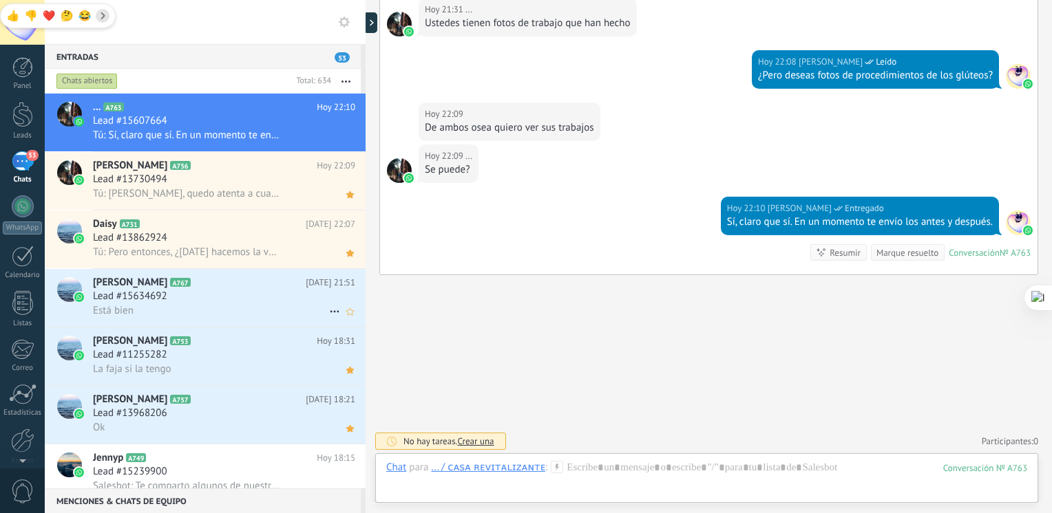
click at [192, 303] on div "Lead #15634692" at bounding box center [224, 297] width 262 height 14
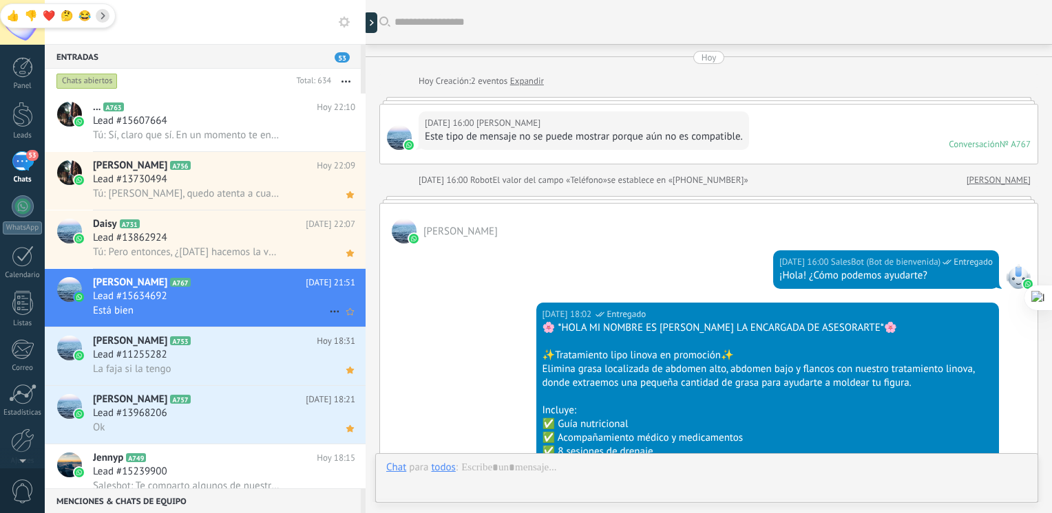
scroll to position [969, 0]
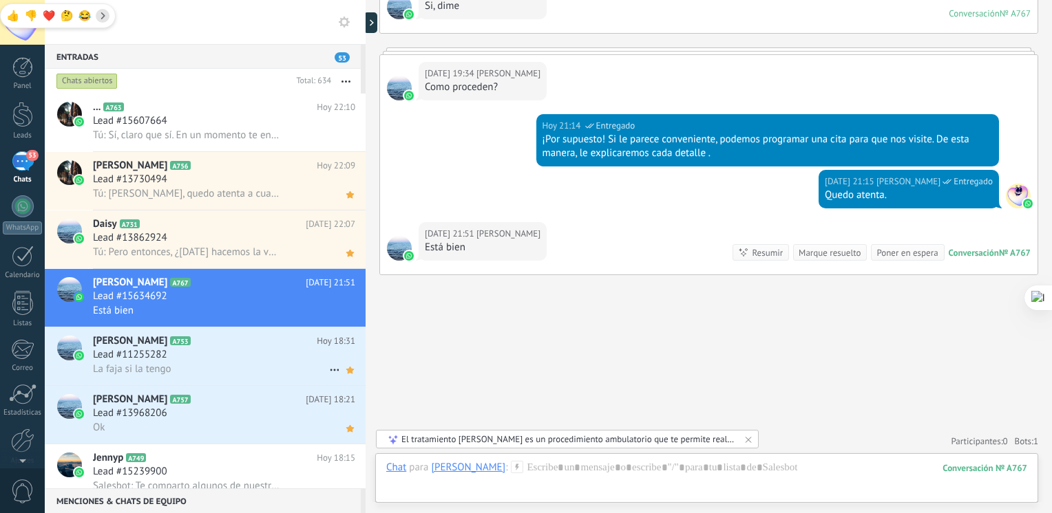
click at [164, 348] on h2 "Johana A753" at bounding box center [205, 341] width 224 height 14
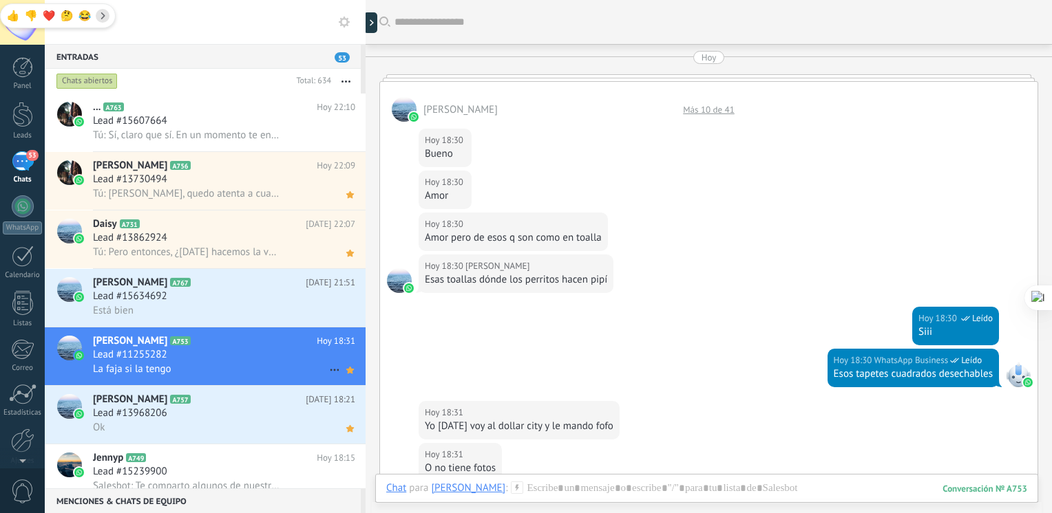
scroll to position [296, 0]
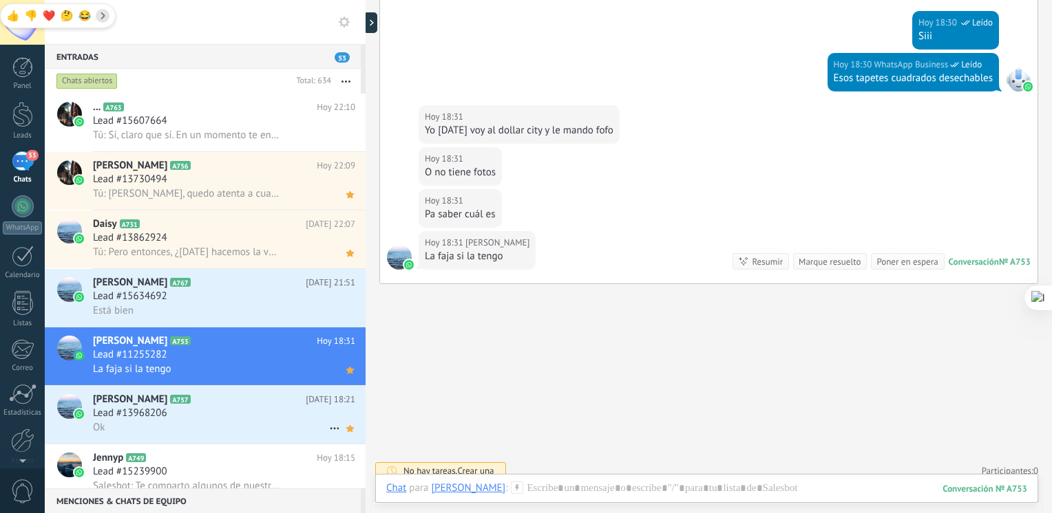
click at [195, 407] on icon at bounding box center [202, 400] width 14 height 14
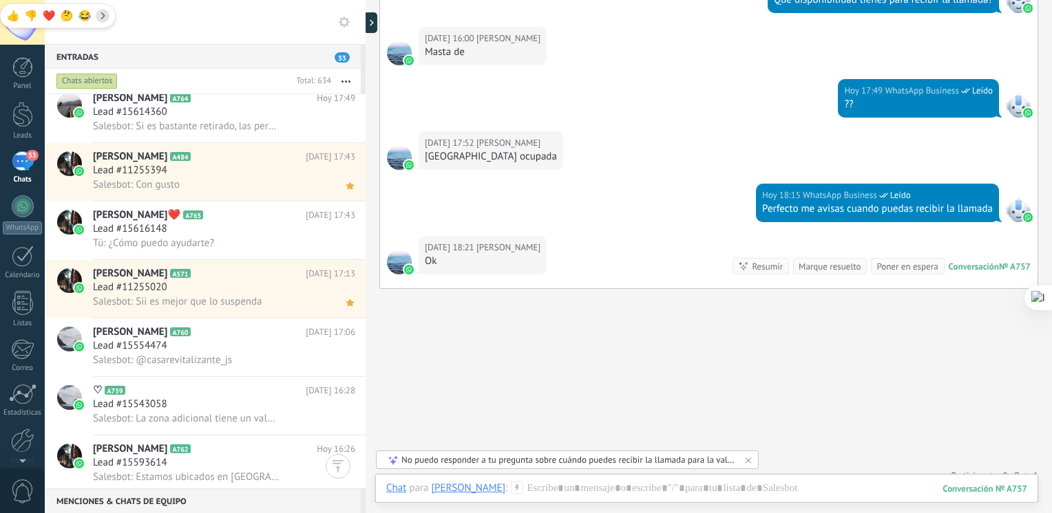
scroll to position [645, 0]
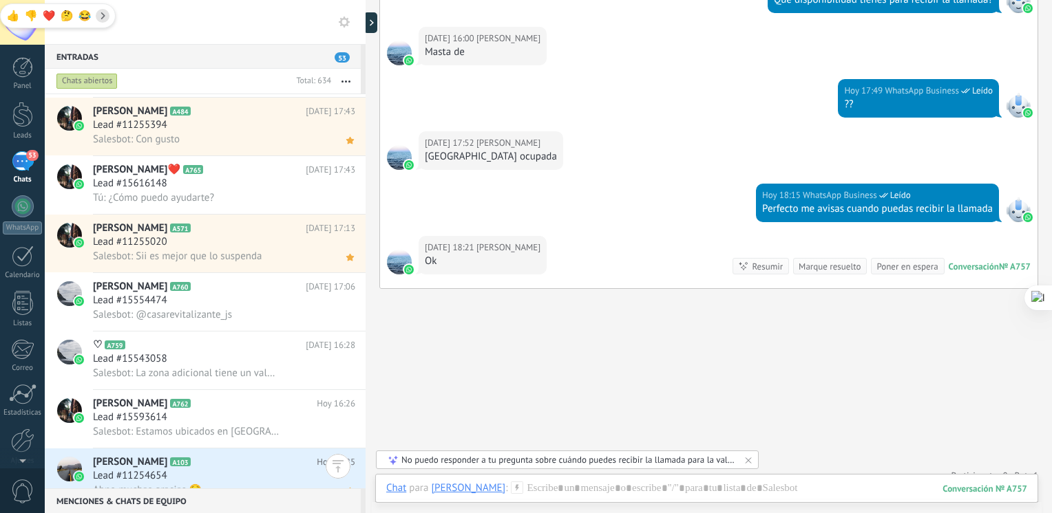
click at [233, 483] on div "Lead #11254654" at bounding box center [224, 476] width 262 height 14
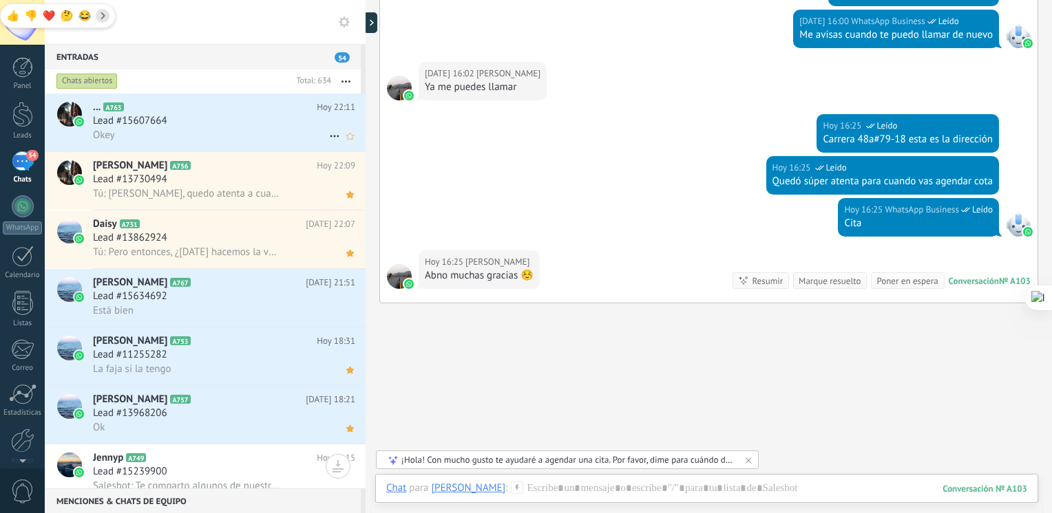
click at [206, 134] on div "Okey" at bounding box center [224, 135] width 262 height 14
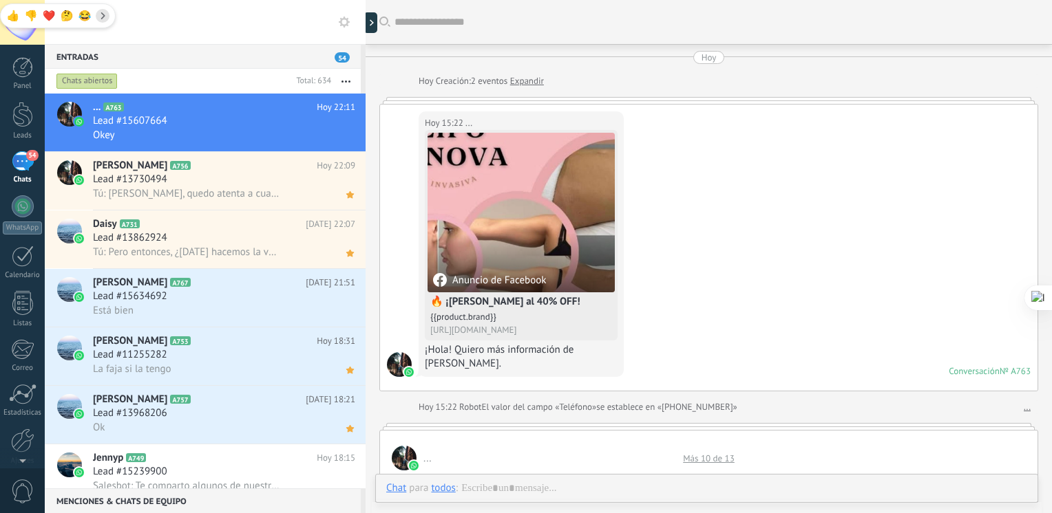
scroll to position [1489, 0]
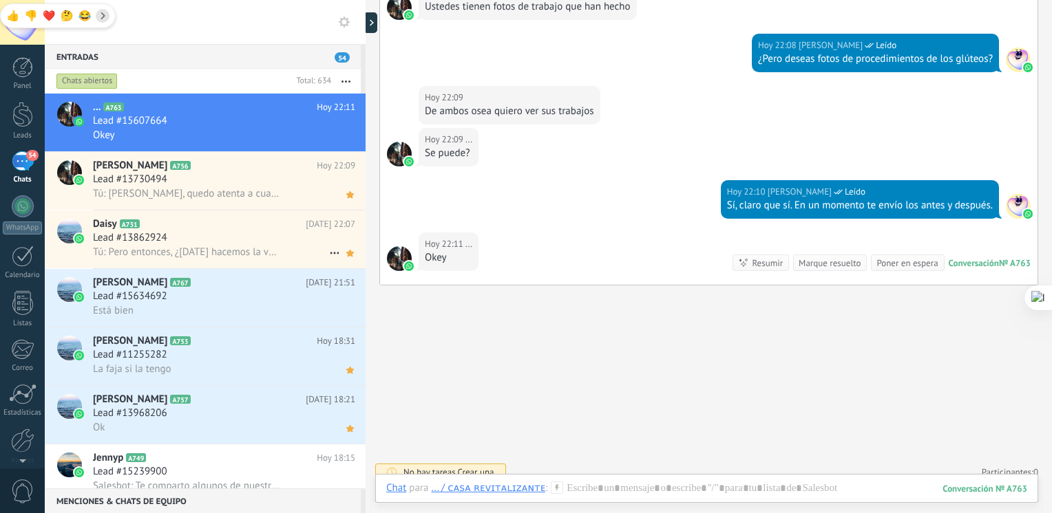
click at [204, 253] on span "Tú: Pero entonces, ¿[DATE] hacemos la valoración , y el procedimiento para cuán…" at bounding box center [186, 252] width 187 height 13
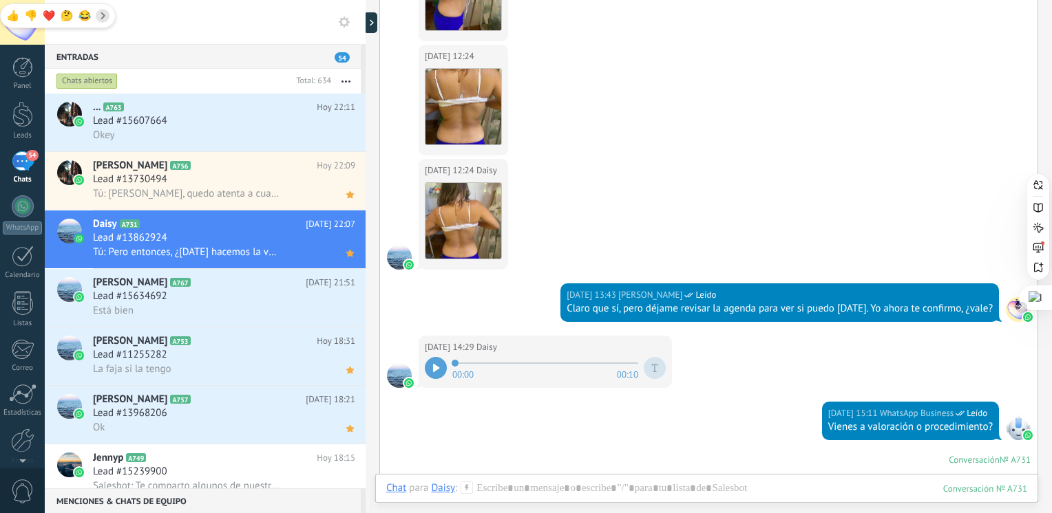
scroll to position [1268, 0]
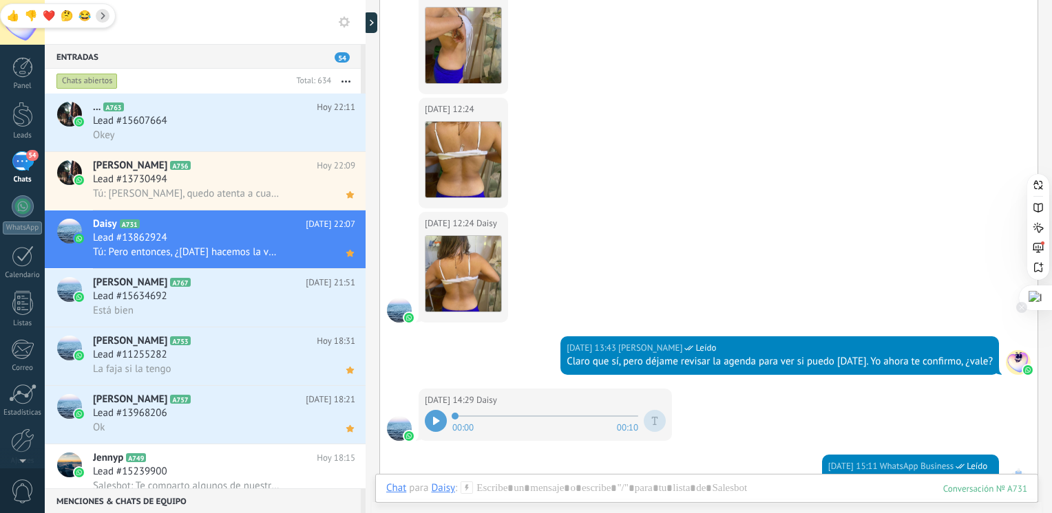
click at [1049, 296] on div at bounding box center [1035, 298] width 33 height 25
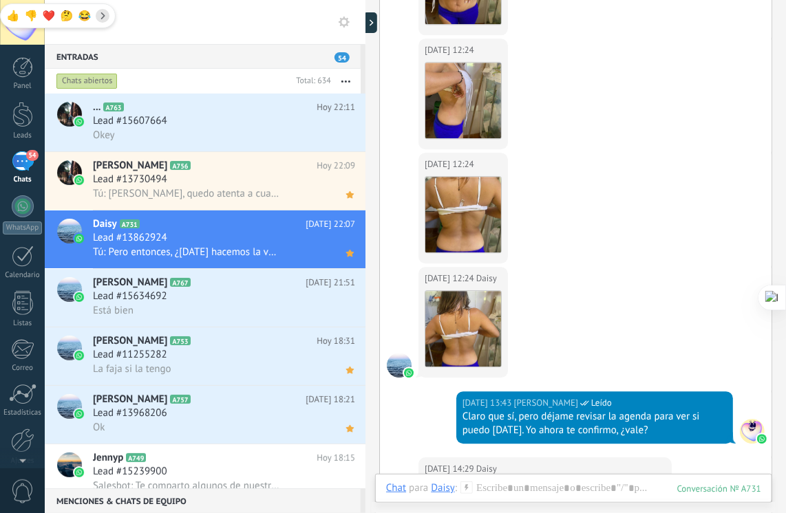
click at [679, 191] on div "Hoy 12:24 Daisy Descargar" at bounding box center [576, 210] width 392 height 114
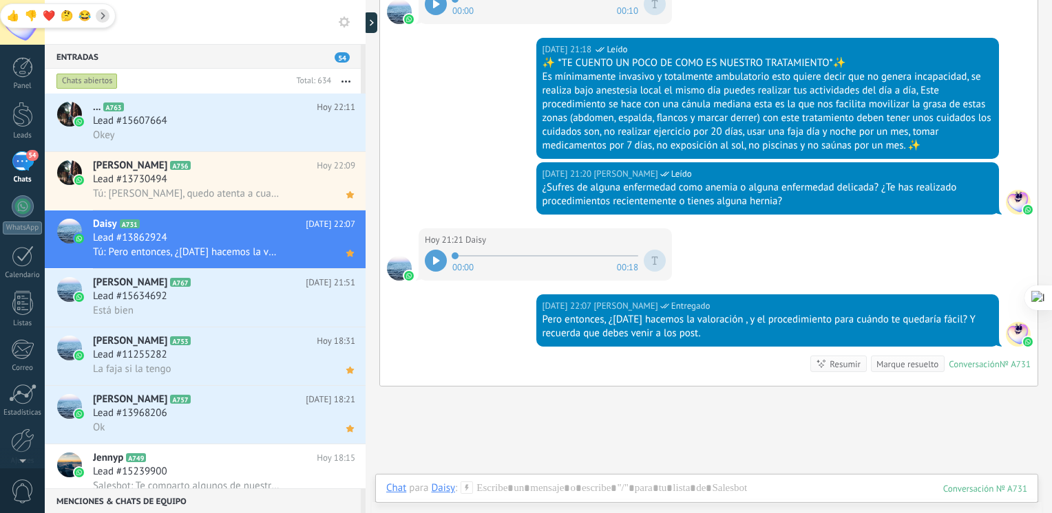
scroll to position [1875, 0]
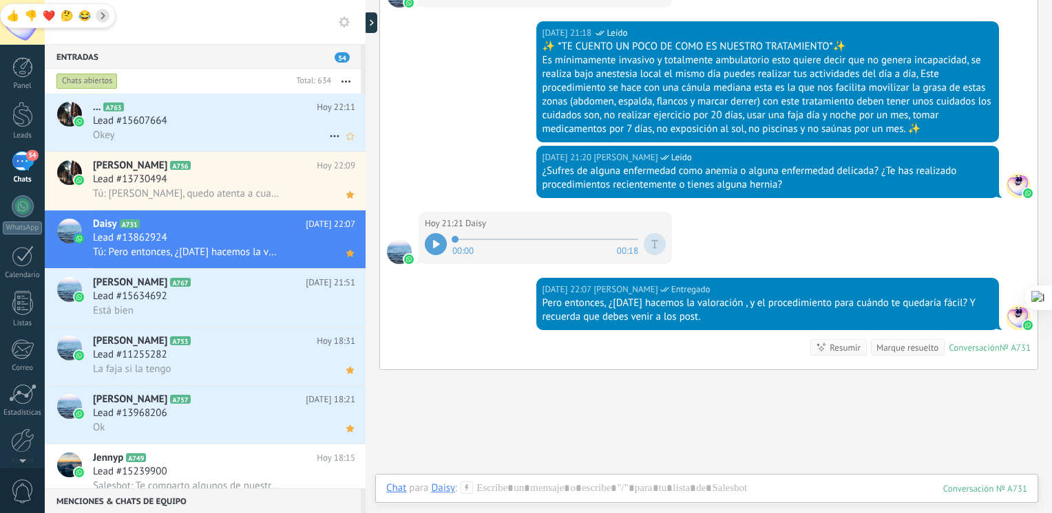
click at [273, 116] on div "Lead #15607664" at bounding box center [224, 121] width 262 height 14
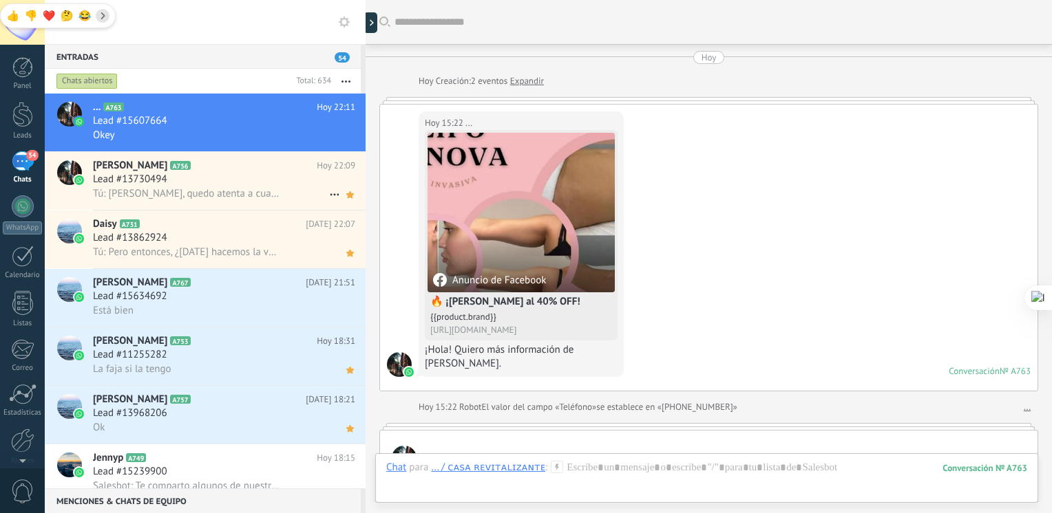
click at [237, 195] on span "Tú: Claro, quedo atenta a cualquier novedad." at bounding box center [186, 193] width 187 height 13
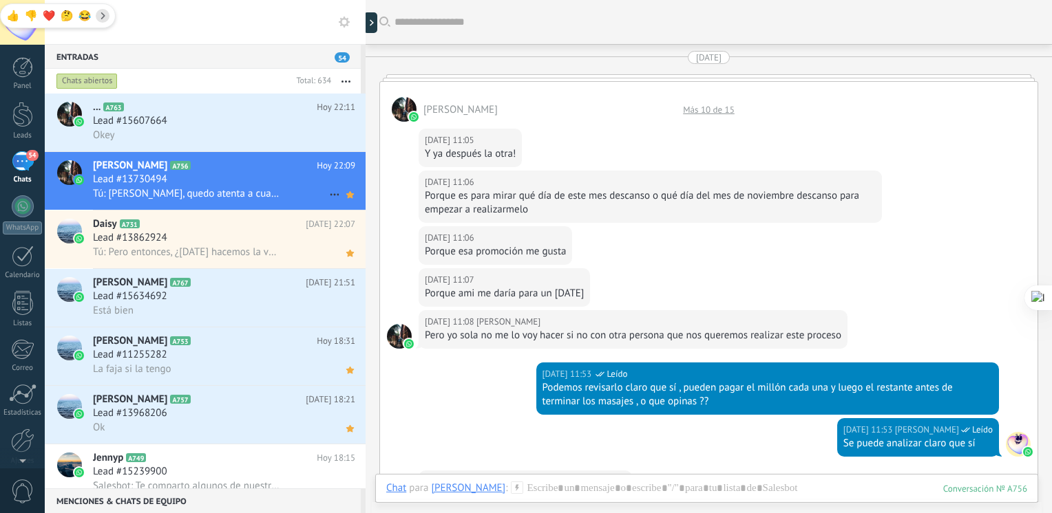
scroll to position [1740, 0]
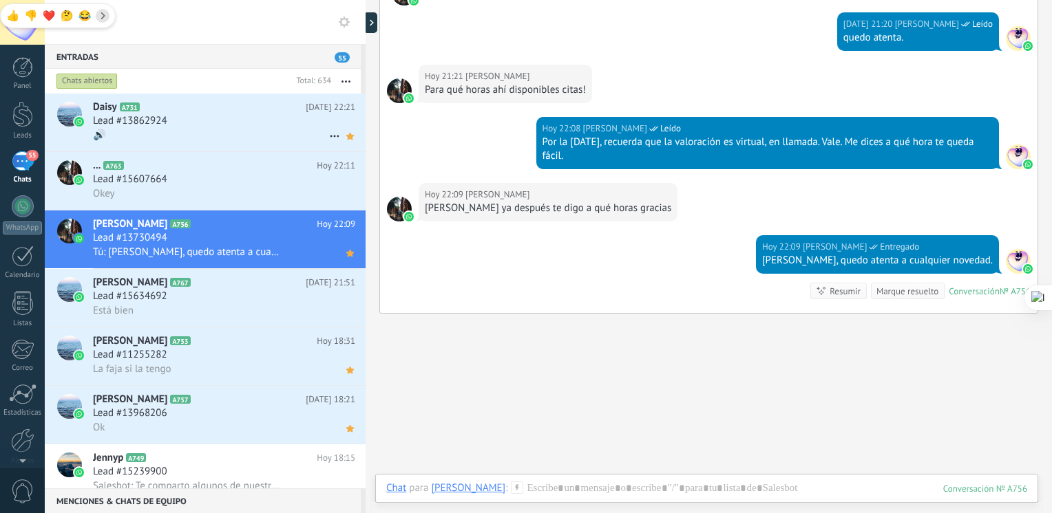
click at [204, 134] on div "🔊" at bounding box center [224, 135] width 262 height 14
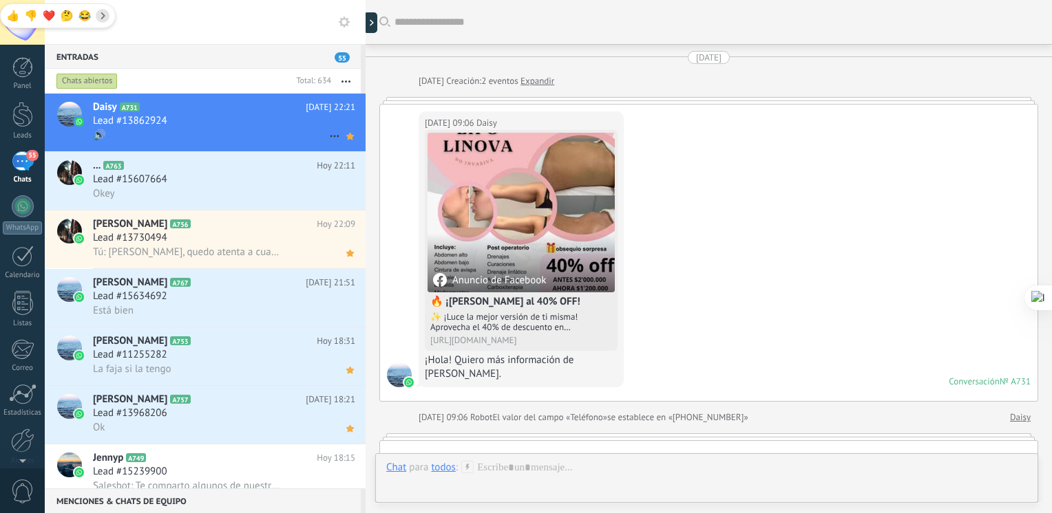
scroll to position [2064, 0]
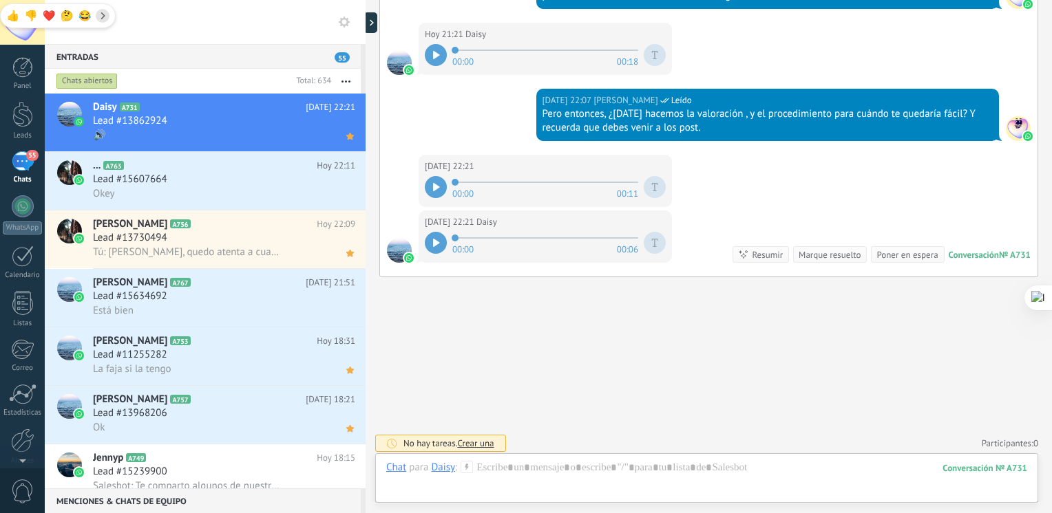
click at [431, 187] on div at bounding box center [436, 187] width 22 height 22
click at [433, 239] on icon at bounding box center [436, 243] width 7 height 8
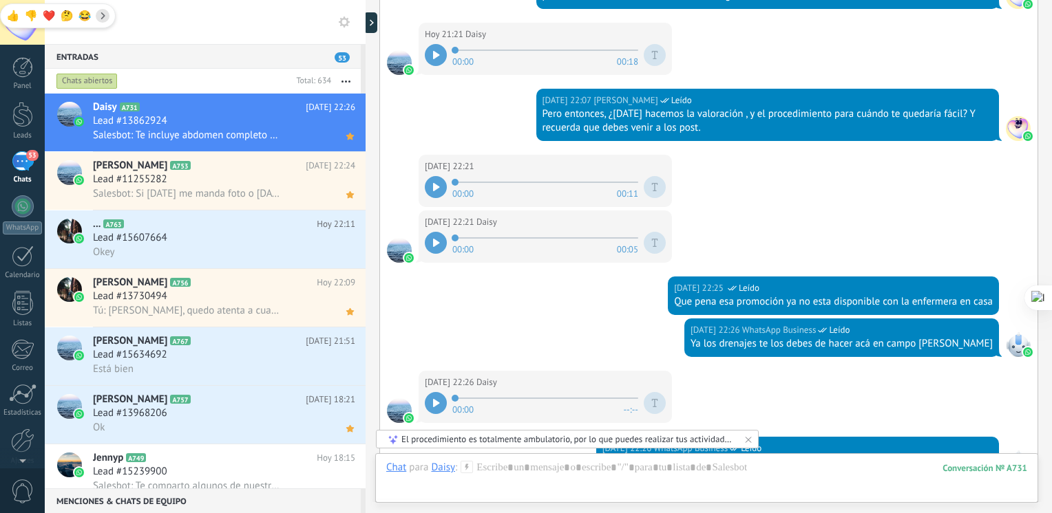
scroll to position [2302, 0]
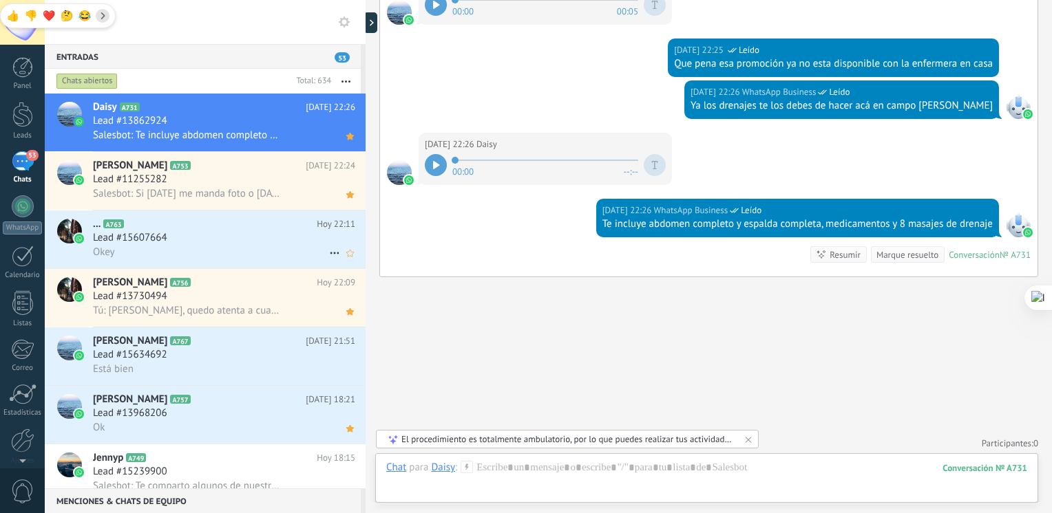
click at [180, 243] on div "Lead #15607664" at bounding box center [224, 238] width 262 height 14
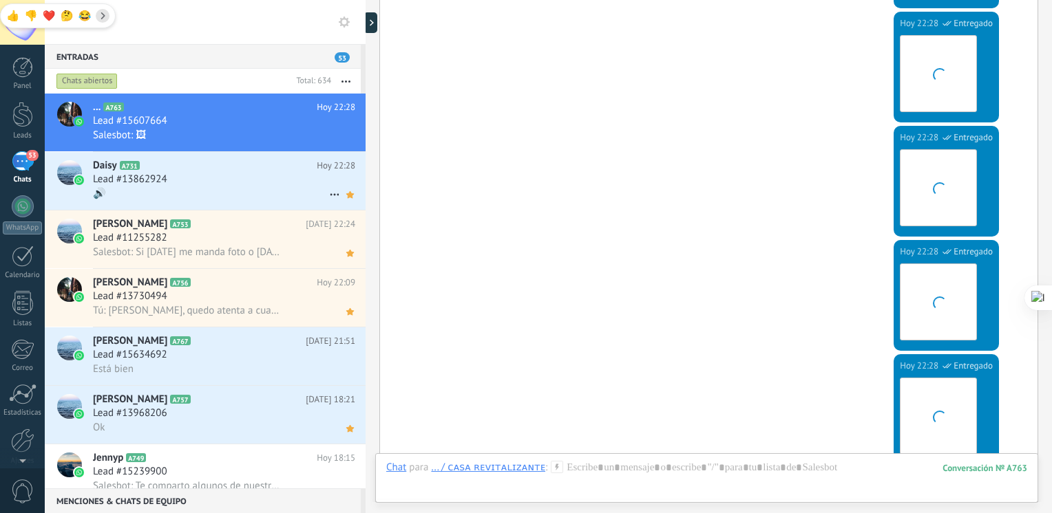
scroll to position [2944, 0]
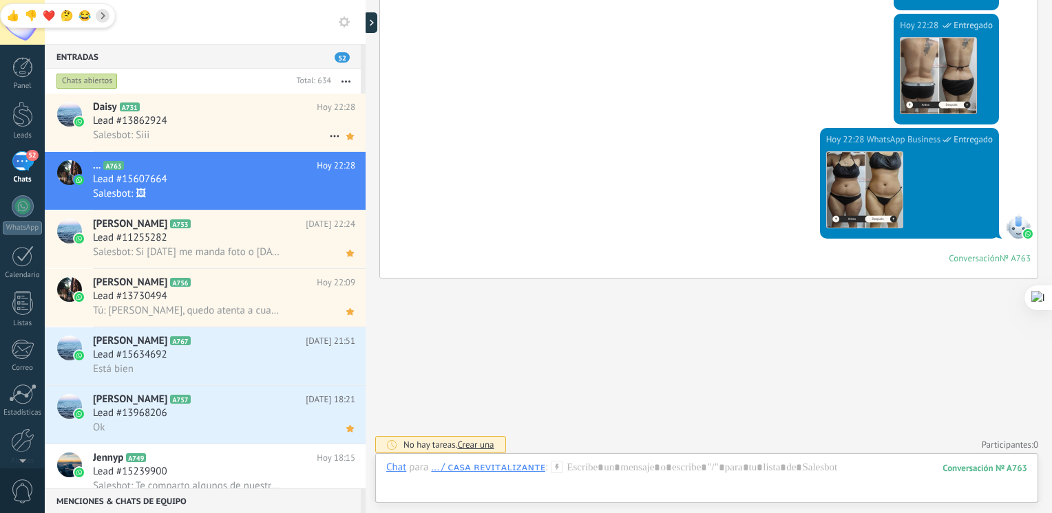
click at [275, 117] on div "Lead #13862924" at bounding box center [224, 121] width 262 height 14
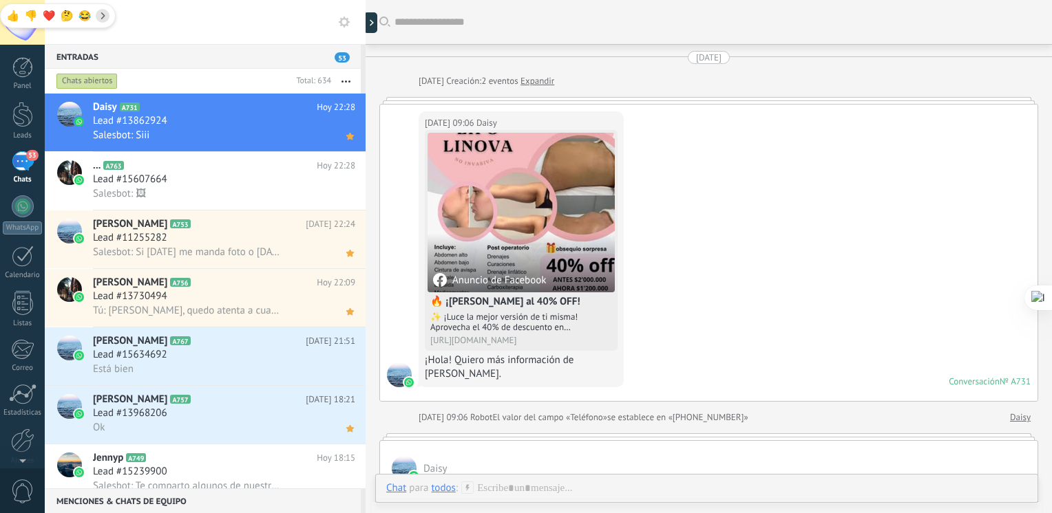
scroll to position [2201, 0]
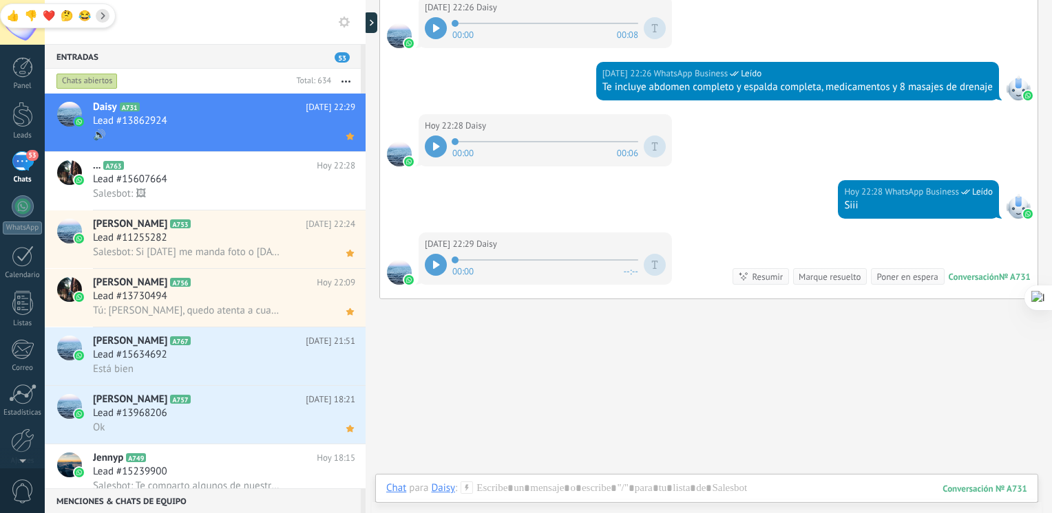
drag, startPoint x: 435, startPoint y: 197, endPoint x: 438, endPoint y: 255, distance: 58.6
click at [438, 255] on div at bounding box center [436, 265] width 22 height 22
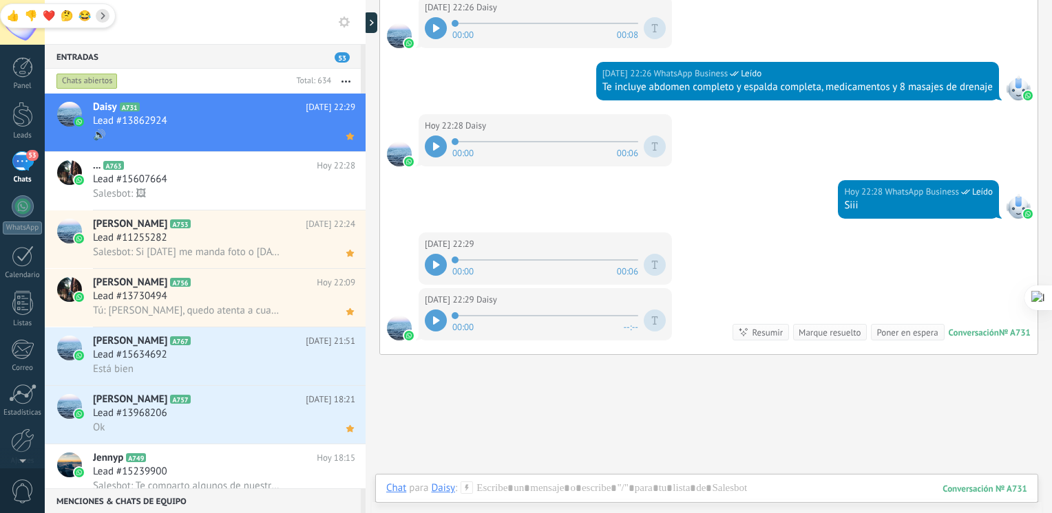
scroll to position [2260, 0]
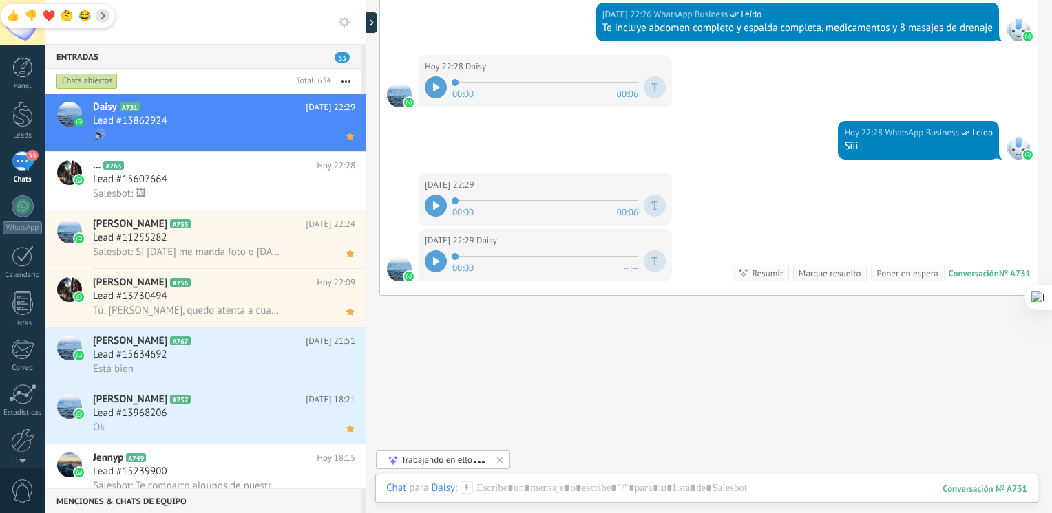
click at [433, 257] on icon at bounding box center [436, 261] width 7 height 8
click at [433, 257] on icon at bounding box center [436, 261] width 6 height 8
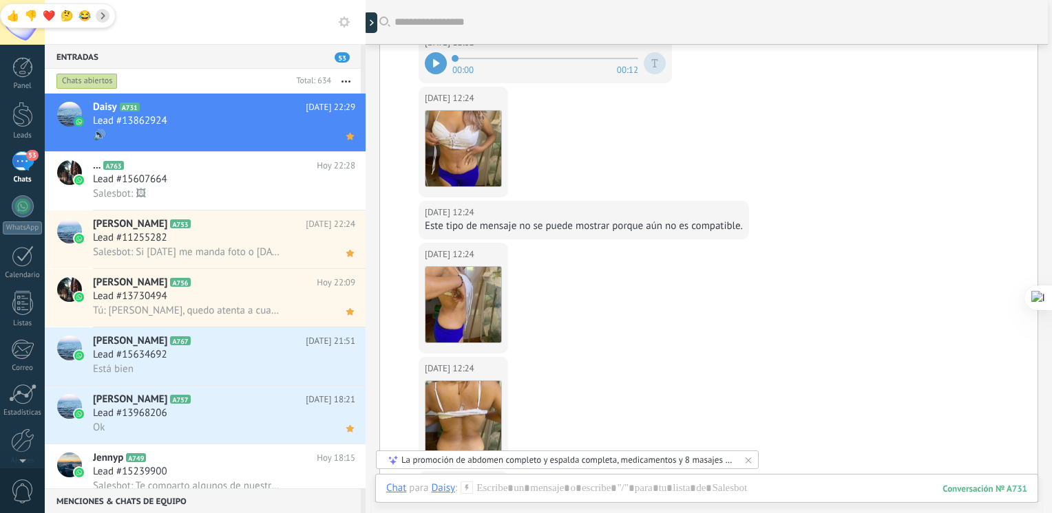
scroll to position [963, 0]
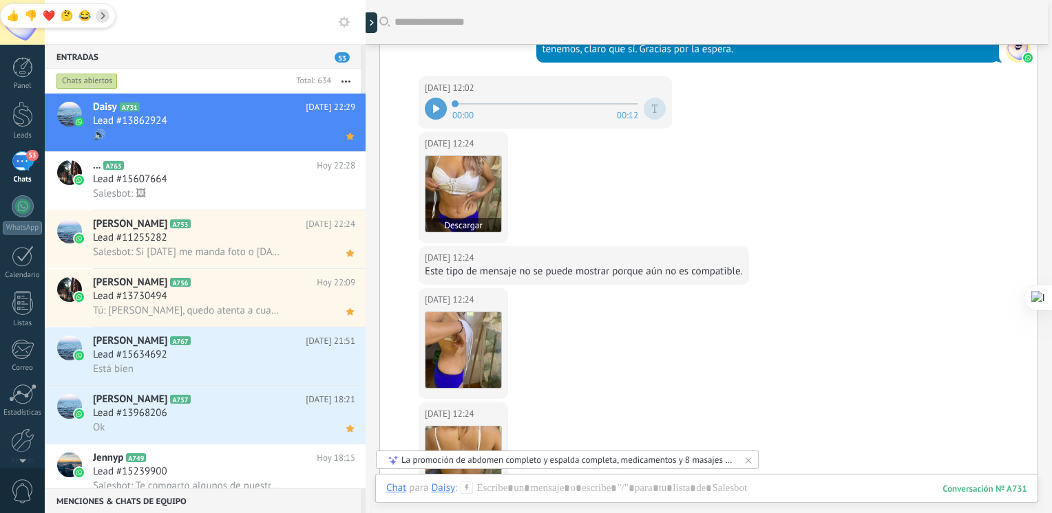
click at [454, 206] on img at bounding box center [463, 194] width 76 height 76
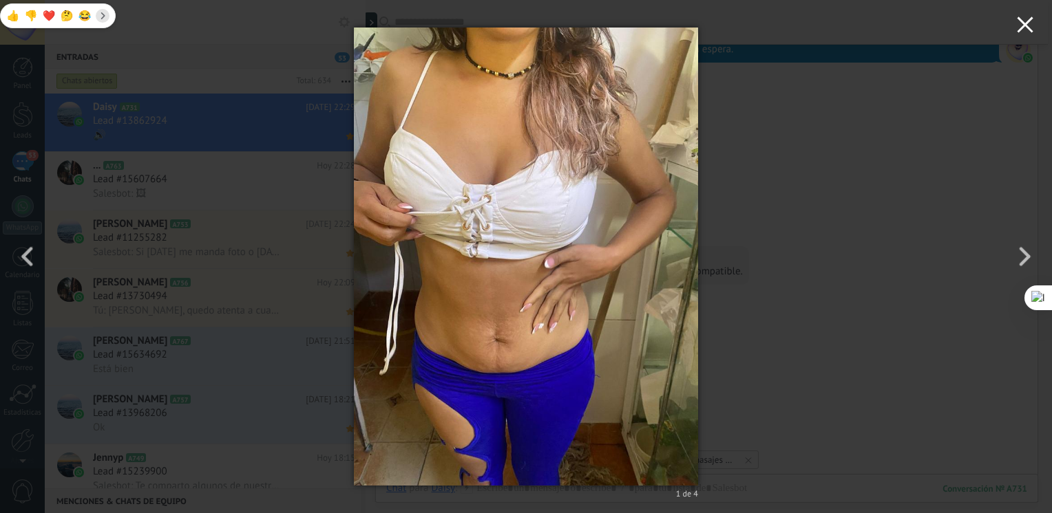
click at [1025, 34] on button "button" at bounding box center [1025, 27] width 54 height 54
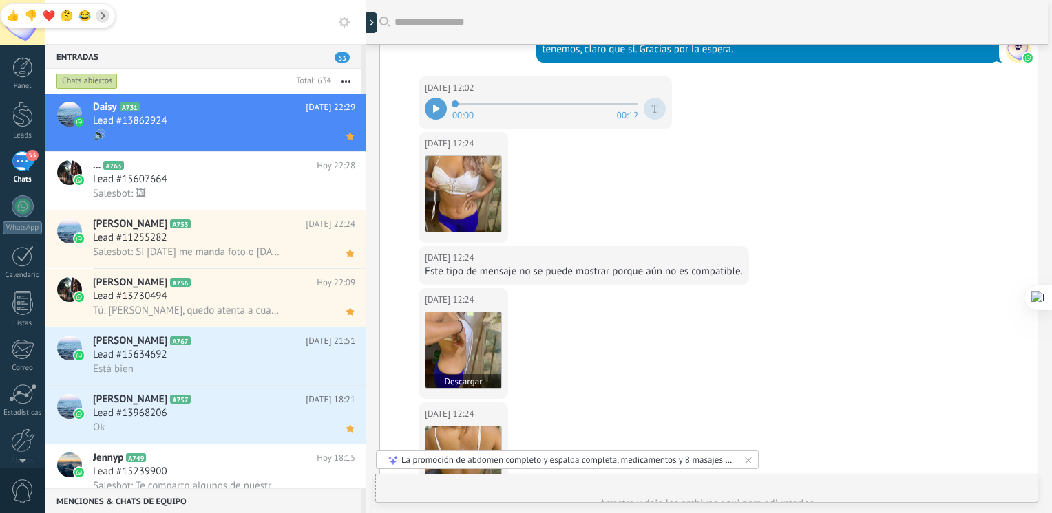
click at [460, 318] on img at bounding box center [463, 350] width 76 height 76
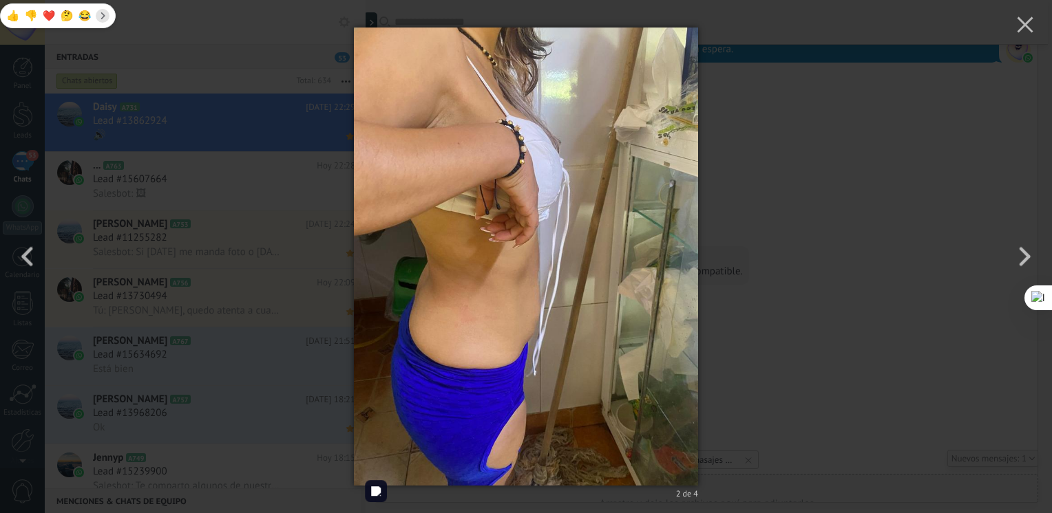
scroll to position [1023, 0]
click at [1025, 28] on icon "button" at bounding box center [1024, 25] width 17 height 17
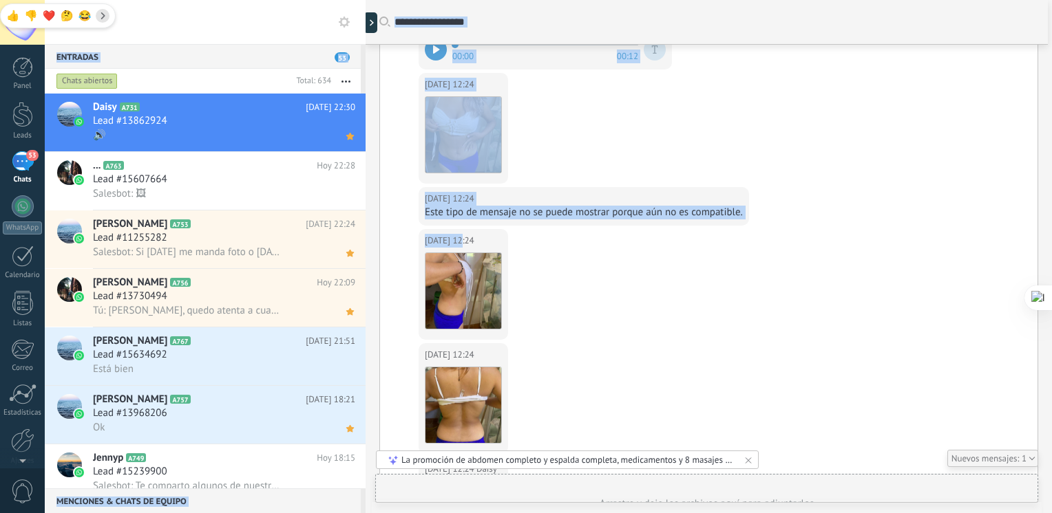
drag, startPoint x: 1046, startPoint y: 235, endPoint x: 1054, endPoint y: 403, distance: 167.4
click at [1051, 403] on html ".abecls-1,.abecls-2{fill-rule:evenodd}.abecls-2{fill:#fff} .abhcls-1{fill:none}…" at bounding box center [526, 256] width 1052 height 513
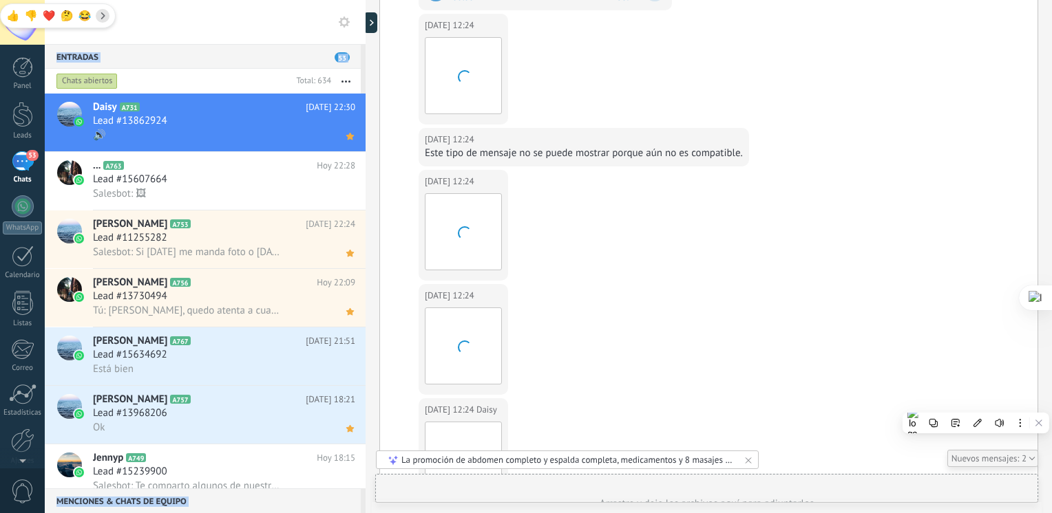
scroll to position [2032, 0]
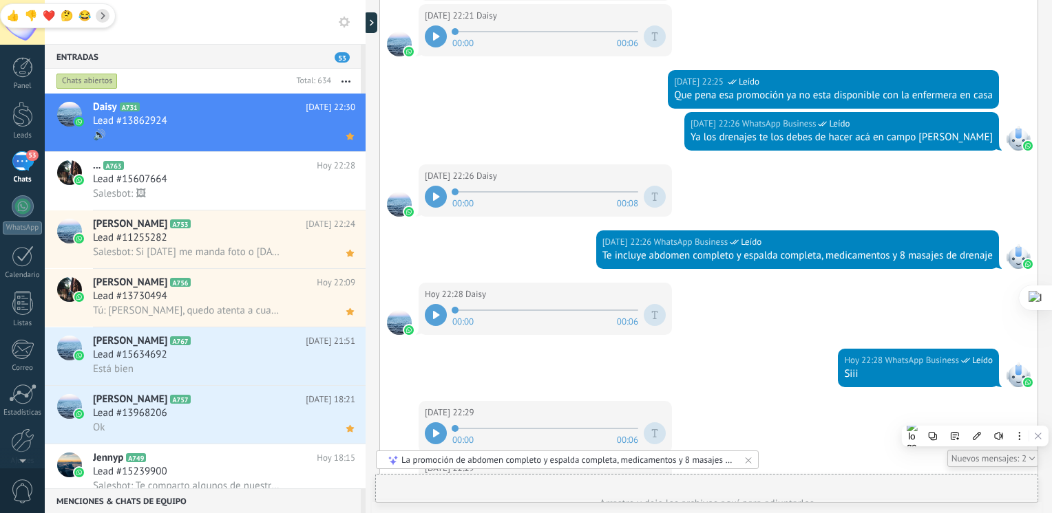
click at [471, 385] on div "Hoy 22:28 WhatsApp Business Leído Siii" at bounding box center [708, 375] width 657 height 52
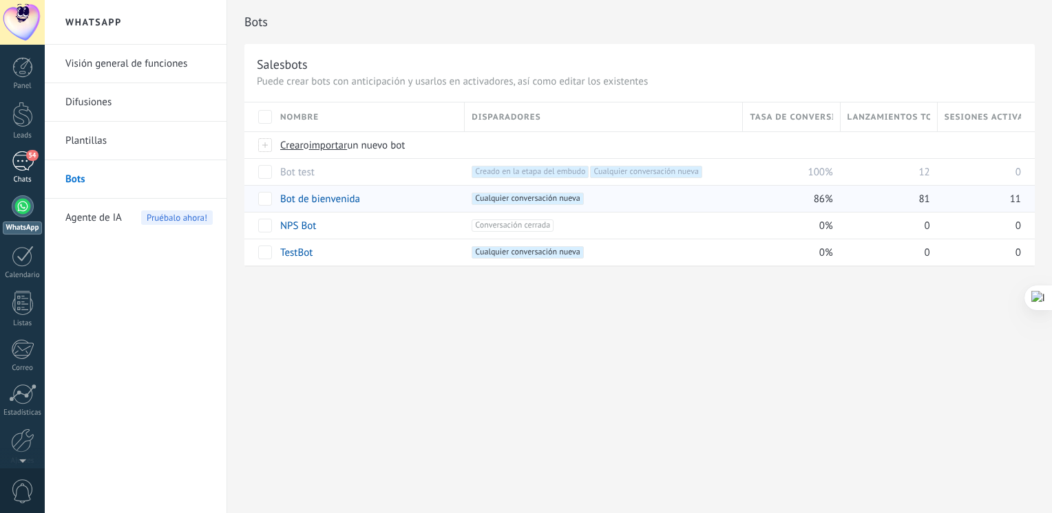
click at [22, 161] on div "54" at bounding box center [23, 161] width 22 height 20
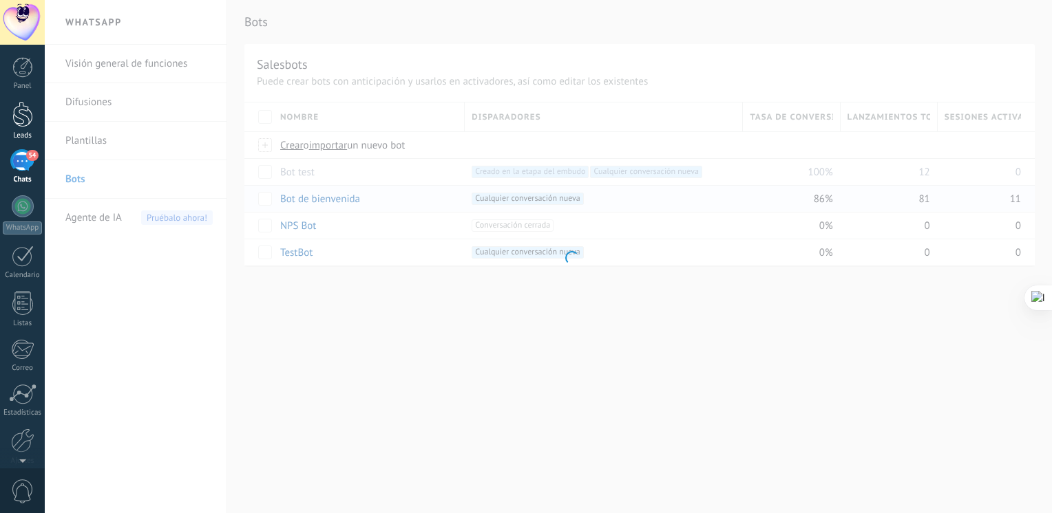
click at [19, 138] on div "Leads" at bounding box center [23, 135] width 40 height 9
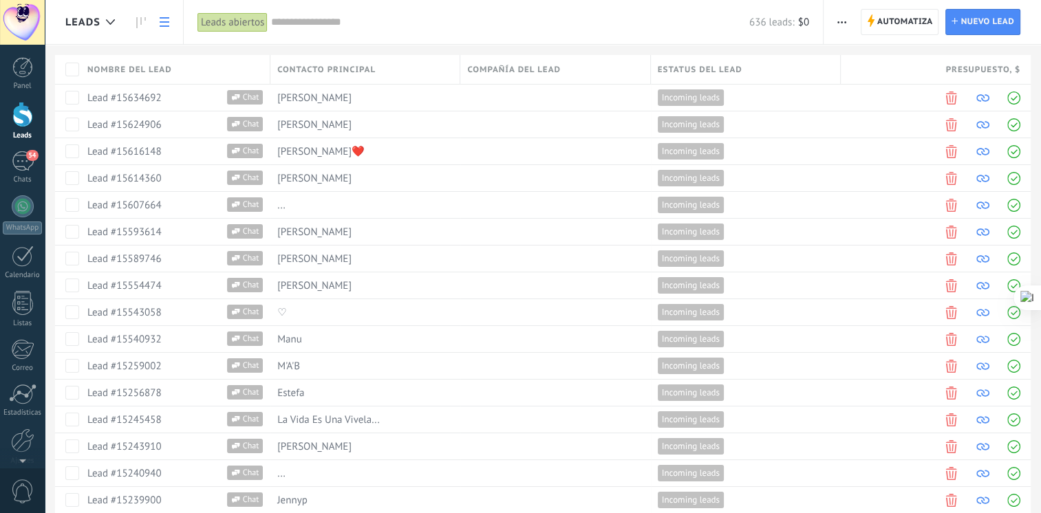
click at [438, 14] on div "636 leads: $0" at bounding box center [540, 22] width 538 height 44
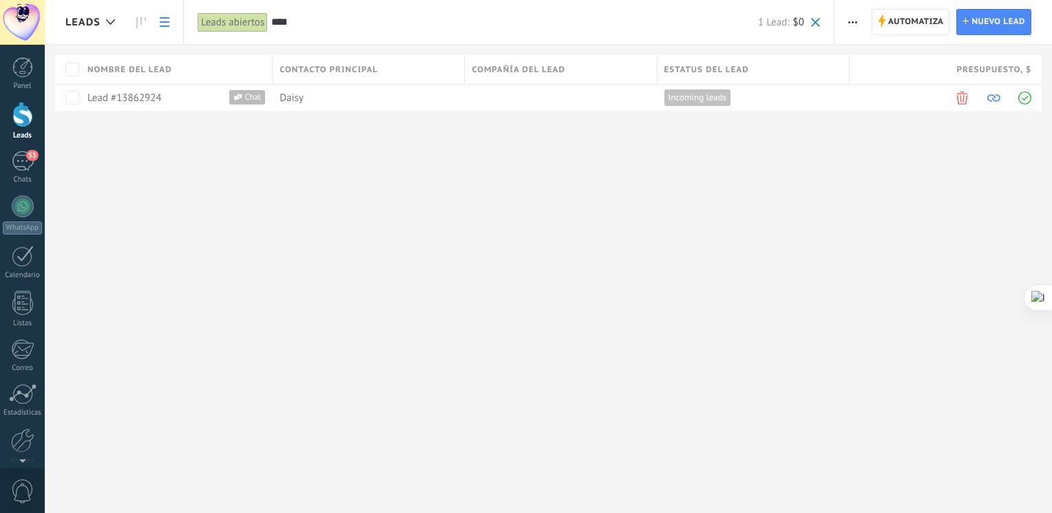
click at [310, 21] on input "****" at bounding box center [514, 22] width 487 height 14
click at [308, 20] on input "****" at bounding box center [514, 22] width 487 height 14
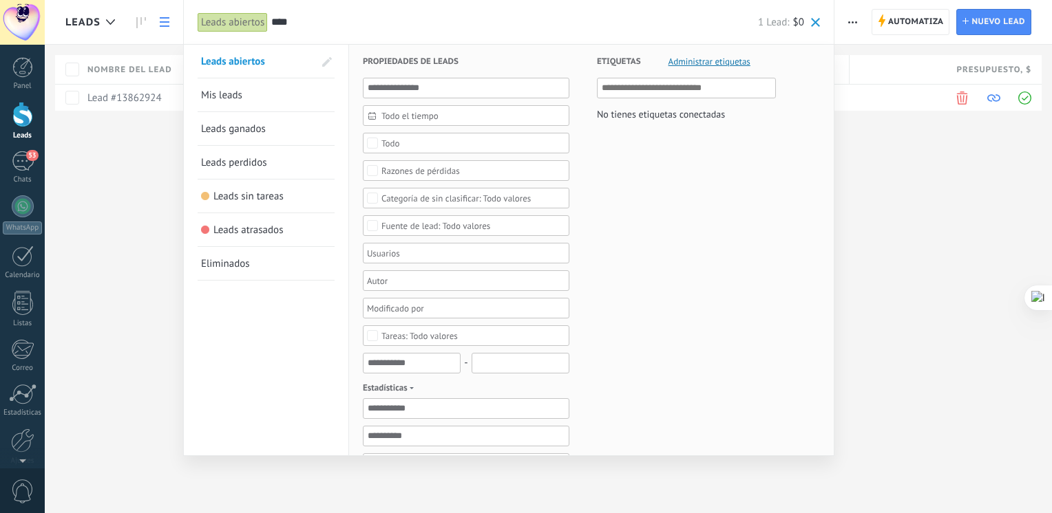
click at [309, 21] on input "****" at bounding box center [514, 22] width 487 height 14
type input "****"
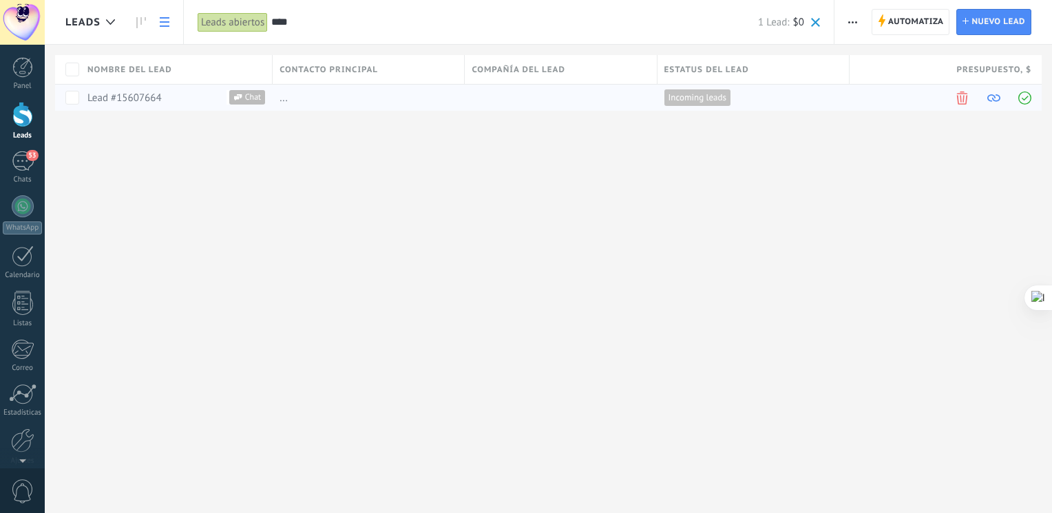
click at [156, 101] on link "Lead #15607664" at bounding box center [124, 98] width 74 height 13
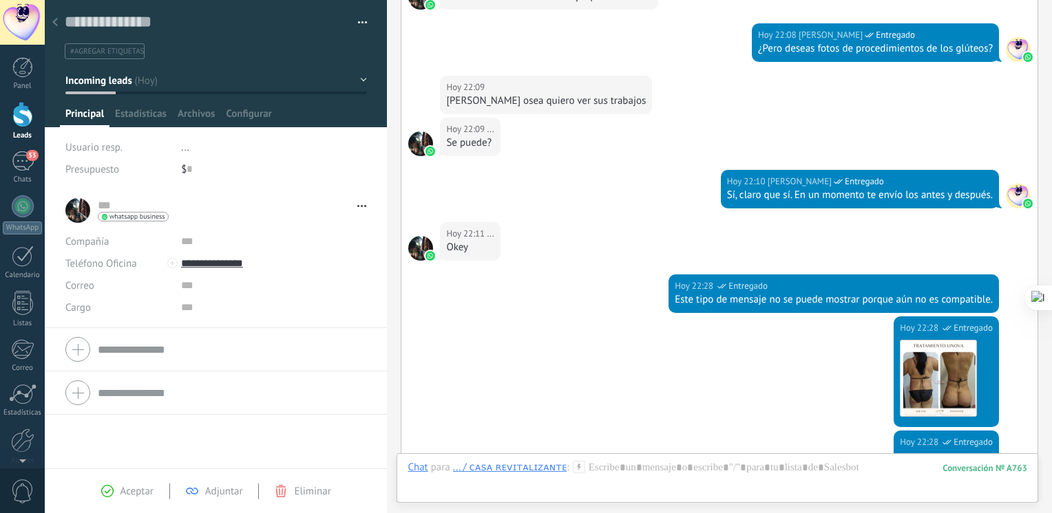
scroll to position [2944, 0]
